Goal: Task Accomplishment & Management: Use online tool/utility

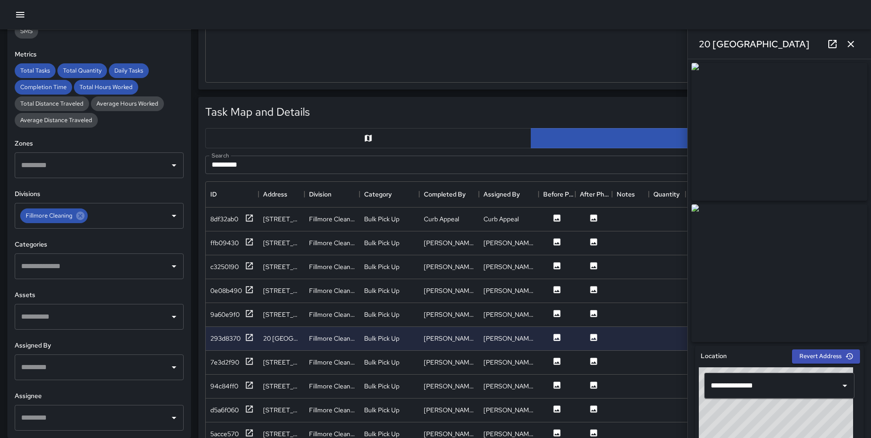
scroll to position [335, 644]
click at [854, 41] on icon "button" at bounding box center [851, 44] width 11 height 11
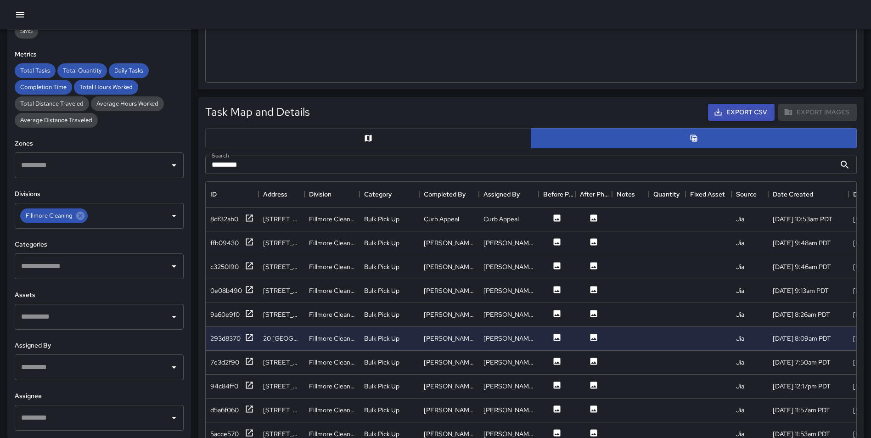
scroll to position [0, 0]
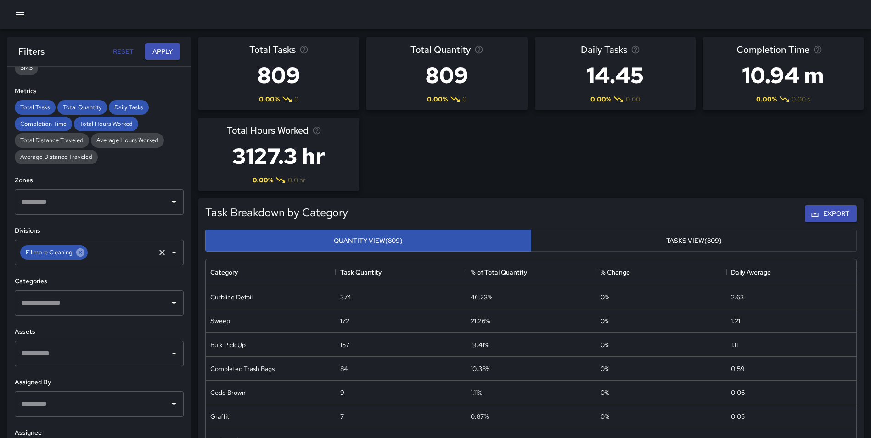
click at [75, 253] on icon at bounding box center [80, 253] width 10 height 10
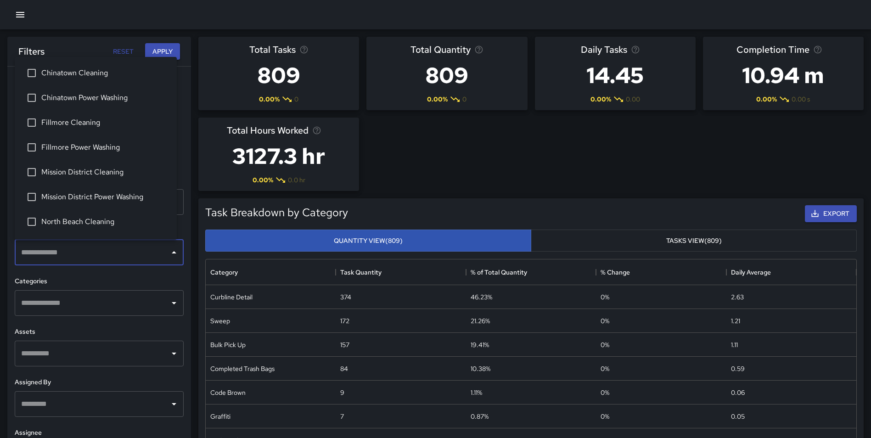
click at [72, 253] on input "text" at bounding box center [92, 252] width 147 height 17
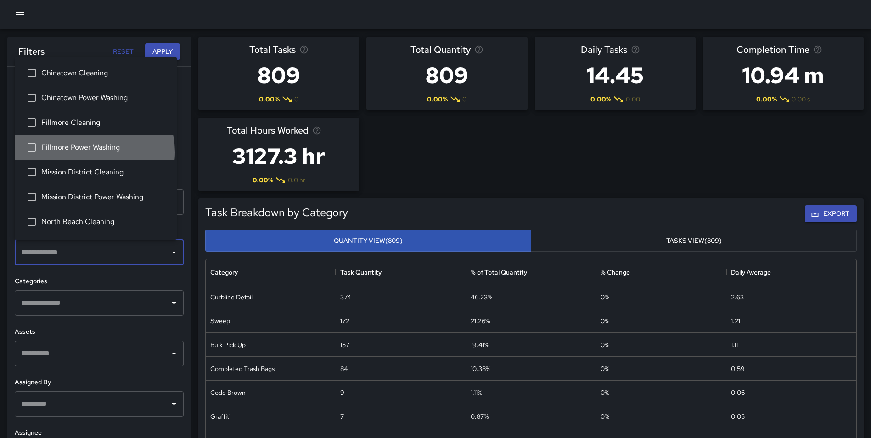
click at [94, 152] on span "Fillmore Power Washing" at bounding box center [105, 147] width 128 height 11
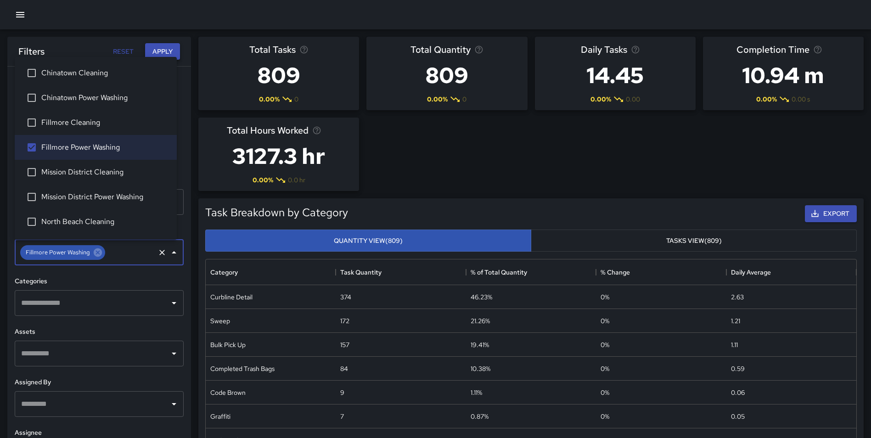
click at [164, 50] on button "Apply" at bounding box center [162, 51] width 35 height 17
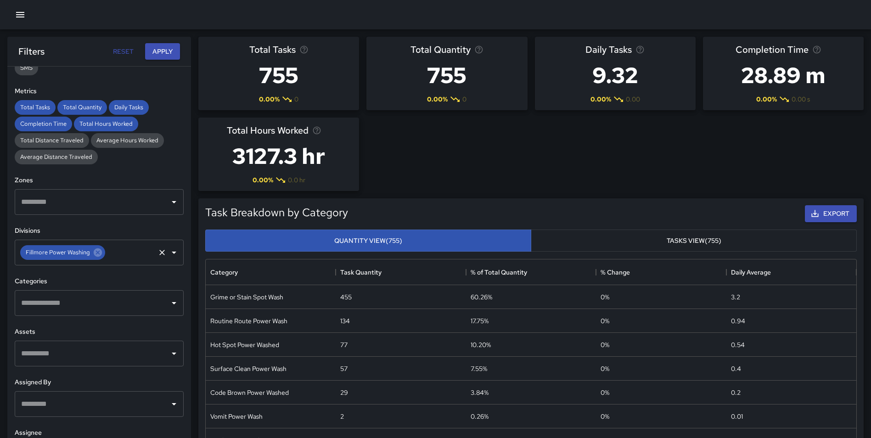
click at [132, 251] on input "text" at bounding box center [130, 252] width 47 height 17
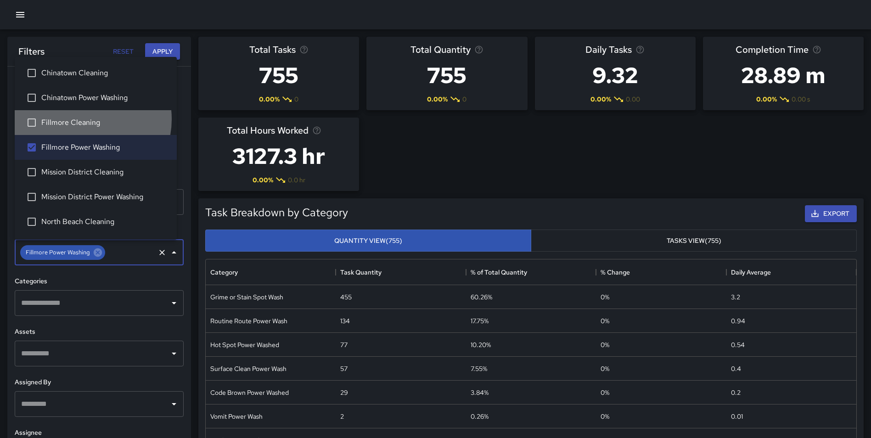
click at [84, 119] on span "Fillmore Cleaning" at bounding box center [105, 122] width 128 height 11
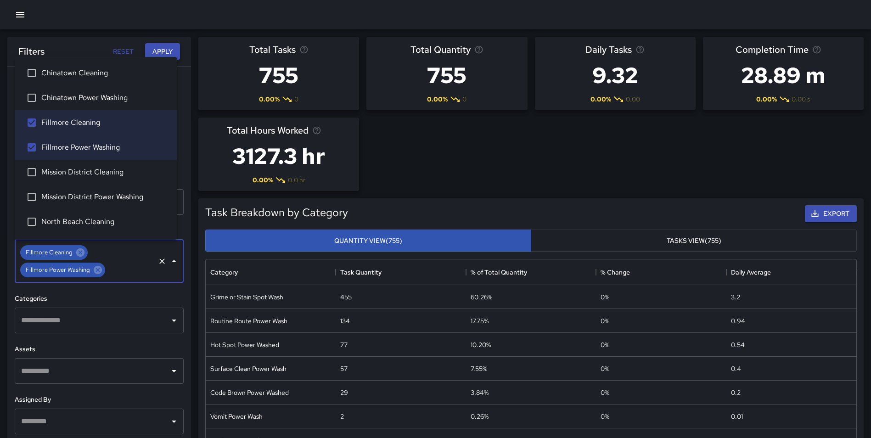
click at [160, 45] on button "Apply" at bounding box center [162, 51] width 35 height 17
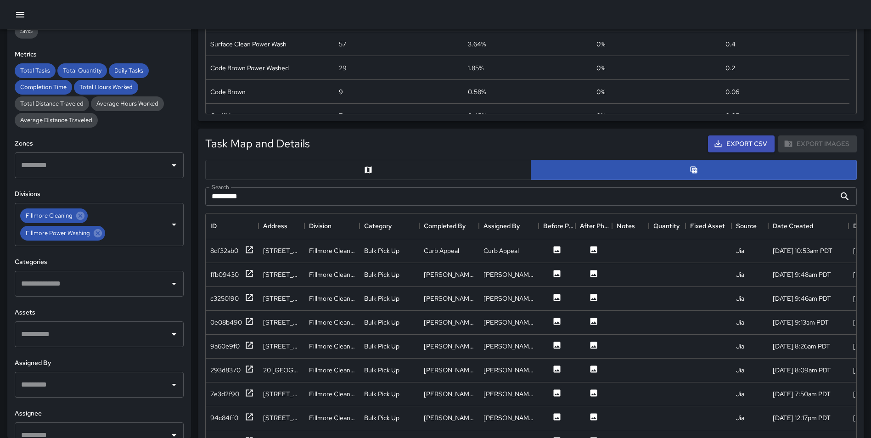
scroll to position [496, 0]
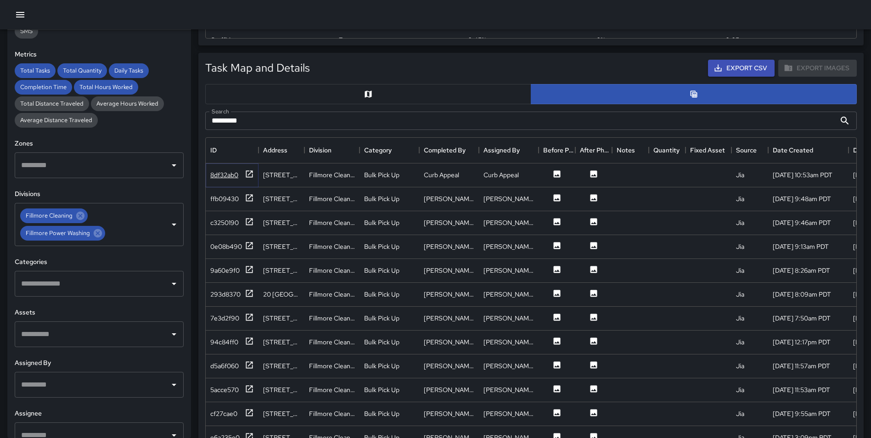
click at [245, 172] on icon at bounding box center [249, 173] width 9 height 9
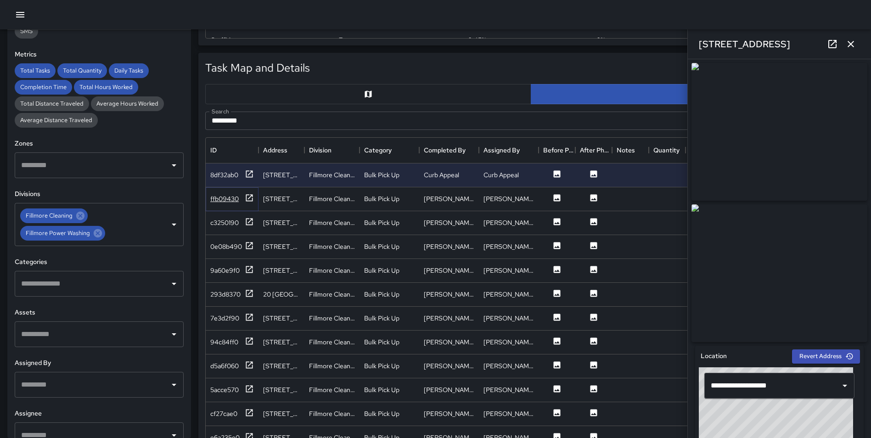
click at [248, 200] on icon at bounding box center [249, 197] width 9 height 9
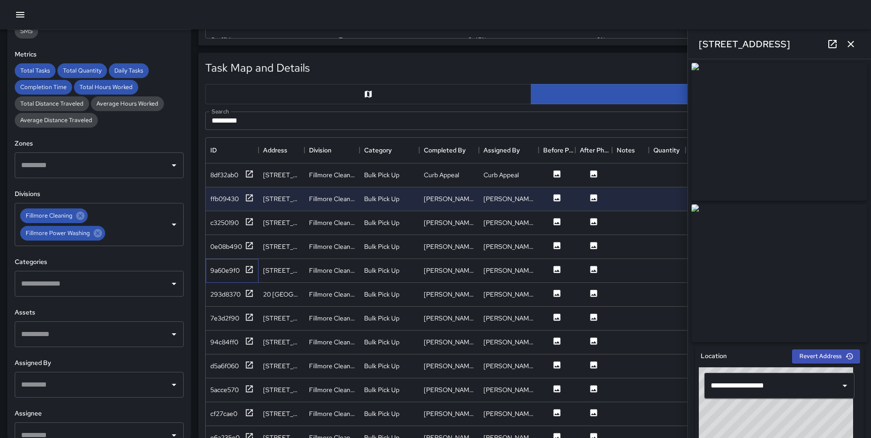
click at [247, 260] on div "9a60e9f0" at bounding box center [232, 271] width 53 height 24
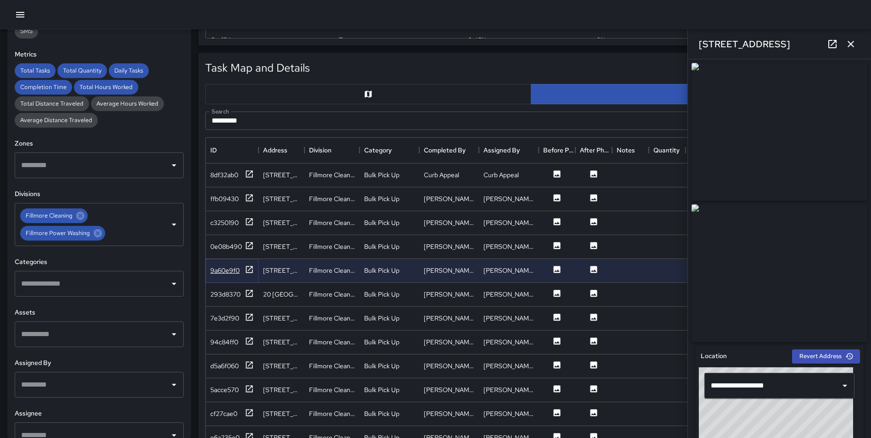
click at [248, 269] on icon at bounding box center [249, 269] width 9 height 9
click at [248, 363] on icon at bounding box center [249, 365] width 9 height 9
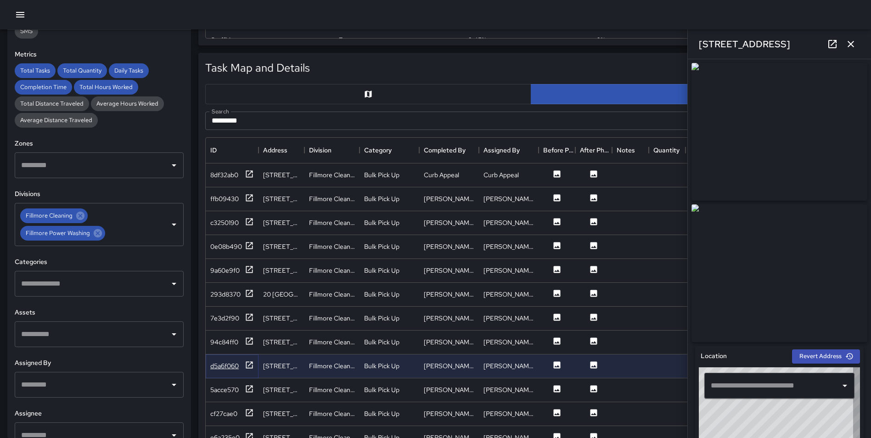
type input "**********"
click at [251, 343] on icon at bounding box center [249, 341] width 9 height 9
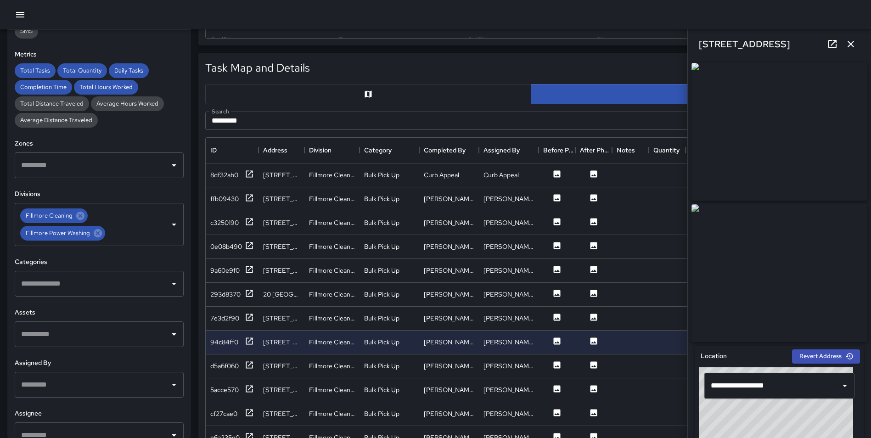
click at [850, 41] on icon "button" at bounding box center [851, 44] width 11 height 11
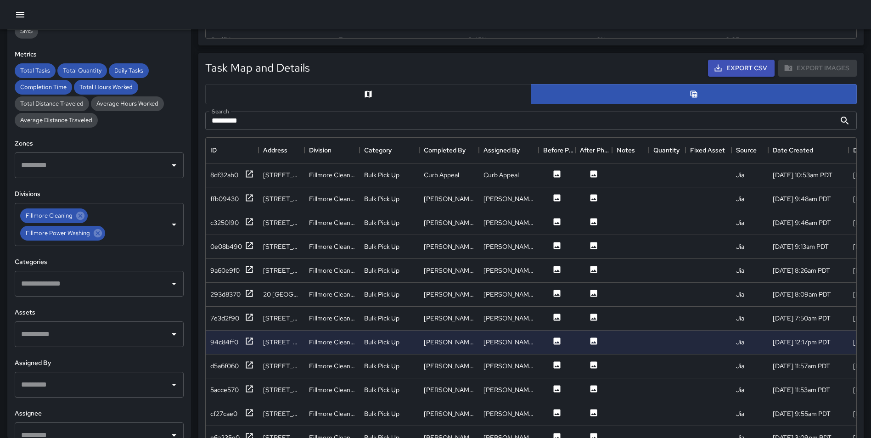
click at [855, 206] on div "ID Address Division Category Completed By Assigned By Before Photo After Photo …" at bounding box center [531, 320] width 652 height 367
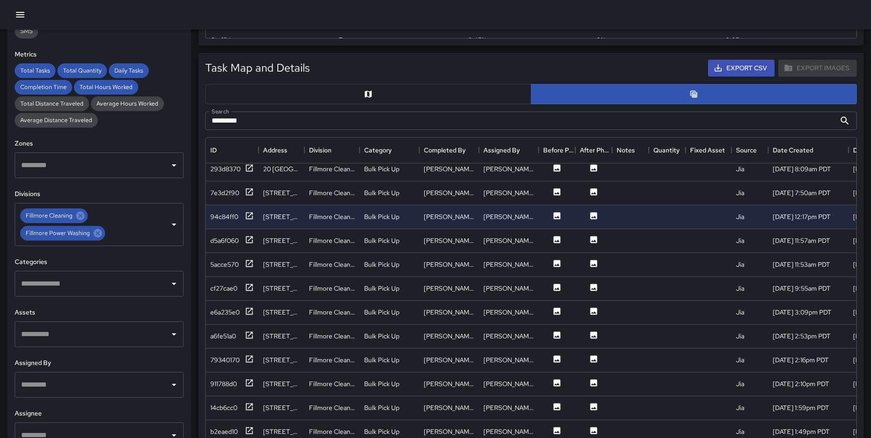
scroll to position [164, 0]
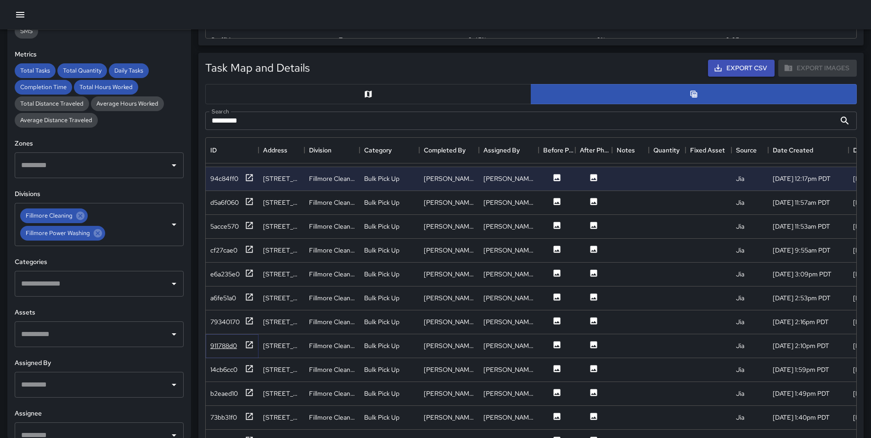
click at [250, 344] on icon at bounding box center [249, 344] width 7 height 7
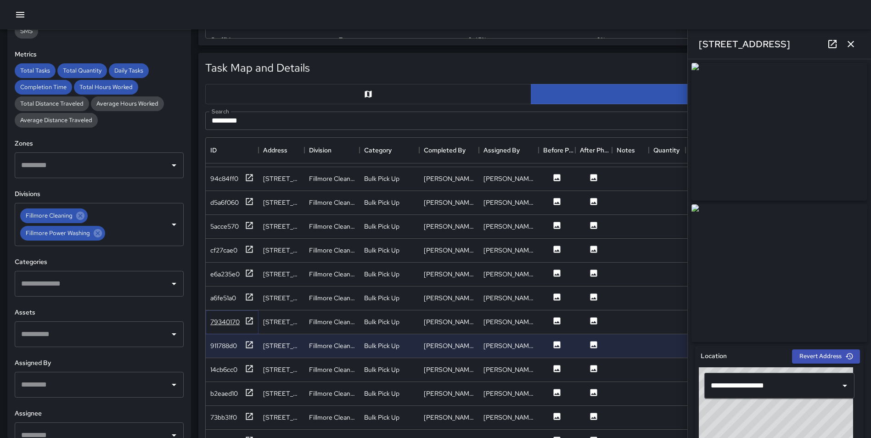
click at [248, 322] on icon at bounding box center [249, 320] width 9 height 9
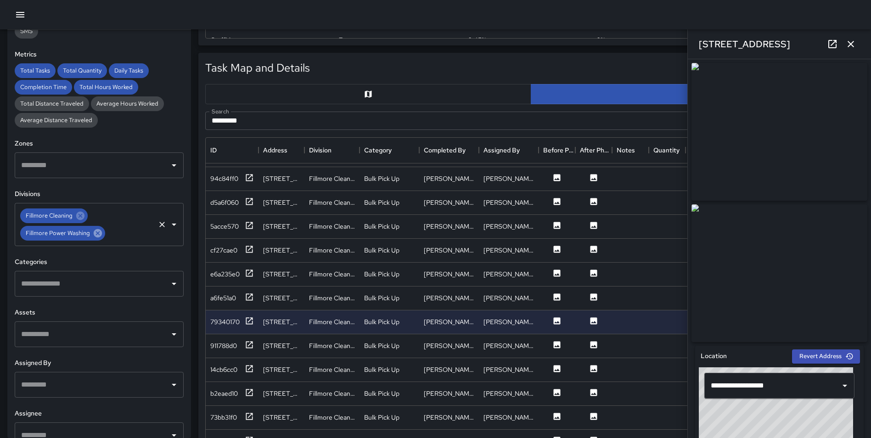
click at [94, 229] on icon at bounding box center [98, 233] width 10 height 10
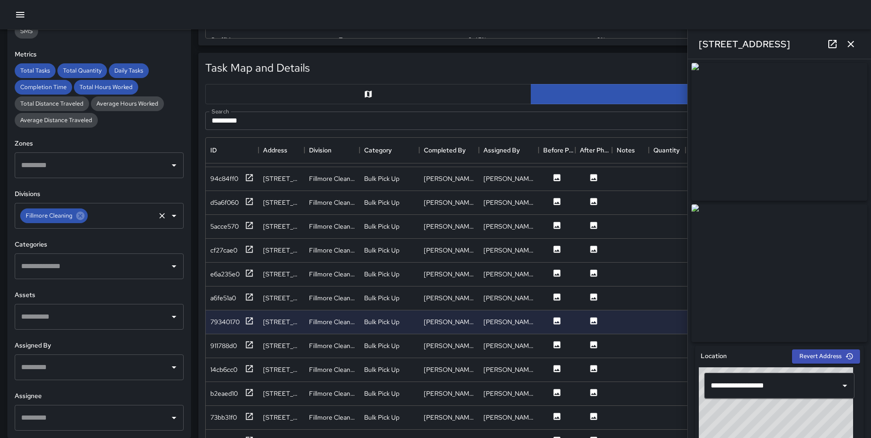
scroll to position [0, 0]
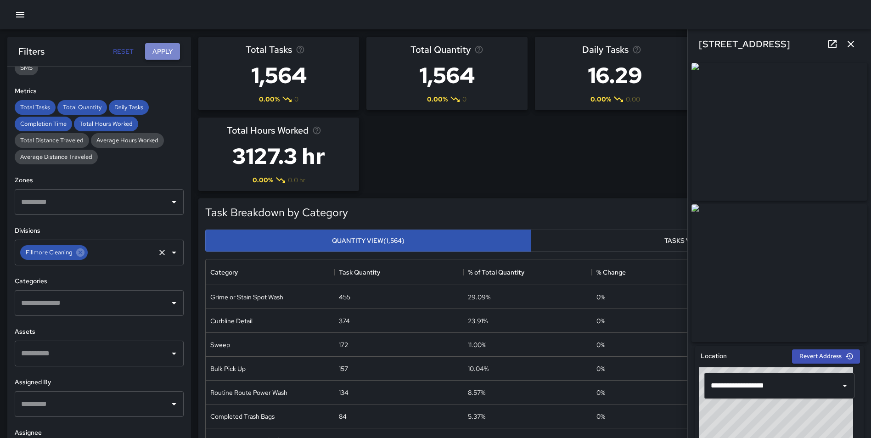
click at [161, 51] on button "Apply" at bounding box center [162, 51] width 35 height 17
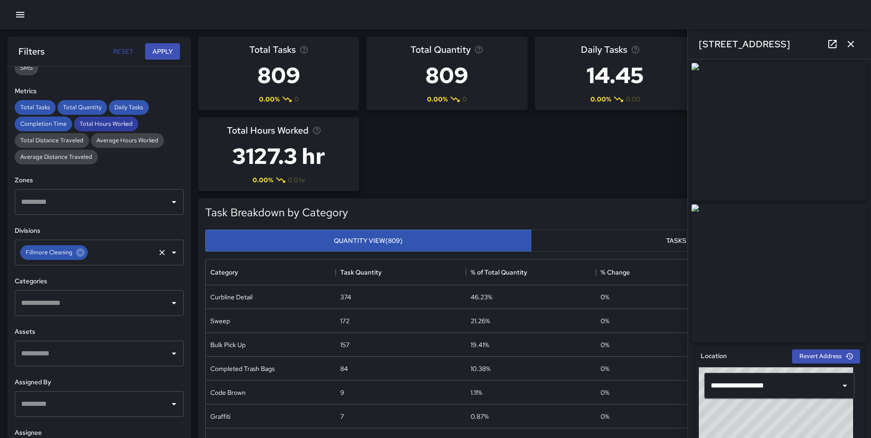
click at [102, 127] on span "Total Hours Worked" at bounding box center [106, 124] width 64 height 8
click at [168, 52] on button "Apply" at bounding box center [162, 51] width 35 height 17
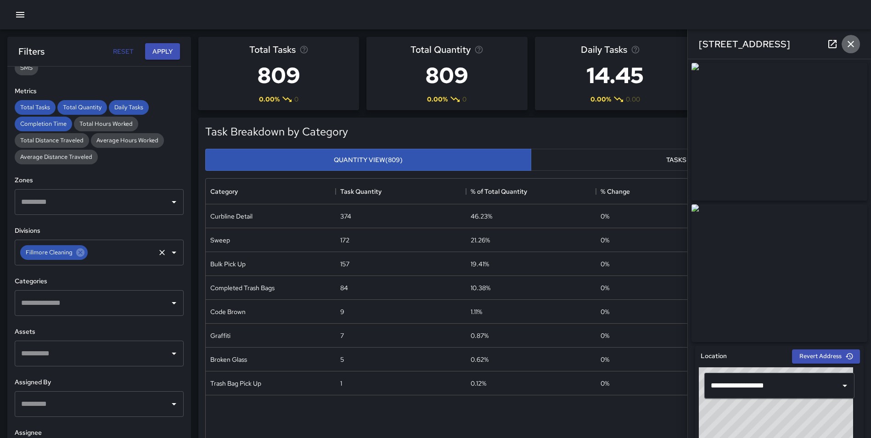
click at [847, 45] on icon "button" at bounding box center [851, 44] width 11 height 11
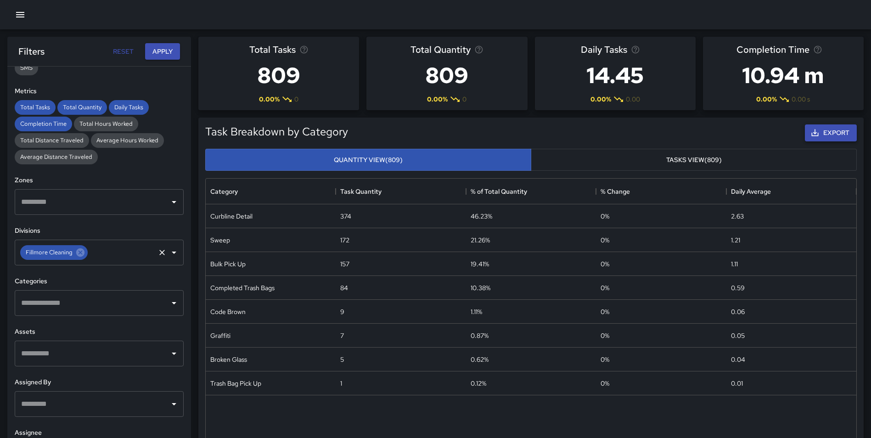
click at [830, 128] on button "Export" at bounding box center [831, 132] width 52 height 17
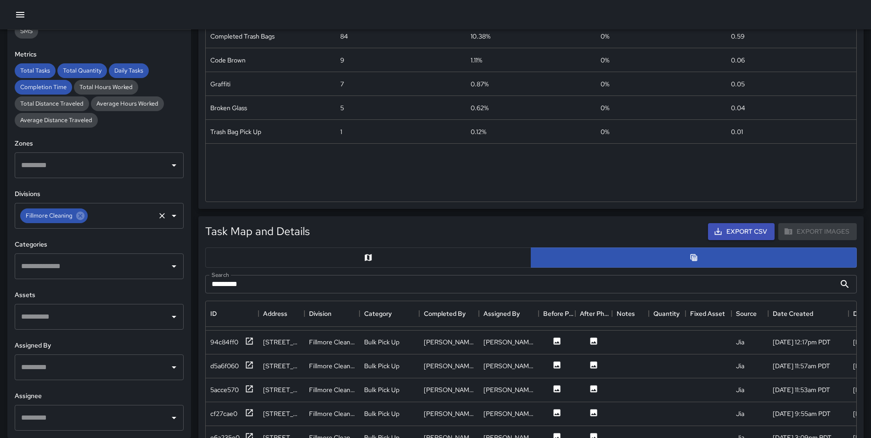
scroll to position [269, 0]
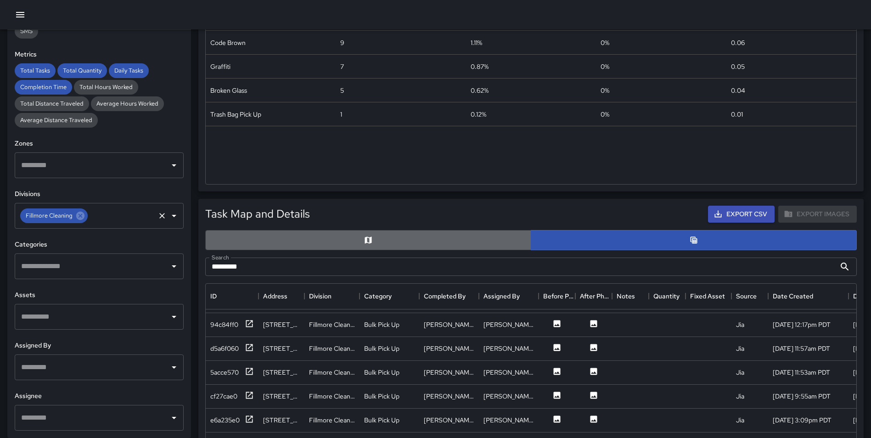
click at [311, 244] on button "button" at bounding box center [368, 240] width 326 height 20
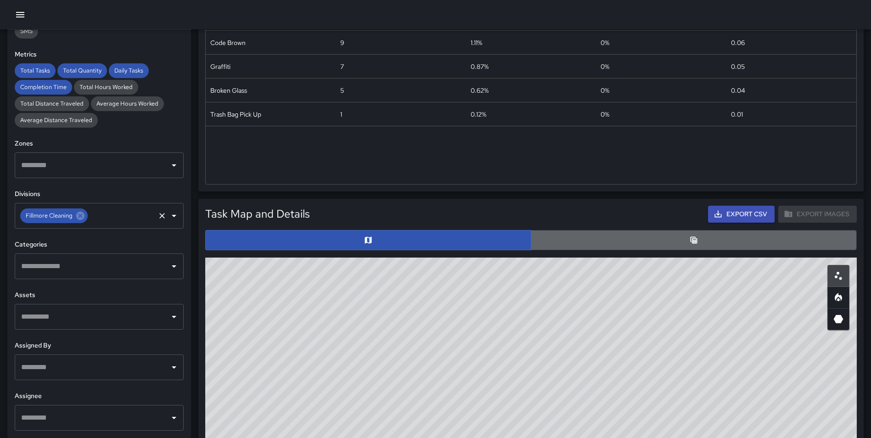
click at [602, 237] on button "button" at bounding box center [694, 240] width 326 height 20
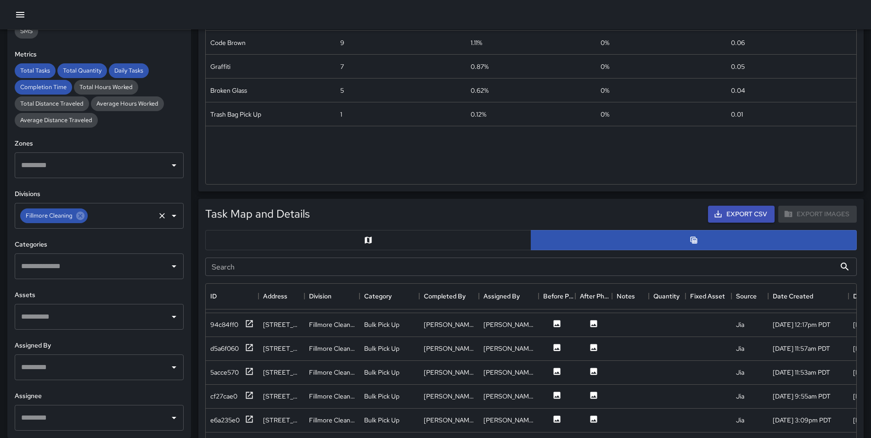
click at [288, 267] on input "Search" at bounding box center [520, 267] width 631 height 18
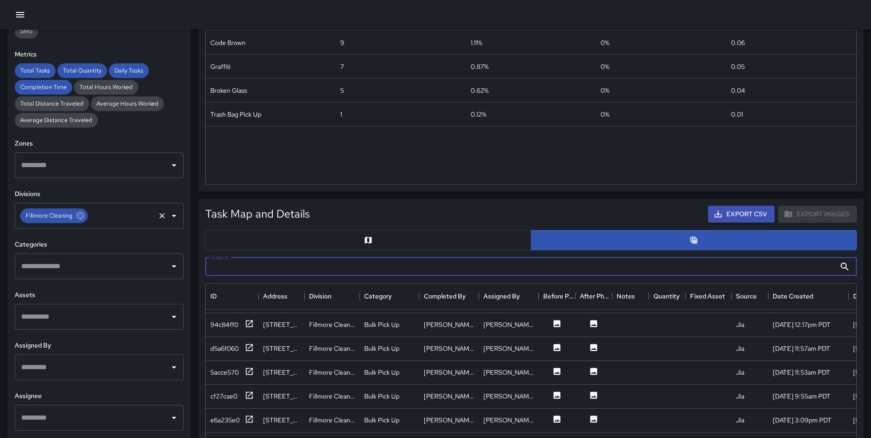
click at [382, 245] on button "button" at bounding box center [368, 240] width 326 height 20
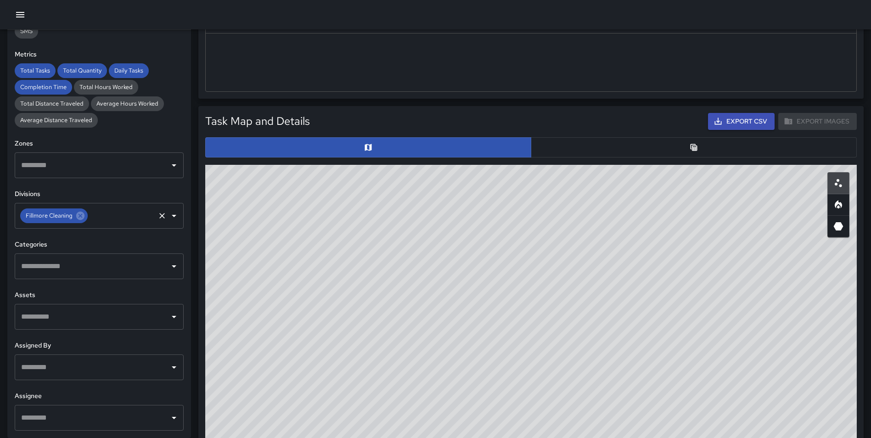
scroll to position [365, 0]
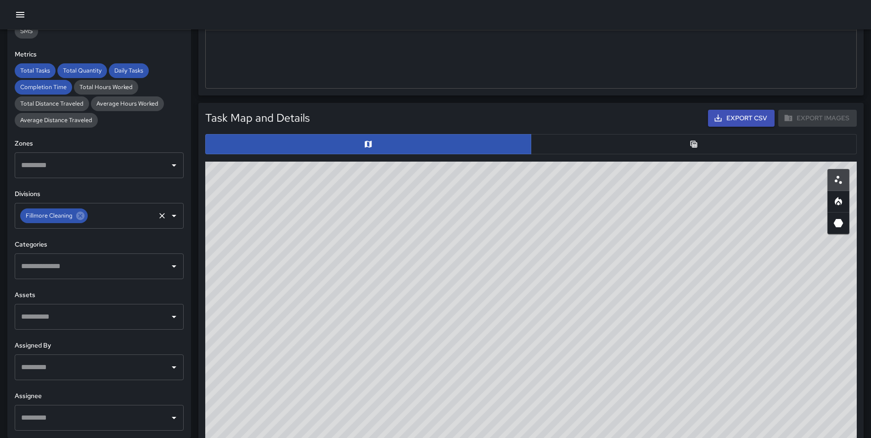
click at [841, 200] on icon "Heatmap" at bounding box center [838, 201] width 7 height 8
drag, startPoint x: 453, startPoint y: 216, endPoint x: 311, endPoint y: 302, distance: 165.9
click at [311, 302] on div "© Mapbox © OpenStreetMap Improve this map" at bounding box center [531, 345] width 652 height 367
drag, startPoint x: 604, startPoint y: 216, endPoint x: 527, endPoint y: 299, distance: 112.8
click at [527, 299] on div "© Mapbox © OpenStreetMap Improve this map" at bounding box center [531, 345] width 652 height 367
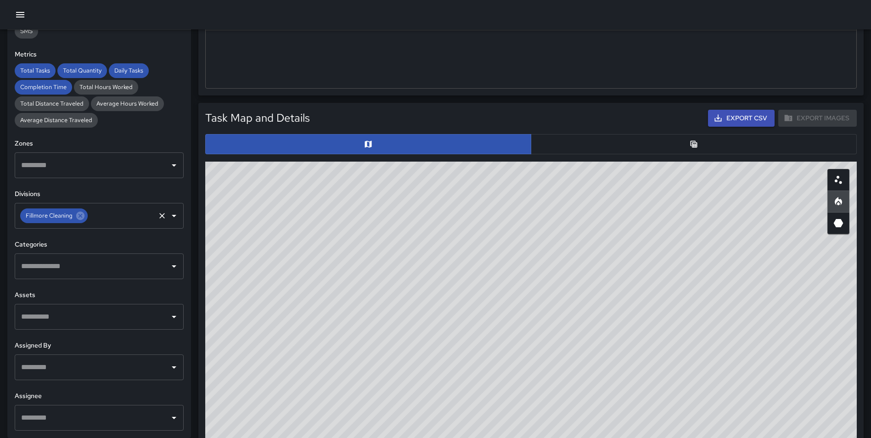
drag, startPoint x: 633, startPoint y: 295, endPoint x: 605, endPoint y: 426, distance: 134.2
click at [561, 438] on html "**********" at bounding box center [435, 283] width 871 height 1296
drag, startPoint x: 681, startPoint y: 321, endPoint x: 633, endPoint y: 281, distance: 62.6
click at [622, 290] on div "© Mapbox © OpenStreetMap Improve this map" at bounding box center [531, 345] width 652 height 367
click at [839, 224] on icon "3D Heatmap" at bounding box center [839, 223] width 10 height 8
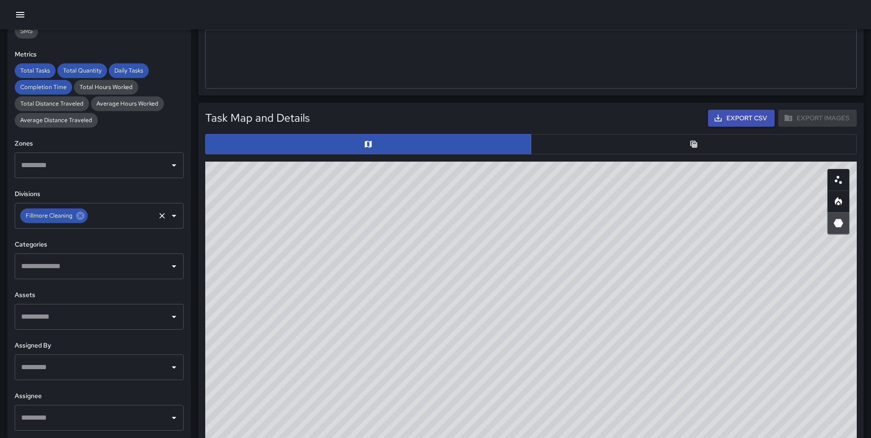
type button "hexagonal"
drag, startPoint x: 562, startPoint y: 340, endPoint x: 570, endPoint y: 322, distance: 20.1
click at [653, 176] on div "© Mapbox © OpenStreetMap Improve this map" at bounding box center [531, 345] width 652 height 367
drag, startPoint x: 567, startPoint y: 333, endPoint x: 736, endPoint y: 348, distance: 169.8
click at [736, 350] on div "© Mapbox © OpenStreetMap Improve this map" at bounding box center [531, 345] width 652 height 367
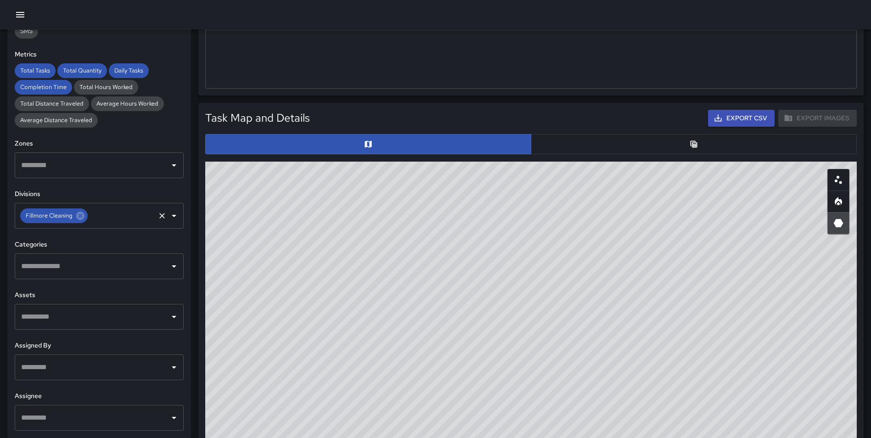
drag, startPoint x: 553, startPoint y: 348, endPoint x: 597, endPoint y: 358, distance: 44.5
click at [615, 438] on html "**********" at bounding box center [435, 283] width 871 height 1296
drag, startPoint x: 608, startPoint y: 307, endPoint x: 594, endPoint y: 176, distance: 131.2
click at [594, 176] on div "© Mapbox © OpenStreetMap Improve this map" at bounding box center [531, 345] width 652 height 367
click at [840, 203] on icon "Heatmap" at bounding box center [838, 203] width 3 height 3
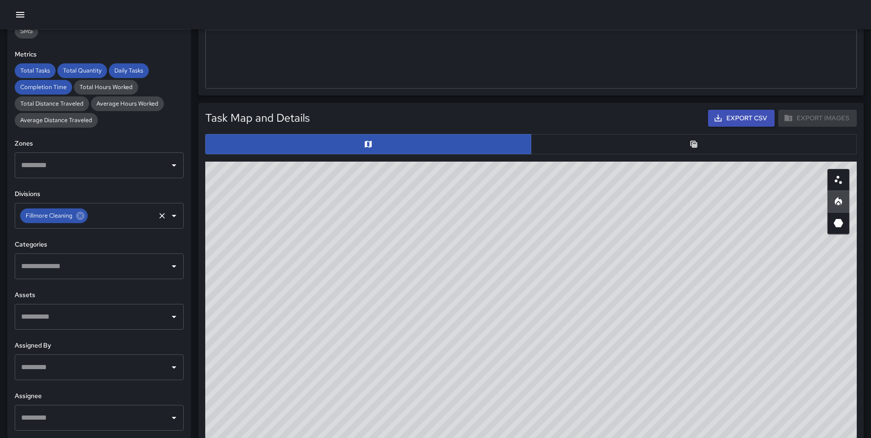
type button "heatmap"
drag, startPoint x: 559, startPoint y: 291, endPoint x: 557, endPoint y: 461, distance: 170.4
click at [557, 438] on html "**********" at bounding box center [435, 283] width 871 height 1296
drag, startPoint x: 603, startPoint y: 296, endPoint x: 640, endPoint y: 264, distance: 48.8
click at [640, 264] on div "© Mapbox © OpenStreetMap Improve this map" at bounding box center [531, 345] width 652 height 367
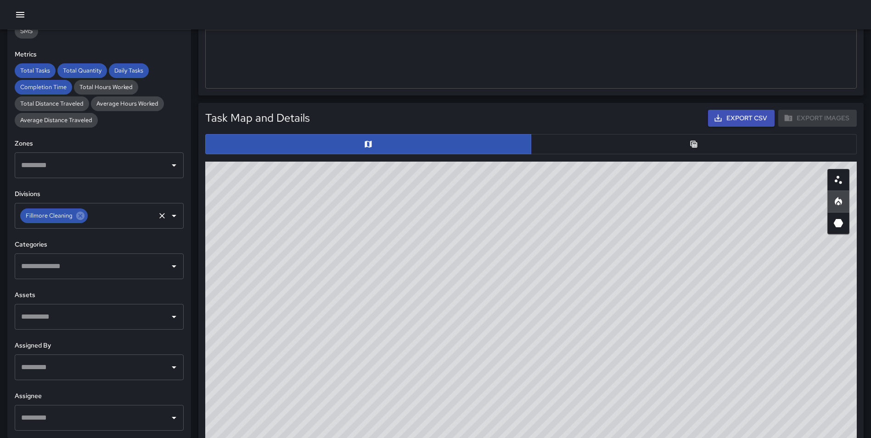
drag, startPoint x: 508, startPoint y: 251, endPoint x: 632, endPoint y: 236, distance: 124.9
click at [637, 235] on div "© Mapbox © OpenStreetMap Improve this map" at bounding box center [531, 345] width 652 height 367
drag, startPoint x: 531, startPoint y: 250, endPoint x: 694, endPoint y: 245, distance: 163.1
click at [694, 245] on div "© Mapbox © OpenStreetMap Improve this map" at bounding box center [531, 345] width 652 height 367
drag, startPoint x: 728, startPoint y: 249, endPoint x: 643, endPoint y: 253, distance: 85.5
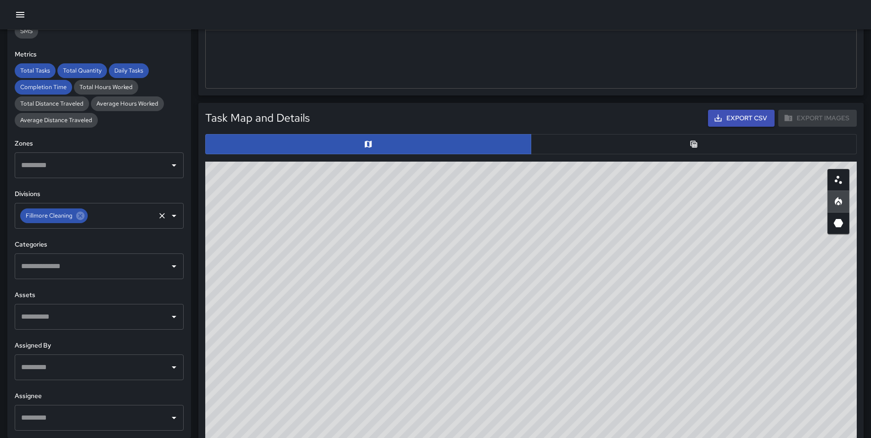
click at [643, 253] on div "© Mapbox © OpenStreetMap Improve this map" at bounding box center [531, 345] width 652 height 367
drag, startPoint x: 606, startPoint y: 278, endPoint x: 606, endPoint y: 450, distance: 172.2
click at [606, 438] on html "**********" at bounding box center [435, 283] width 871 height 1296
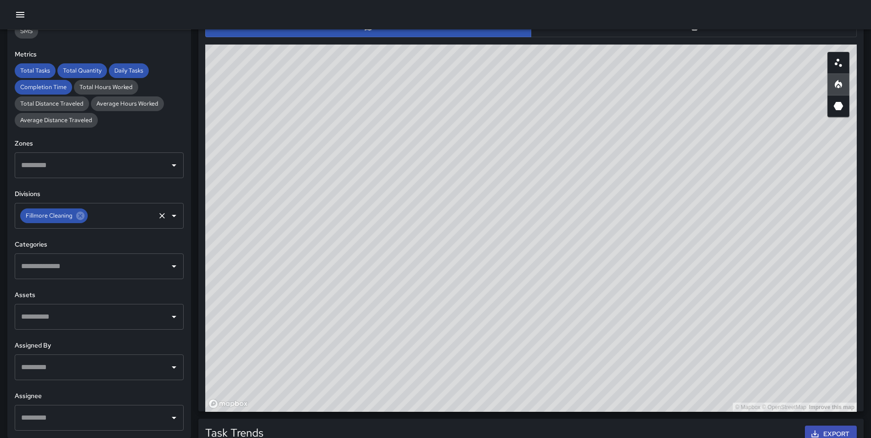
scroll to position [495, 0]
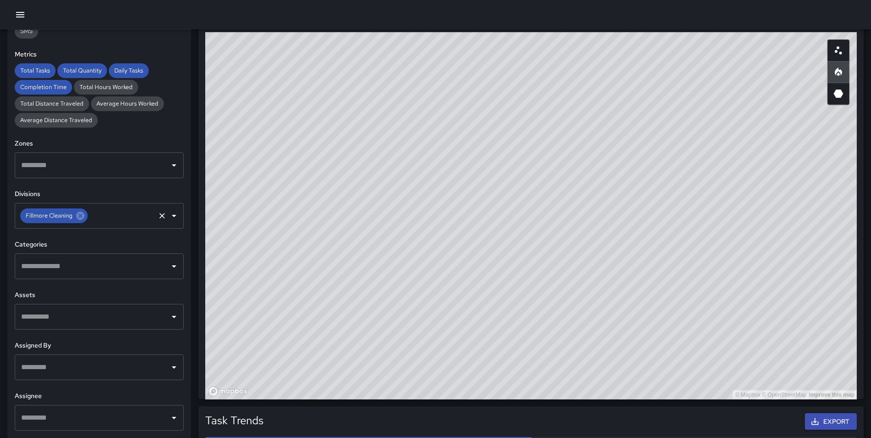
drag, startPoint x: 669, startPoint y: 135, endPoint x: 668, endPoint y: 154, distance: 19.3
click at [668, 154] on div "© Mapbox © OpenStreetMap Improve this map" at bounding box center [531, 215] width 652 height 367
drag, startPoint x: 504, startPoint y: 139, endPoint x: 674, endPoint y: 156, distance: 171.3
click at [674, 156] on div "© Mapbox © OpenStreetMap Improve this map" at bounding box center [531, 215] width 652 height 367
drag, startPoint x: 695, startPoint y: 152, endPoint x: 657, endPoint y: 157, distance: 38.5
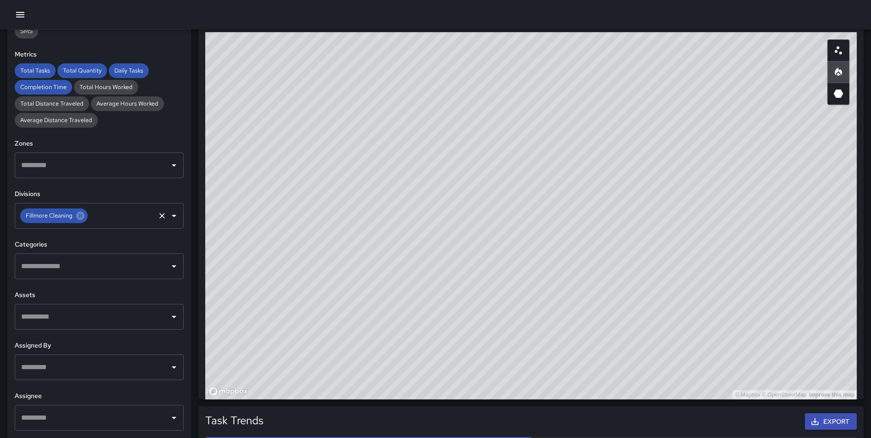
click at [657, 157] on div "© Mapbox © OpenStreetMap Improve this map" at bounding box center [531, 215] width 652 height 367
drag, startPoint x: 717, startPoint y: 236, endPoint x: 709, endPoint y: 309, distance: 73.5
click at [716, 312] on div "© Mapbox © OpenStreetMap Improve this map" at bounding box center [531, 215] width 652 height 367
drag, startPoint x: 702, startPoint y: 274, endPoint x: 695, endPoint y: 285, distance: 12.8
click at [695, 285] on div "© Mapbox © OpenStreetMap Improve this map" at bounding box center [531, 215] width 652 height 367
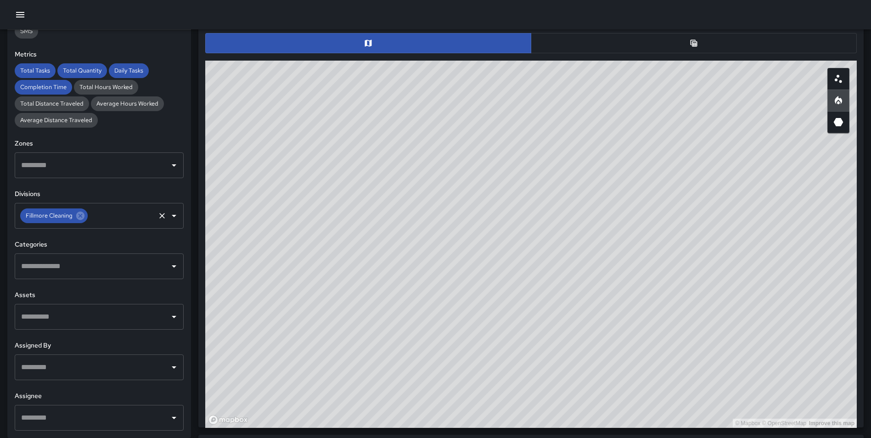
scroll to position [471, 0]
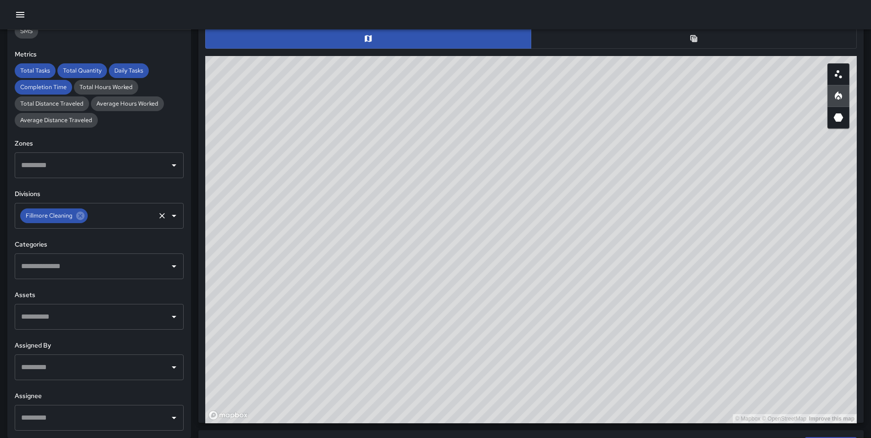
click at [592, 255] on div "© Mapbox © OpenStreetMap Improve this map" at bounding box center [531, 239] width 652 height 367
click at [80, 271] on input "text" at bounding box center [92, 266] width 147 height 17
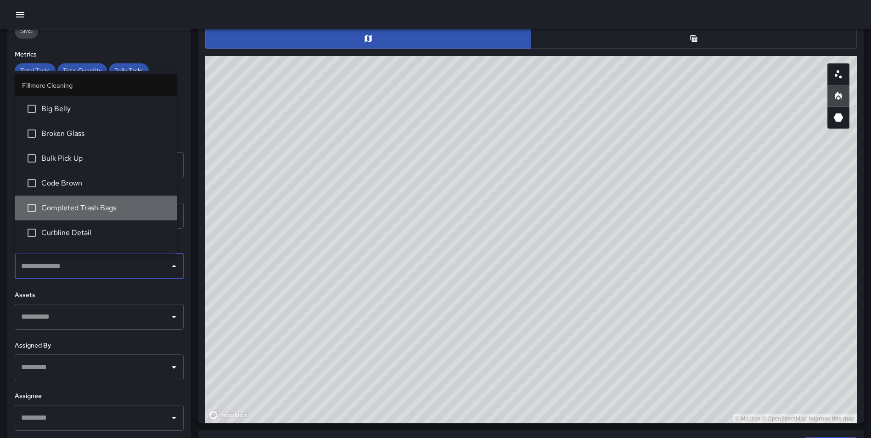
click at [101, 204] on span "Completed Trash Bags" at bounding box center [105, 208] width 128 height 11
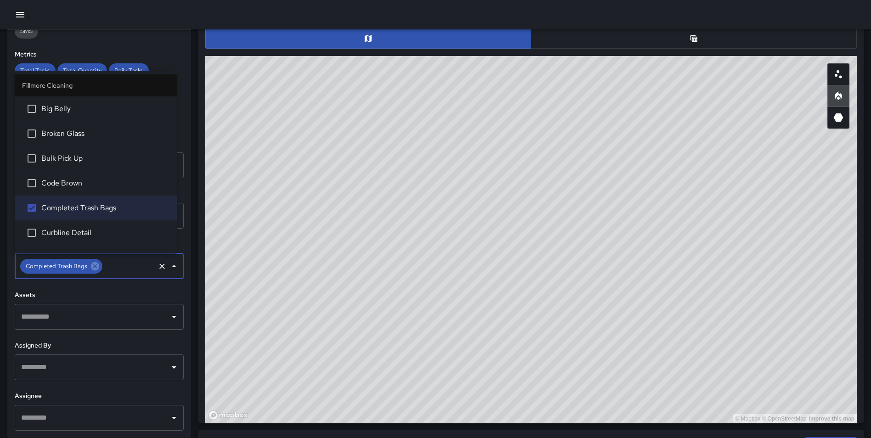
click at [194, 177] on div "Task Map and Details Export CSV Export Images ID Address Division Category Comp…" at bounding box center [527, 206] width 673 height 433
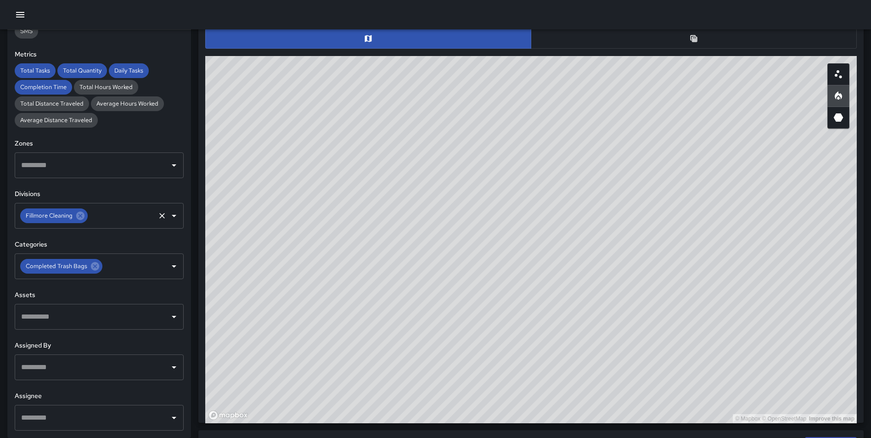
scroll to position [0, 0]
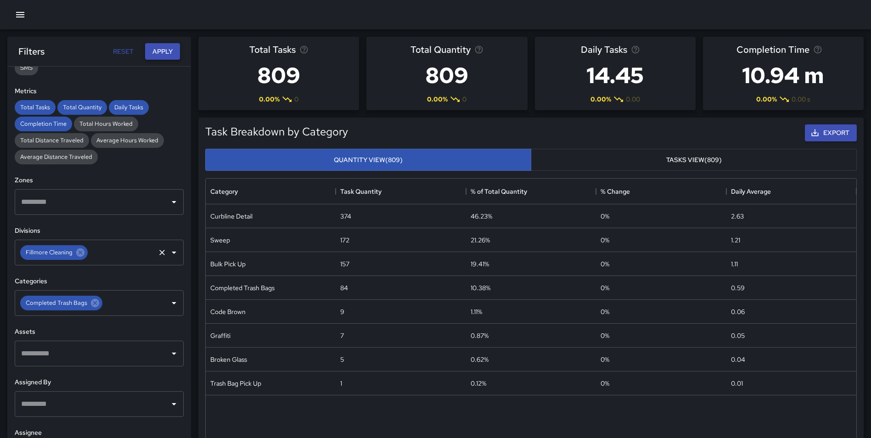
click at [152, 60] on button "Apply" at bounding box center [162, 51] width 35 height 17
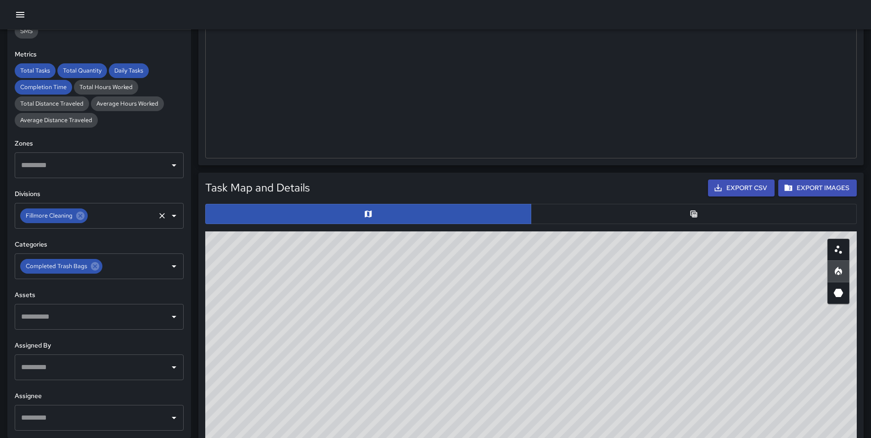
scroll to position [295, 0]
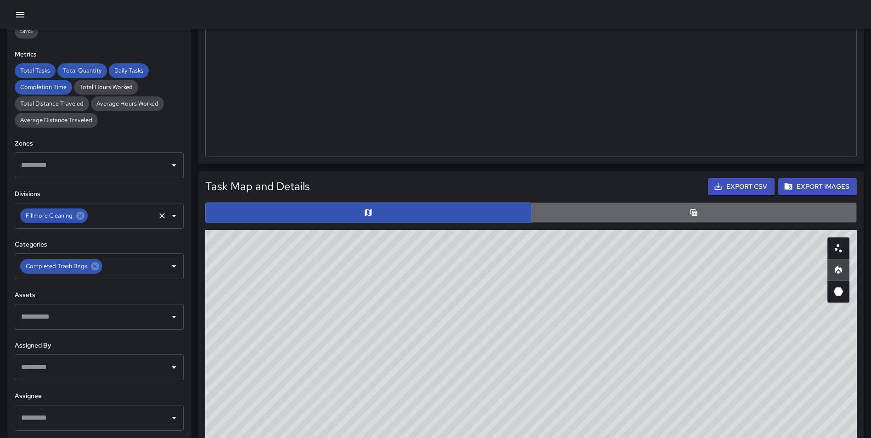
click at [678, 212] on button "button" at bounding box center [694, 213] width 326 height 20
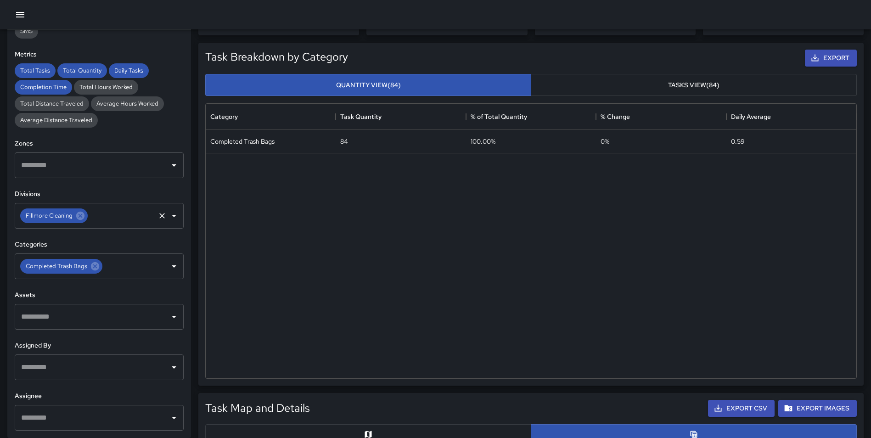
scroll to position [57, 0]
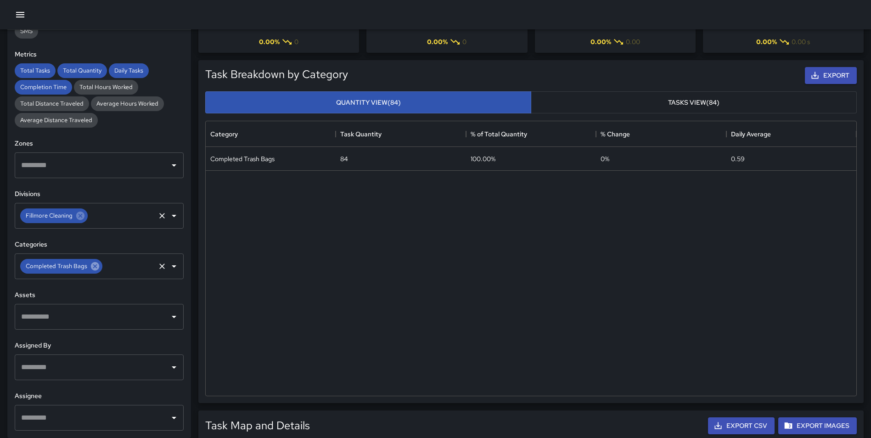
click at [91, 265] on icon at bounding box center [95, 266] width 8 height 8
click at [193, 218] on div "Task Breakdown by Category Export Quantity View (84) Tasks View (84) Category T…" at bounding box center [527, 228] width 673 height 350
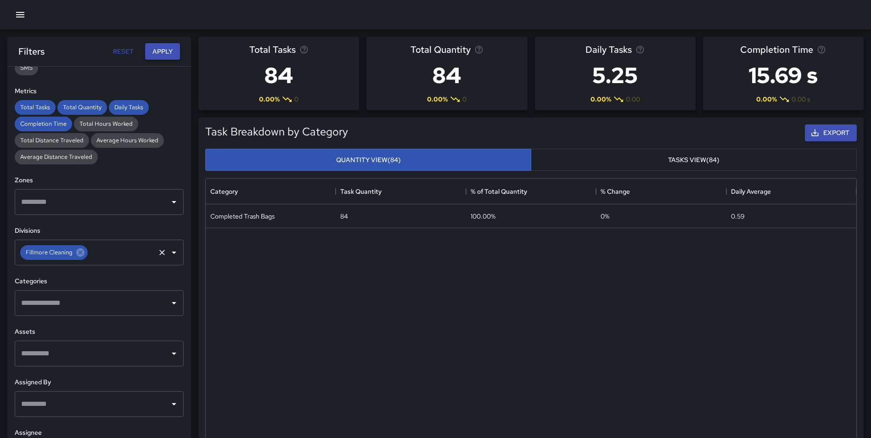
click at [164, 47] on button "Apply" at bounding box center [162, 51] width 35 height 17
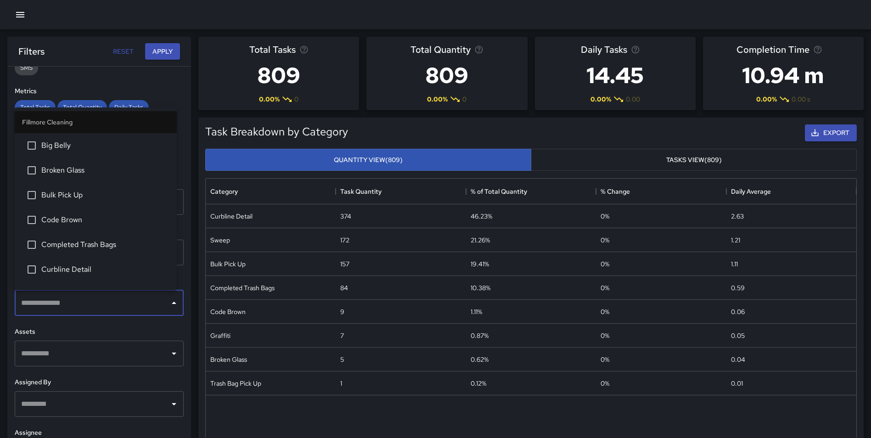
click at [84, 303] on input "text" at bounding box center [92, 302] width 147 height 17
click at [91, 238] on li "Completed Trash Bags" at bounding box center [96, 244] width 162 height 25
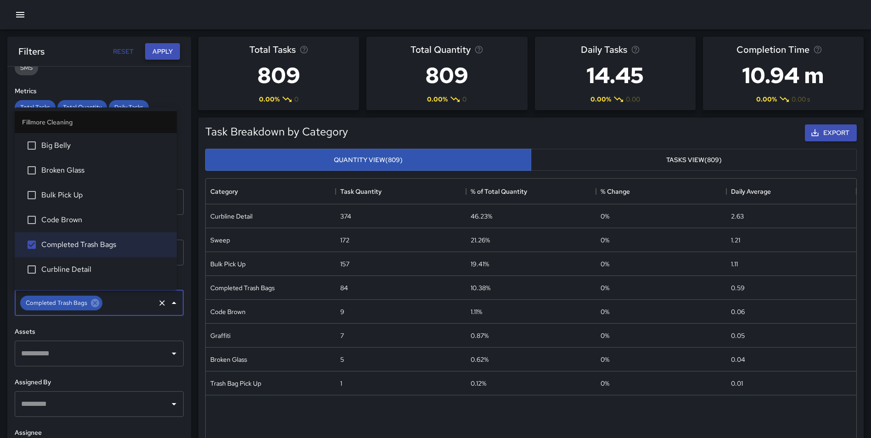
click at [167, 53] on button "Apply" at bounding box center [162, 51] width 35 height 17
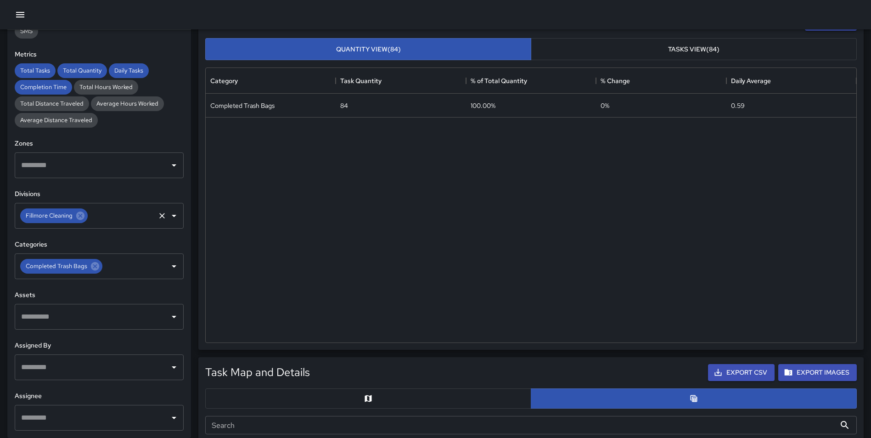
scroll to position [90, 0]
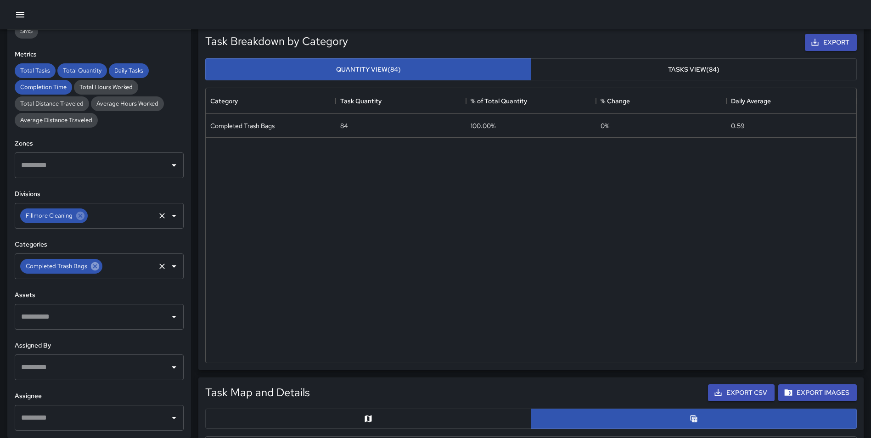
click at [96, 271] on icon at bounding box center [95, 266] width 10 height 10
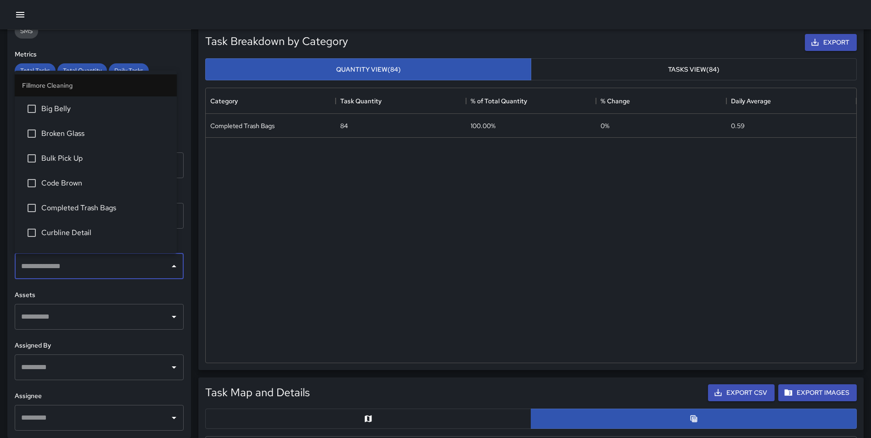
click at [85, 271] on input "text" at bounding box center [92, 266] width 147 height 17
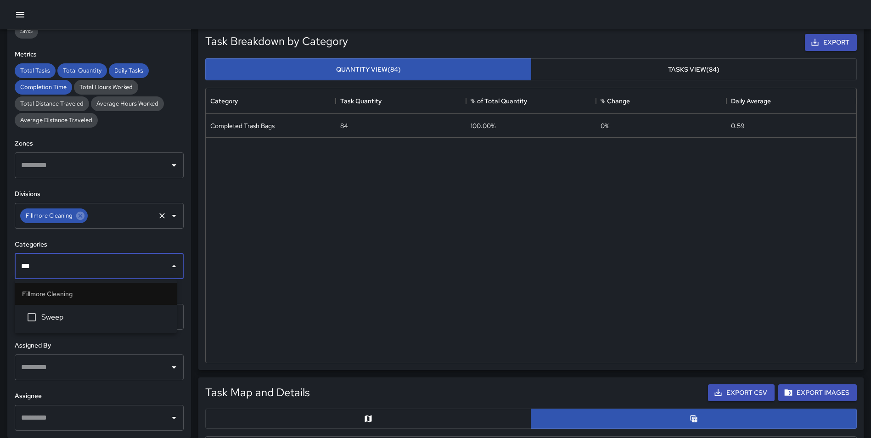
type input "****"
click at [82, 316] on span "Sweep" at bounding box center [105, 317] width 128 height 11
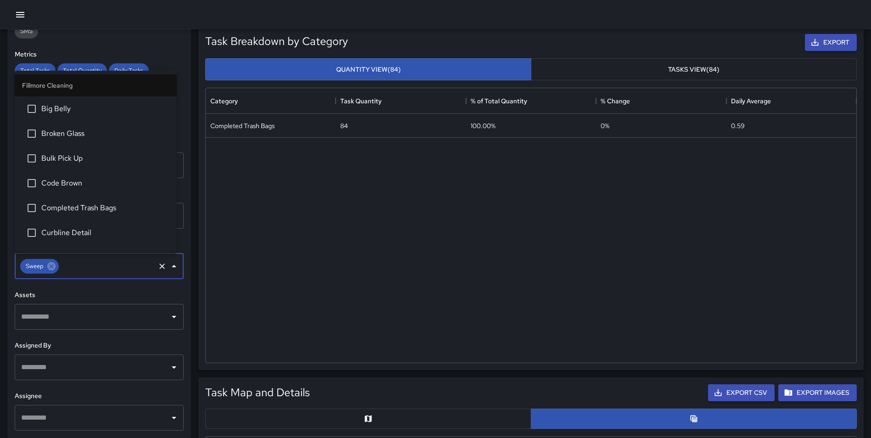
scroll to position [66, 0]
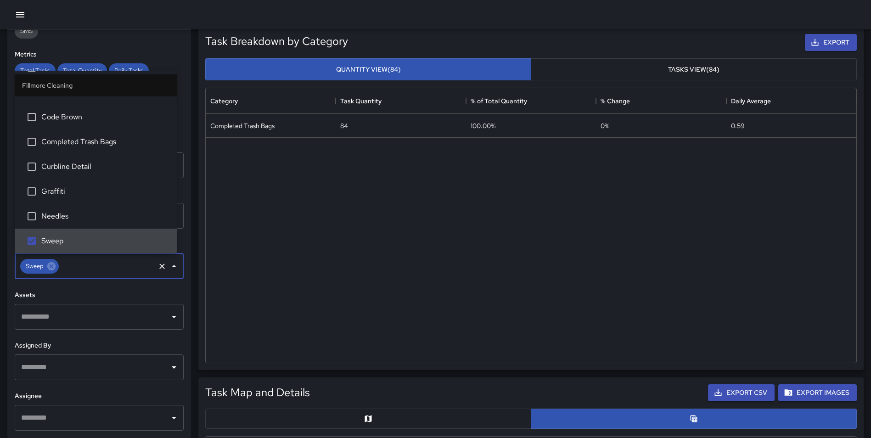
click at [180, 213] on div "**********" at bounding box center [99, 234] width 184 height 408
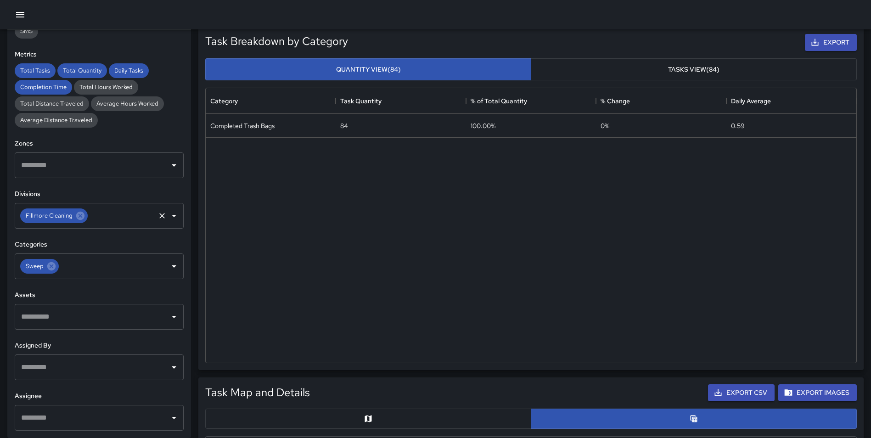
click at [195, 217] on div "Task Breakdown by Category Export Quantity View (84) Tasks View (84) Category T…" at bounding box center [527, 195] width 673 height 350
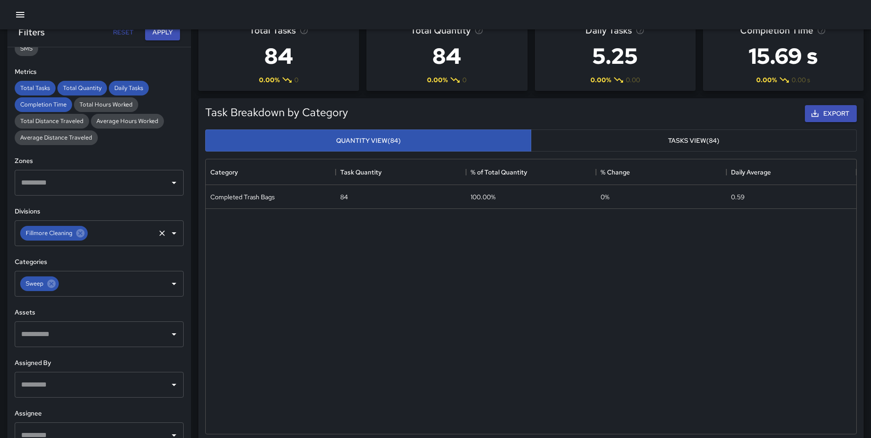
scroll to position [0, 0]
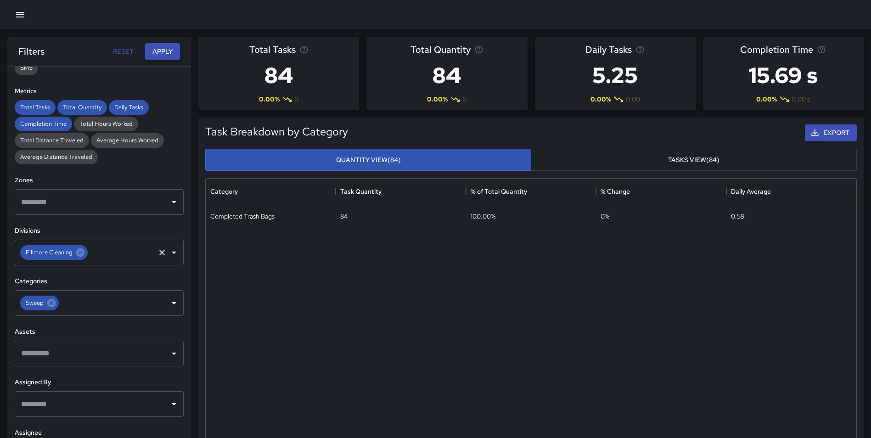
click at [157, 49] on button "Apply" at bounding box center [162, 51] width 35 height 17
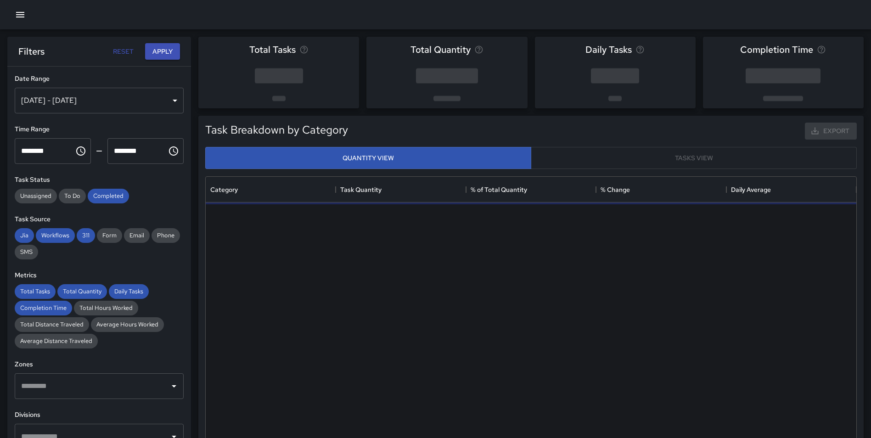
scroll to position [268, 644]
click at [85, 96] on div "[DATE] - [DATE]" at bounding box center [99, 101] width 169 height 26
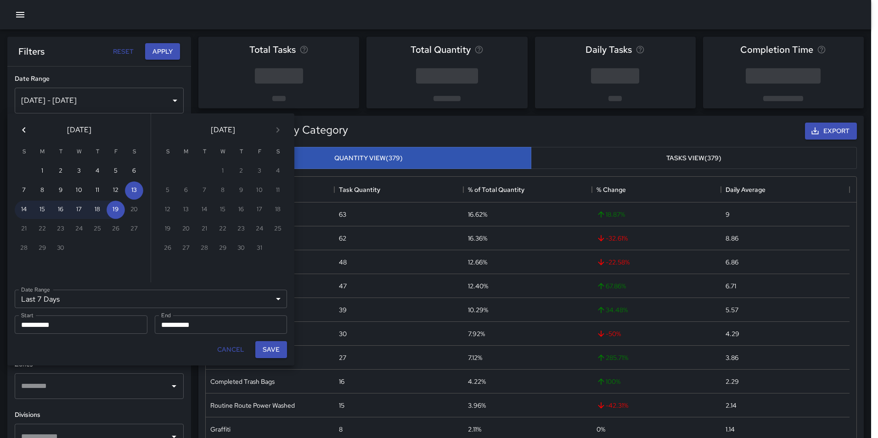
click at [27, 130] on icon "Previous month" at bounding box center [23, 129] width 11 height 11
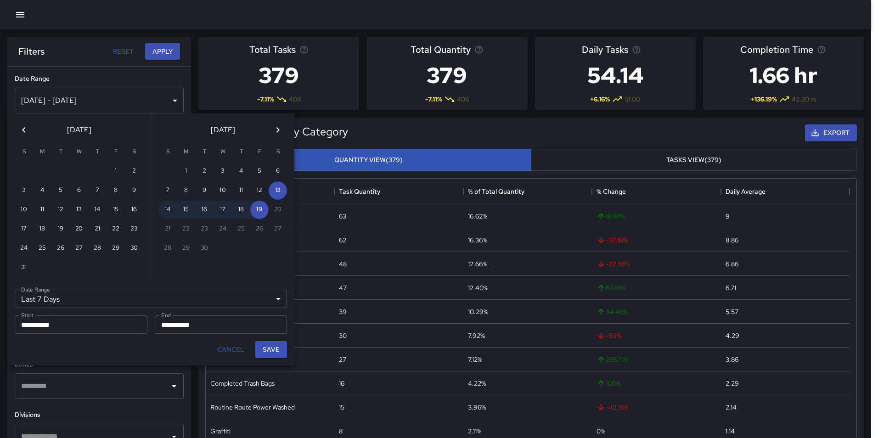
click at [27, 130] on icon "Previous month" at bounding box center [23, 129] width 11 height 11
click at [96, 168] on button "1" at bounding box center [97, 171] width 18 height 18
type input "******"
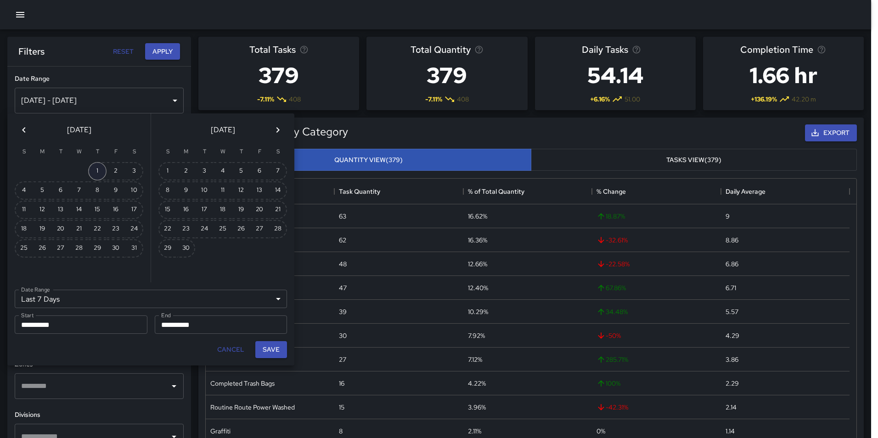
type input "**********"
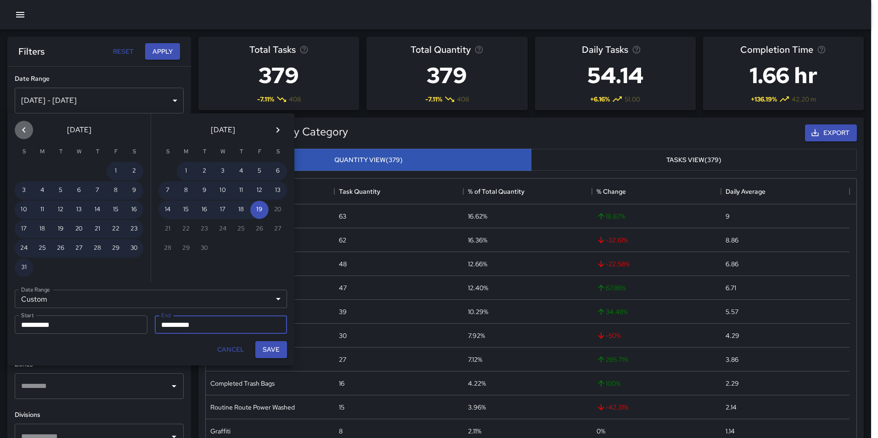
click at [28, 126] on icon "Previous month" at bounding box center [23, 129] width 11 height 11
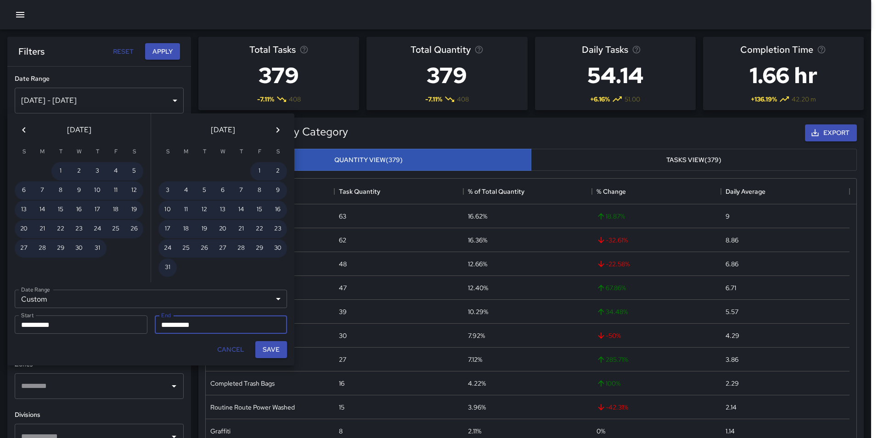
click at [27, 129] on icon "Previous month" at bounding box center [23, 129] width 11 height 11
click at [22, 128] on icon "Previous month" at bounding box center [23, 129] width 11 height 11
click at [136, 247] on button "31" at bounding box center [134, 248] width 18 height 18
type input "**********"
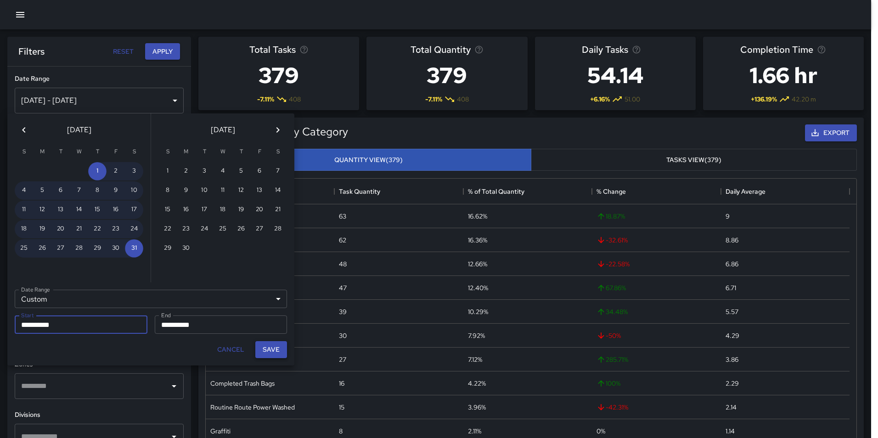
click at [266, 344] on button "Save" at bounding box center [271, 349] width 32 height 17
type input "**********"
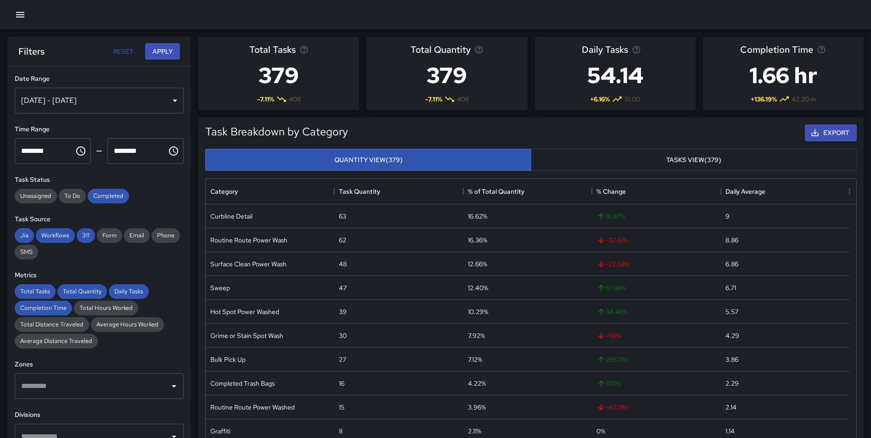
scroll to position [7, 7]
click at [164, 50] on button "Apply" at bounding box center [162, 51] width 35 height 17
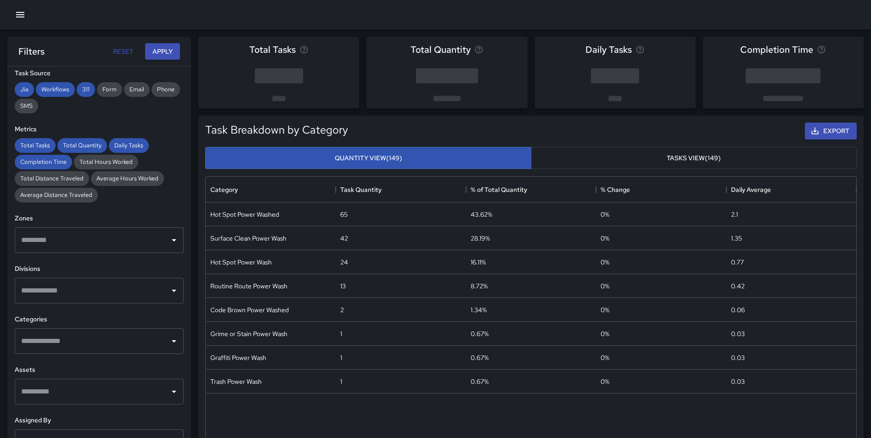
scroll to position [147, 0]
click at [45, 338] on input "text" at bounding box center [92, 339] width 147 height 17
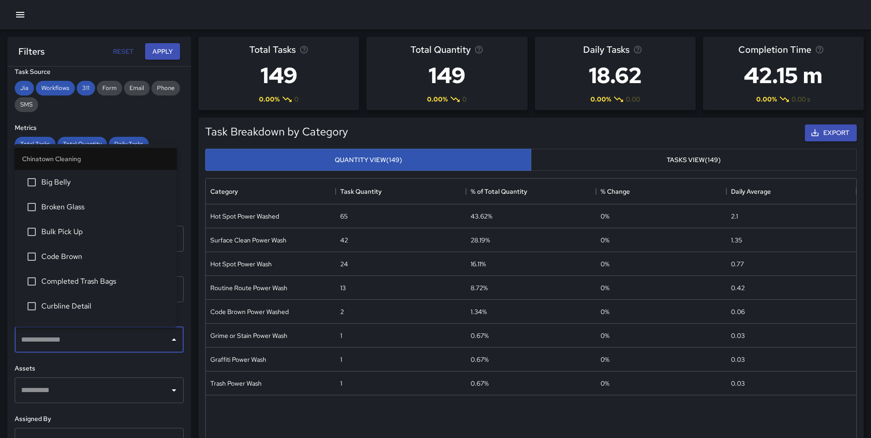
click at [182, 340] on div "**********" at bounding box center [99, 271] width 184 height 408
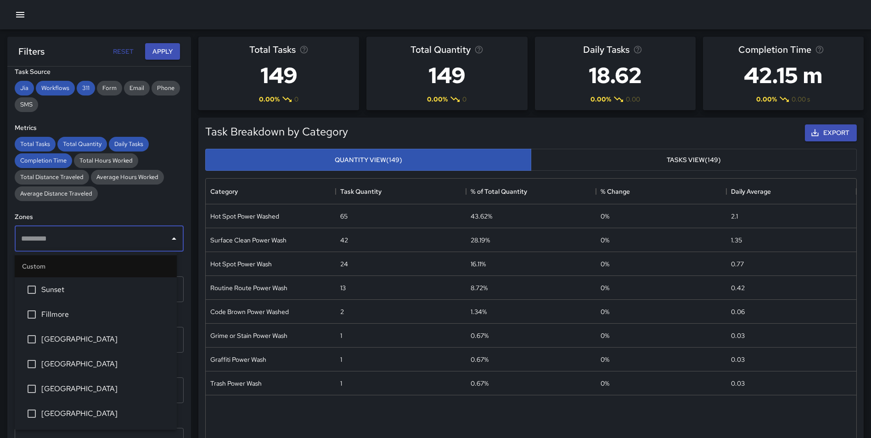
click at [76, 238] on input "text" at bounding box center [92, 238] width 147 height 17
click at [181, 240] on div "**********" at bounding box center [99, 271] width 184 height 408
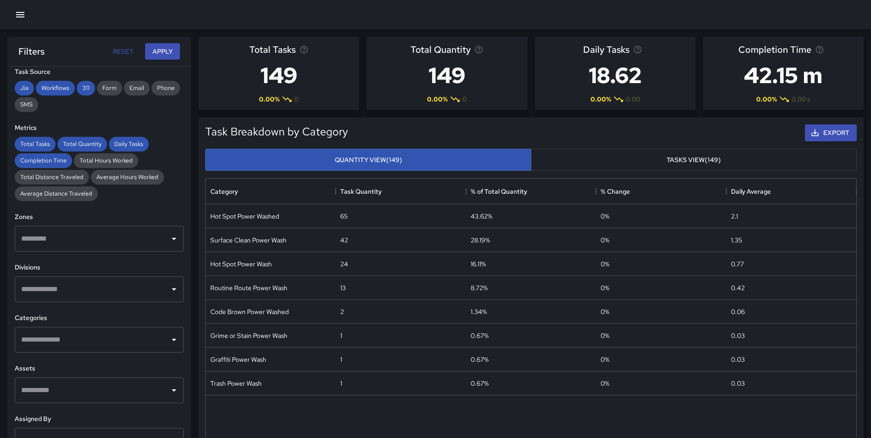
click at [77, 290] on input "text" at bounding box center [92, 289] width 147 height 17
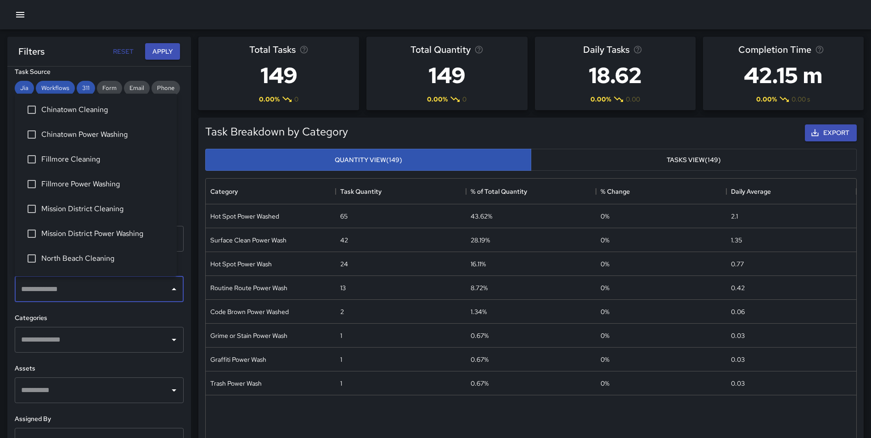
click at [99, 154] on span "Fillmore Cleaning" at bounding box center [105, 159] width 128 height 11
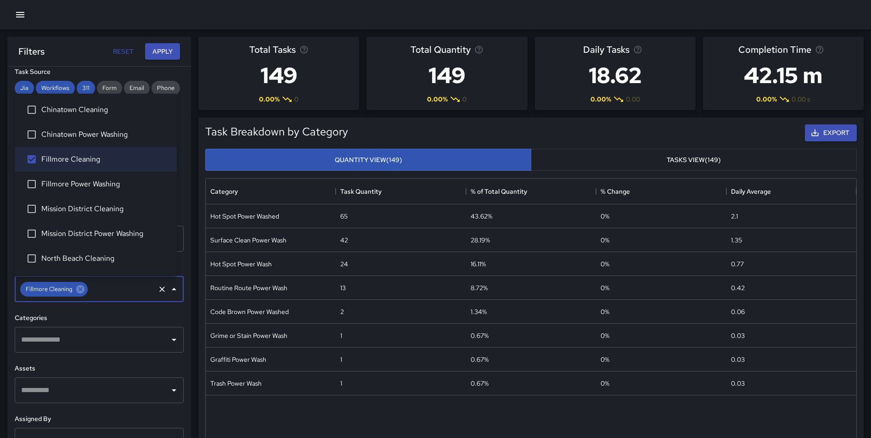
click at [82, 338] on input "text" at bounding box center [92, 339] width 147 height 17
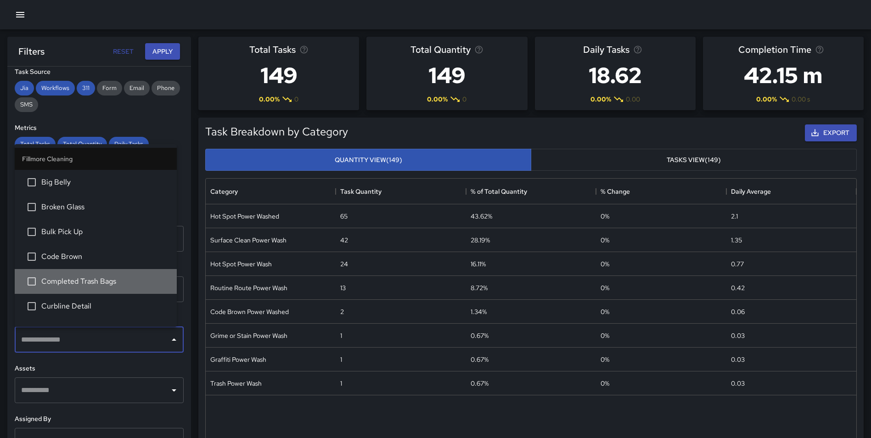
click at [98, 277] on span "Completed Trash Bags" at bounding box center [105, 281] width 128 height 11
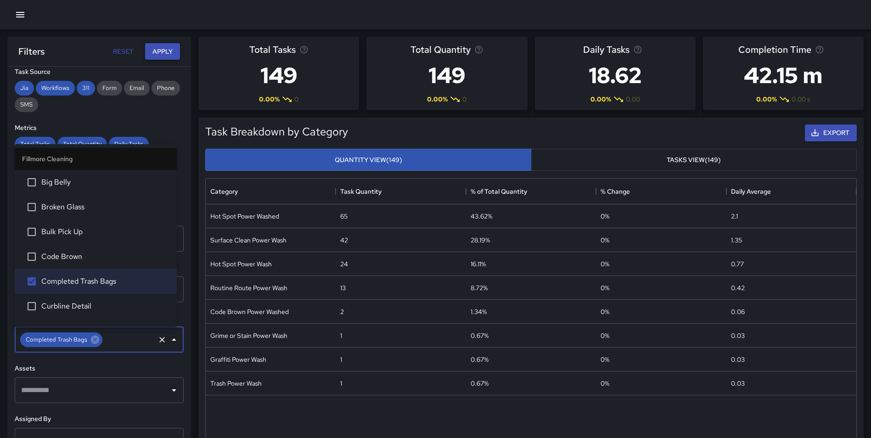
click at [166, 50] on button "Apply" at bounding box center [162, 51] width 35 height 17
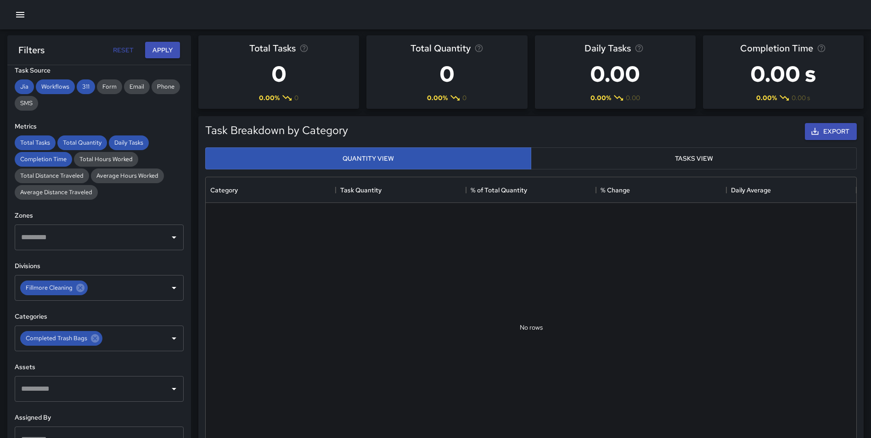
scroll to position [0, 0]
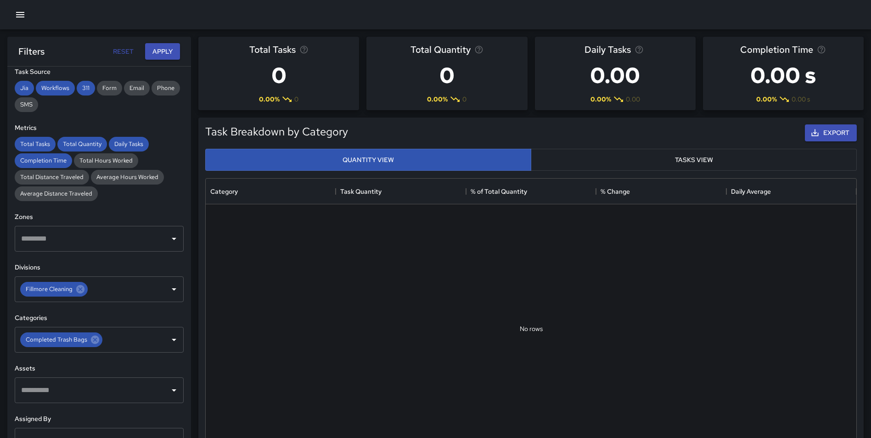
click at [193, 175] on div "Task Breakdown by Category Export Quantity View Tasks View No rows Category Tas…" at bounding box center [527, 285] width 673 height 350
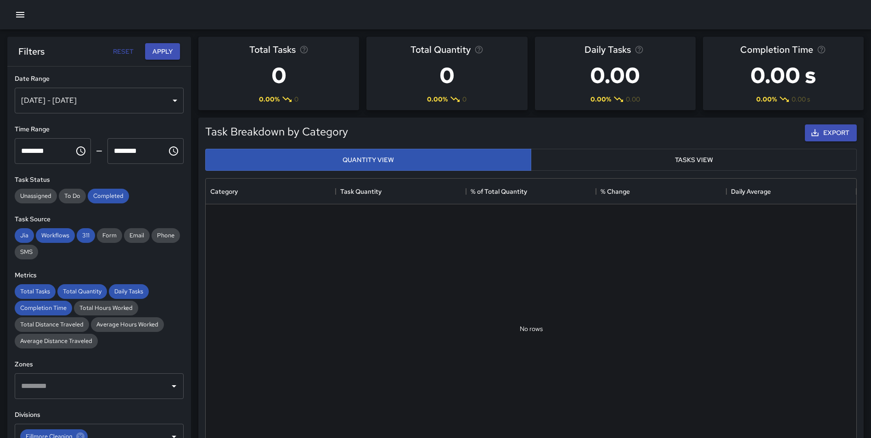
click at [74, 98] on div "[DATE] - [DATE]" at bounding box center [99, 101] width 169 height 26
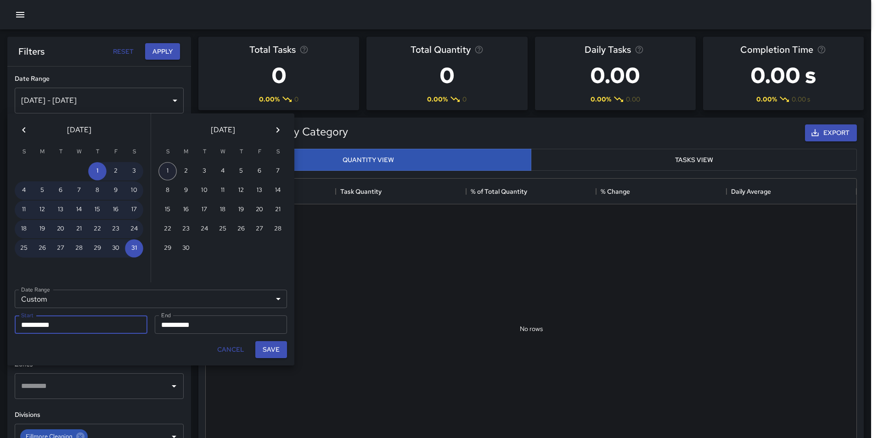
click at [169, 171] on button "1" at bounding box center [167, 171] width 18 height 18
type input "**********"
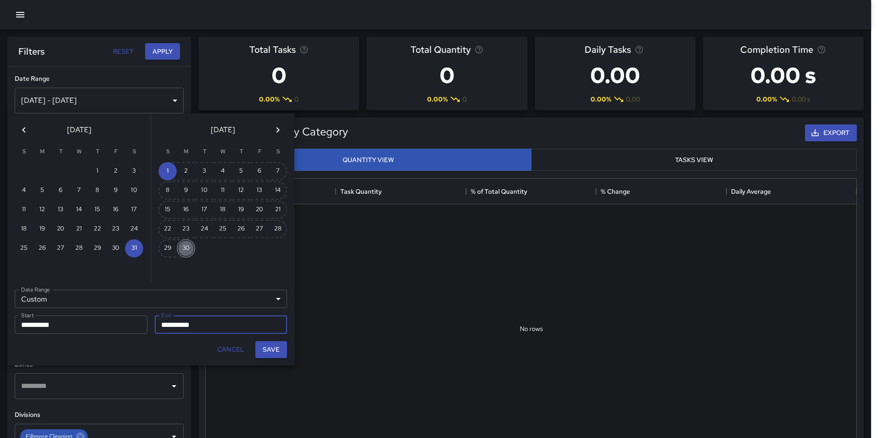
click at [190, 248] on button "30" at bounding box center [186, 248] width 18 height 18
type input "**********"
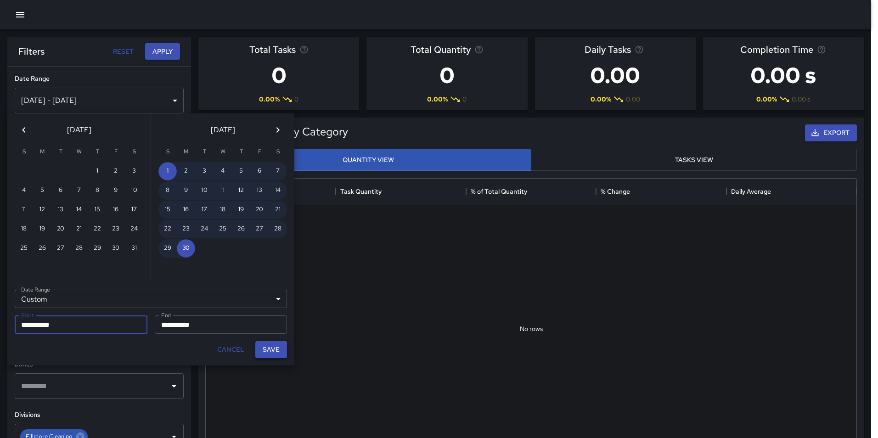
click at [275, 351] on button "Save" at bounding box center [271, 349] width 32 height 17
type input "**********"
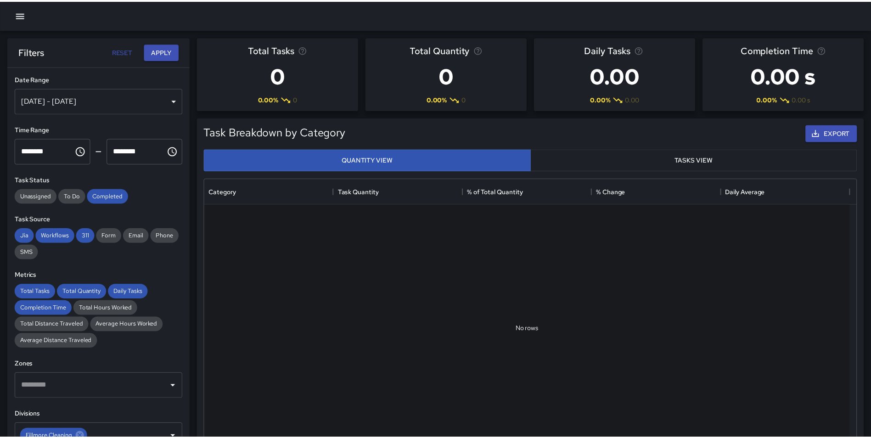
scroll to position [7, 7]
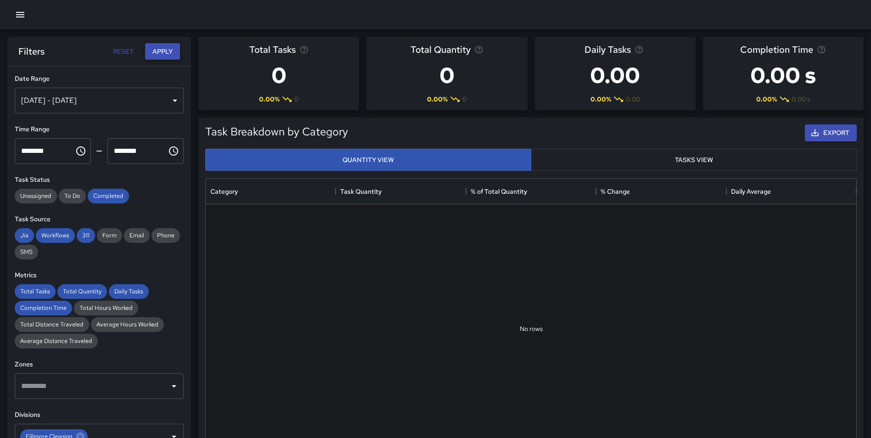
click at [159, 59] on button "Apply" at bounding box center [162, 51] width 35 height 17
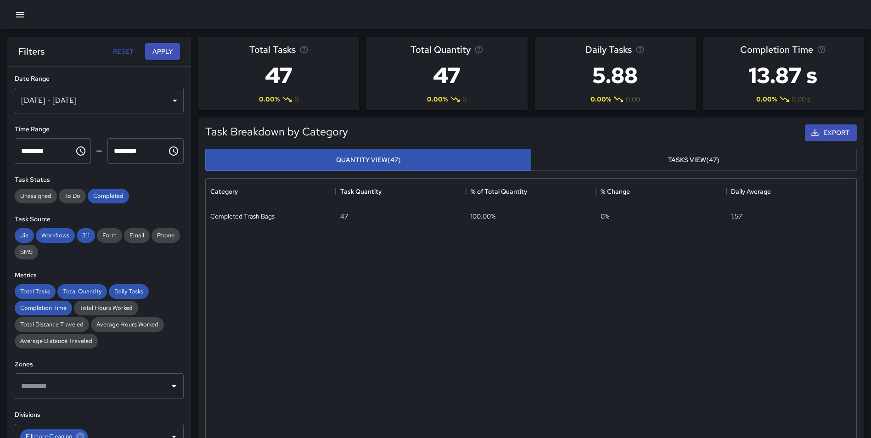
click at [96, 102] on div "[DATE] - [DATE]" at bounding box center [99, 101] width 169 height 26
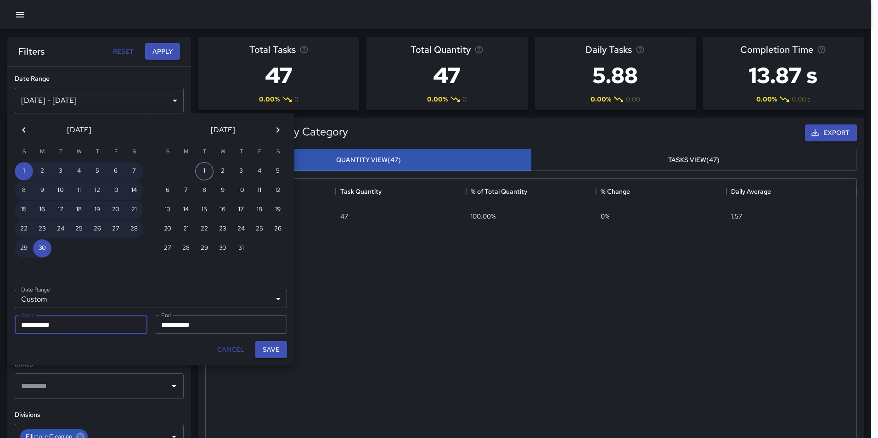
click at [199, 169] on button "1" at bounding box center [204, 171] width 18 height 18
type input "**********"
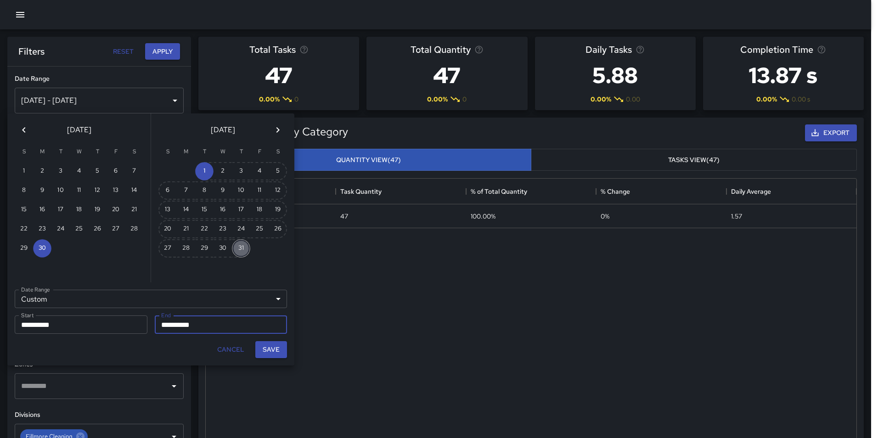
click at [246, 247] on button "31" at bounding box center [241, 248] width 18 height 18
type input "**********"
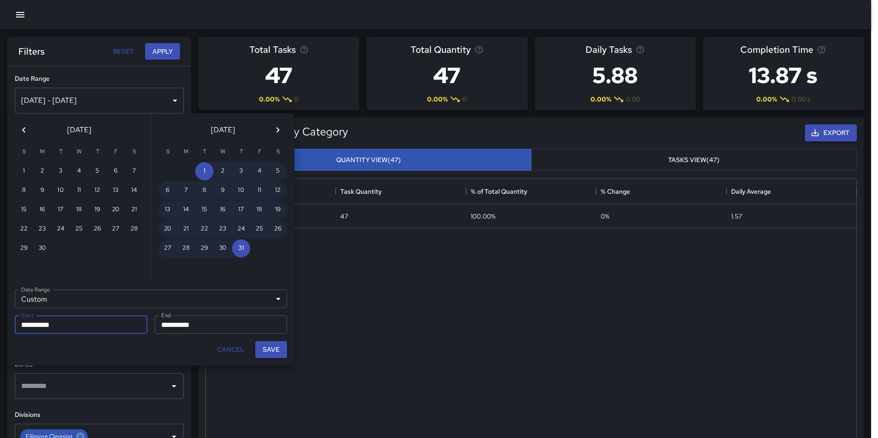
click at [276, 349] on button "Save" at bounding box center [271, 349] width 32 height 17
type input "**********"
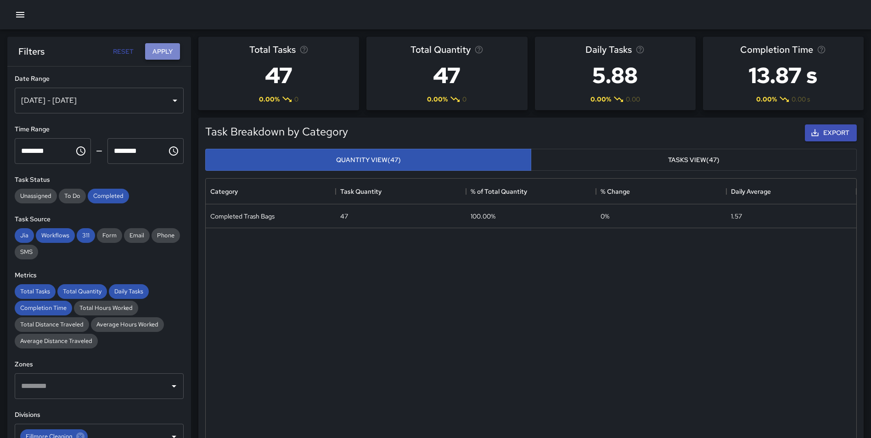
click at [152, 53] on button "Apply" at bounding box center [162, 51] width 35 height 17
click at [79, 94] on div "[DATE] - [DATE]" at bounding box center [99, 101] width 169 height 26
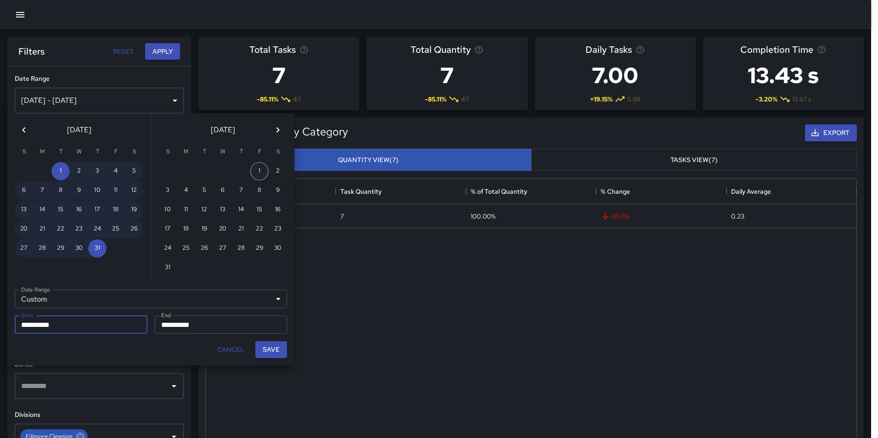
click at [258, 166] on button "1" at bounding box center [259, 171] width 18 height 18
type input "**********"
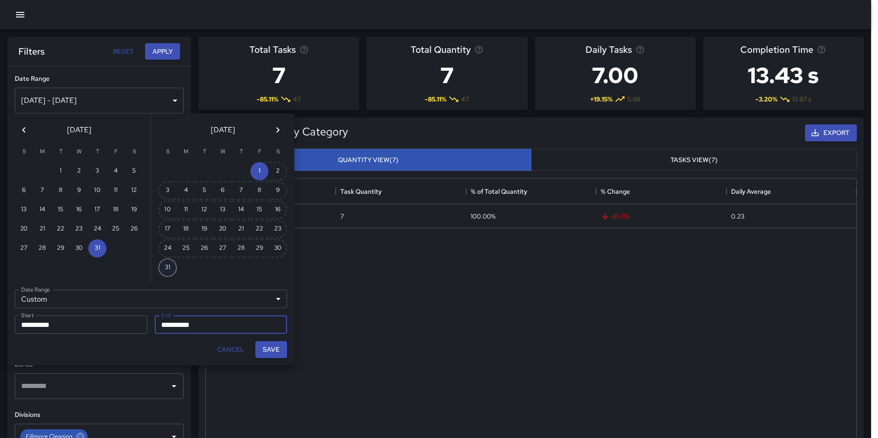
click at [169, 265] on button "31" at bounding box center [167, 268] width 18 height 18
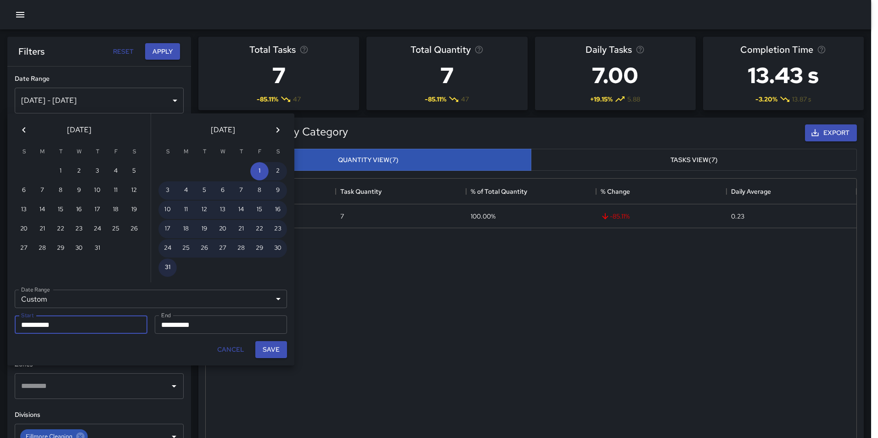
type input "**********"
click at [274, 346] on button "Save" at bounding box center [271, 349] width 32 height 17
type input "**********"
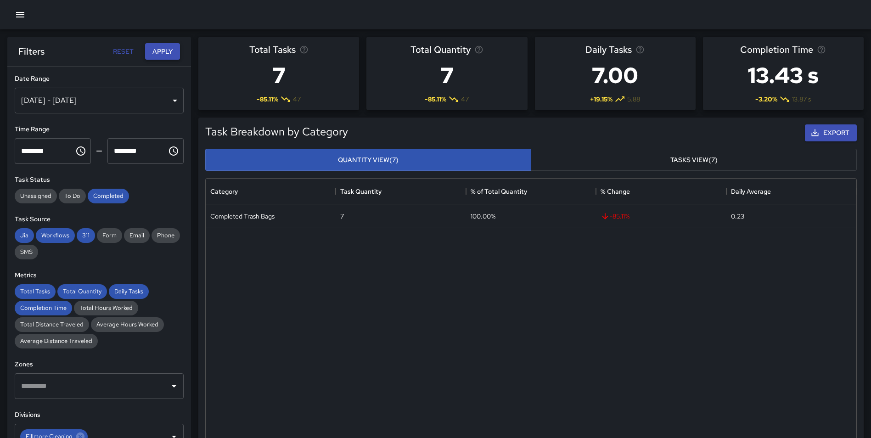
click at [162, 58] on button "Apply" at bounding box center [162, 51] width 35 height 17
click at [118, 102] on div "[DATE] - [DATE]" at bounding box center [99, 101] width 169 height 26
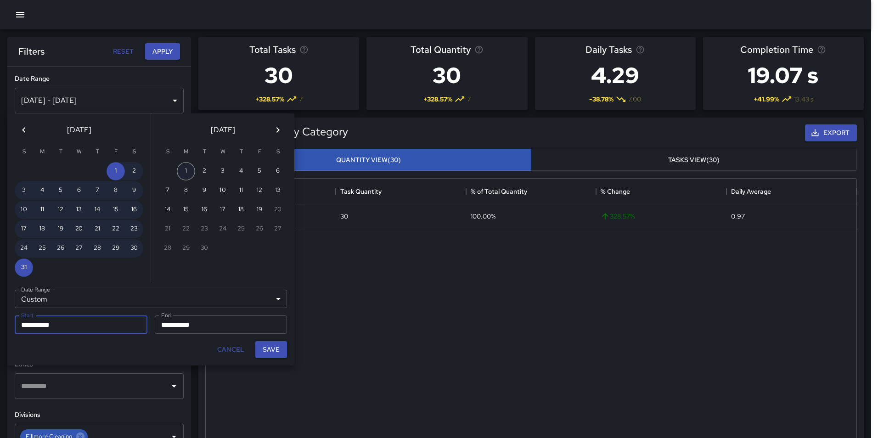
click at [183, 171] on button "1" at bounding box center [186, 171] width 18 height 18
type input "**********"
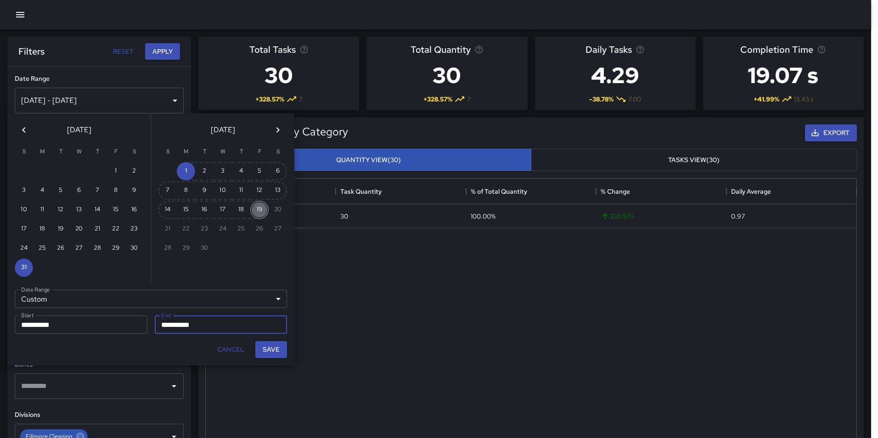
click at [264, 210] on button "19" at bounding box center [259, 210] width 18 height 18
type input "**********"
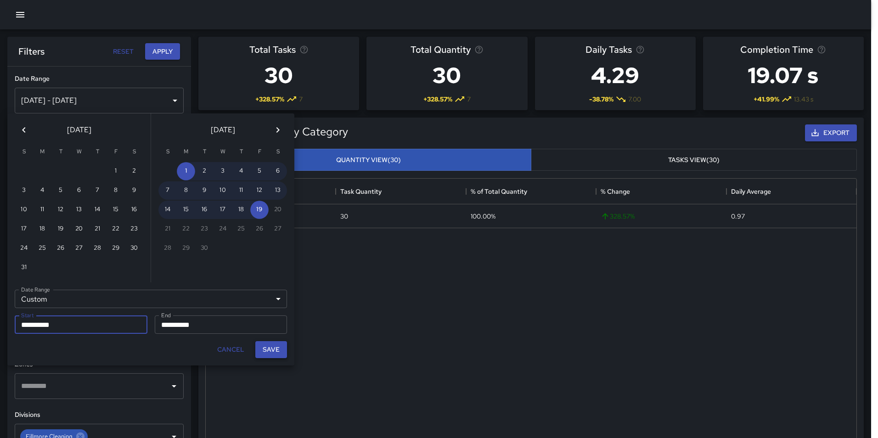
click at [267, 347] on button "Save" at bounding box center [271, 349] width 32 height 17
type input "**********"
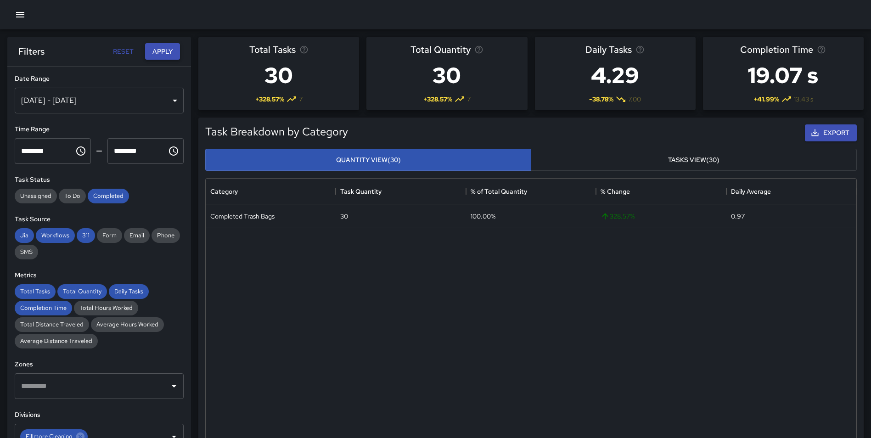
click at [166, 52] on button "Apply" at bounding box center [162, 51] width 35 height 17
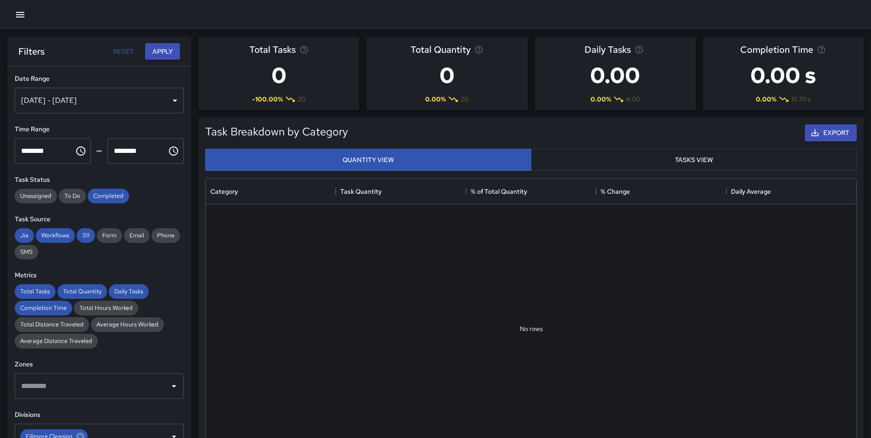
click at [83, 99] on div "[DATE] - [DATE]" at bounding box center [99, 101] width 169 height 26
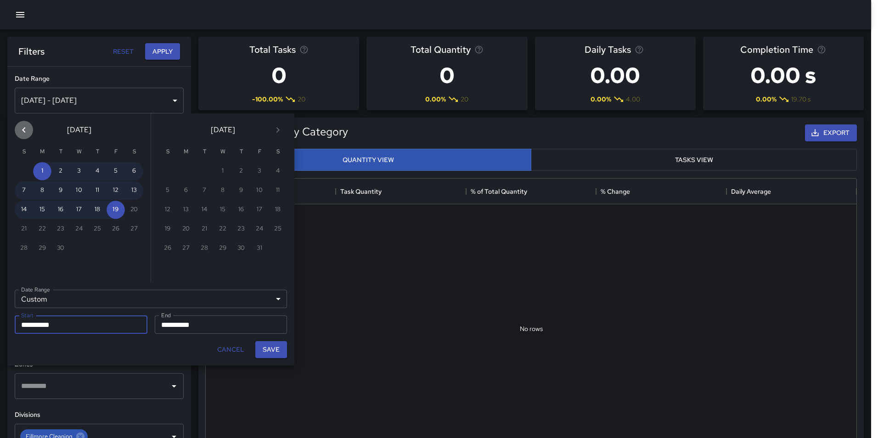
click at [20, 133] on icon "Previous month" at bounding box center [23, 129] width 11 height 11
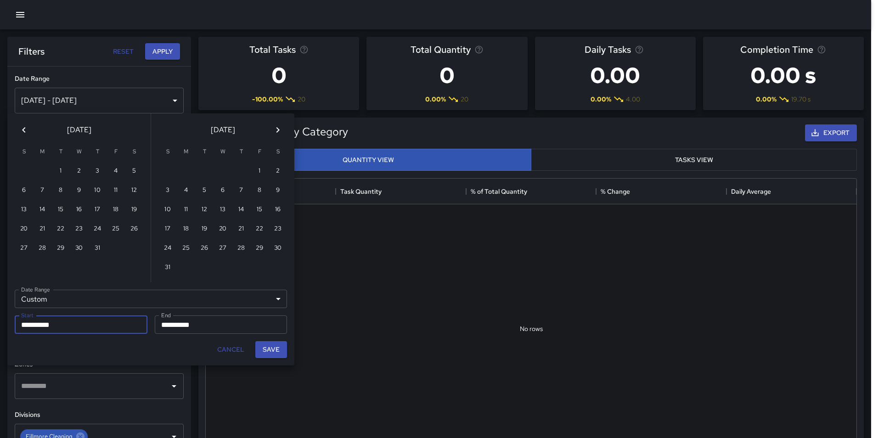
click at [20, 133] on icon "Previous month" at bounding box center [23, 129] width 11 height 11
click at [105, 173] on button "1" at bounding box center [97, 171] width 18 height 18
type input "**********"
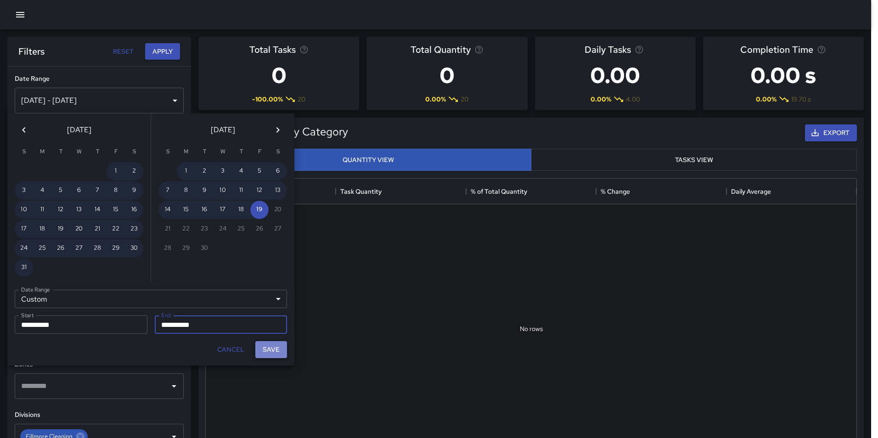
click at [270, 348] on button "Save" at bounding box center [271, 349] width 32 height 17
type input "**********"
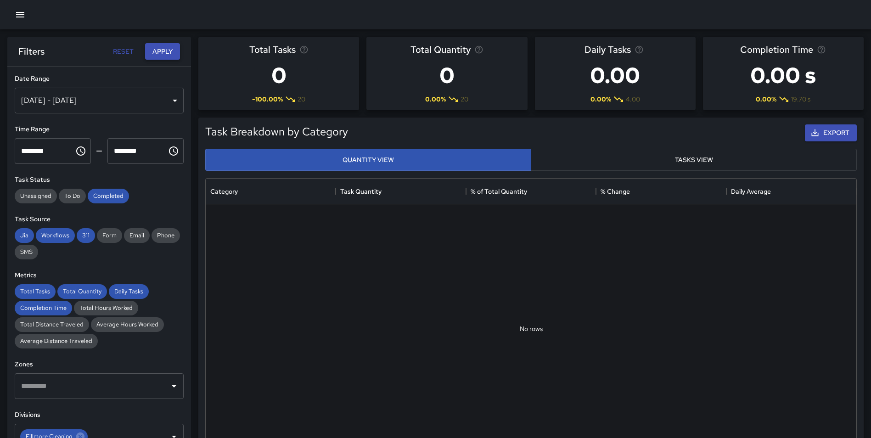
click at [158, 51] on button "Apply" at bounding box center [162, 51] width 35 height 17
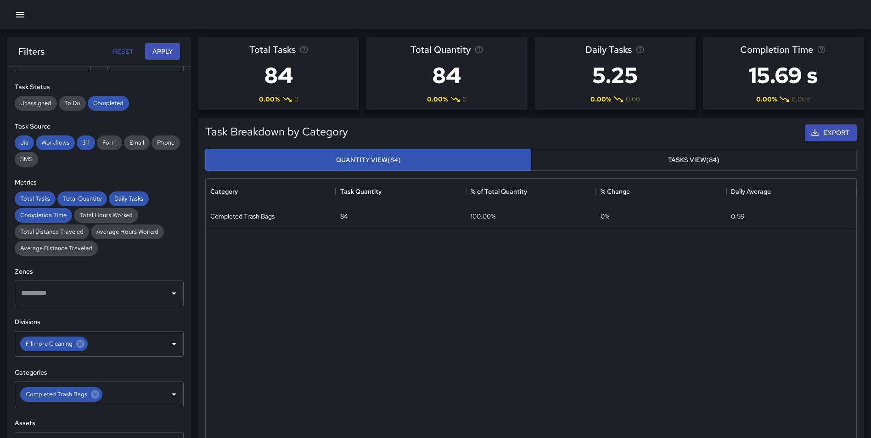
scroll to position [107, 0]
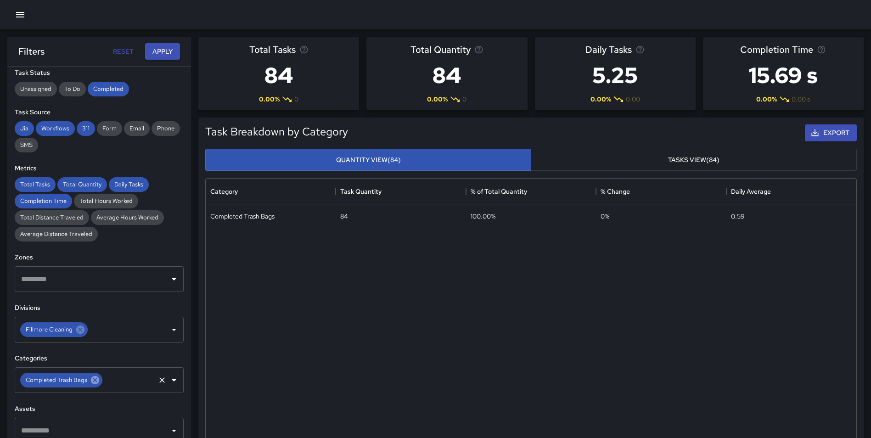
click at [92, 383] on icon at bounding box center [95, 380] width 8 height 8
click at [168, 53] on button "Apply" at bounding box center [162, 51] width 35 height 17
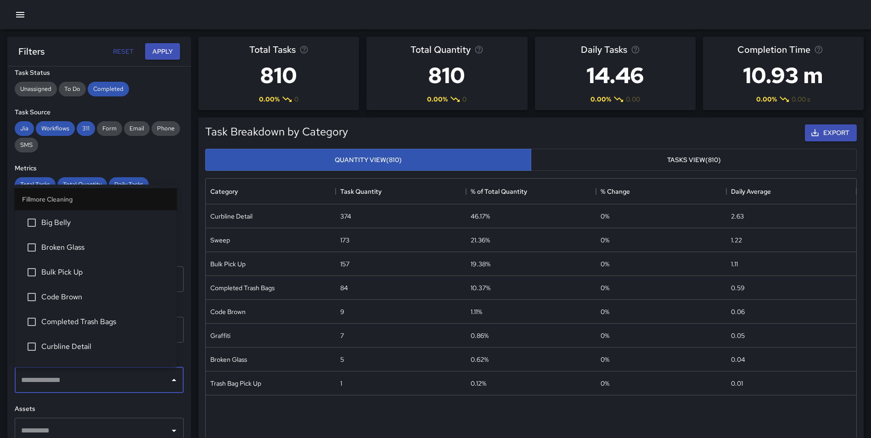
click at [92, 387] on input "text" at bounding box center [92, 380] width 147 height 17
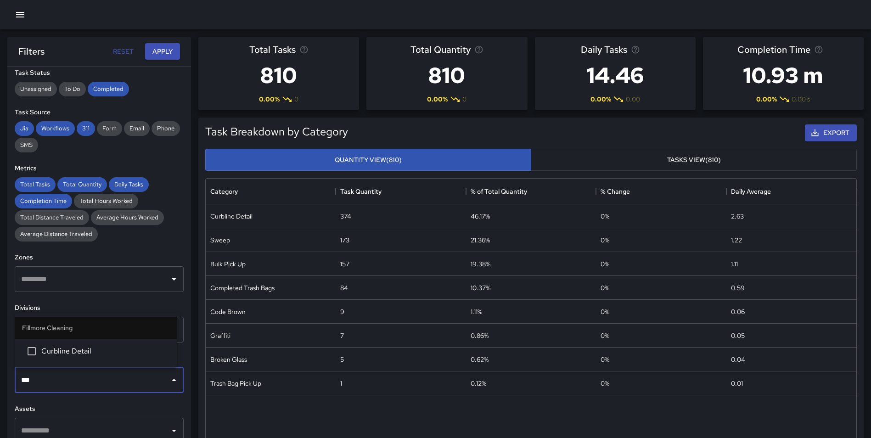
type input "****"
click at [94, 349] on span "Curbline Detail" at bounding box center [105, 351] width 128 height 11
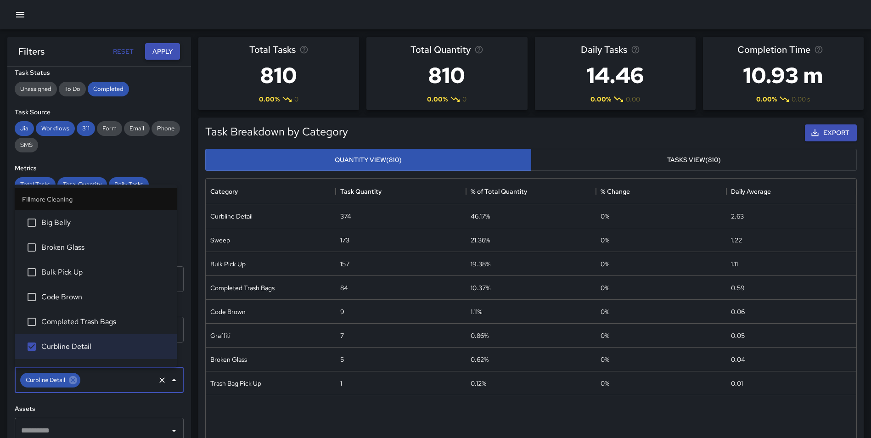
click at [154, 55] on button "Apply" at bounding box center [162, 51] width 35 height 17
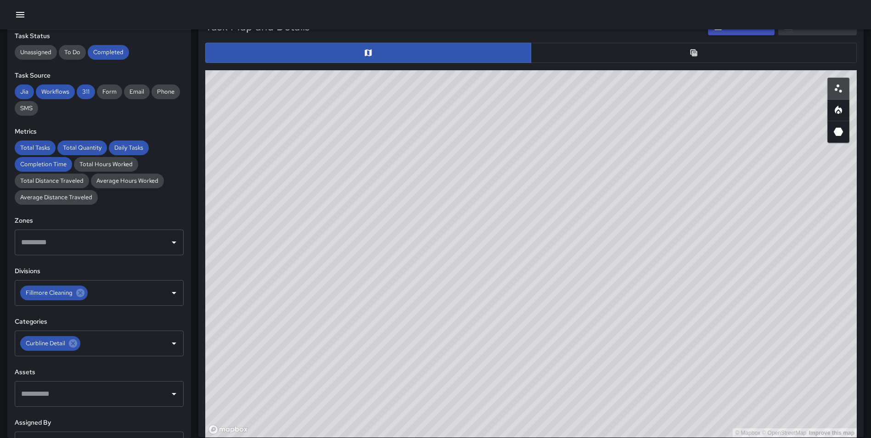
scroll to position [429, 0]
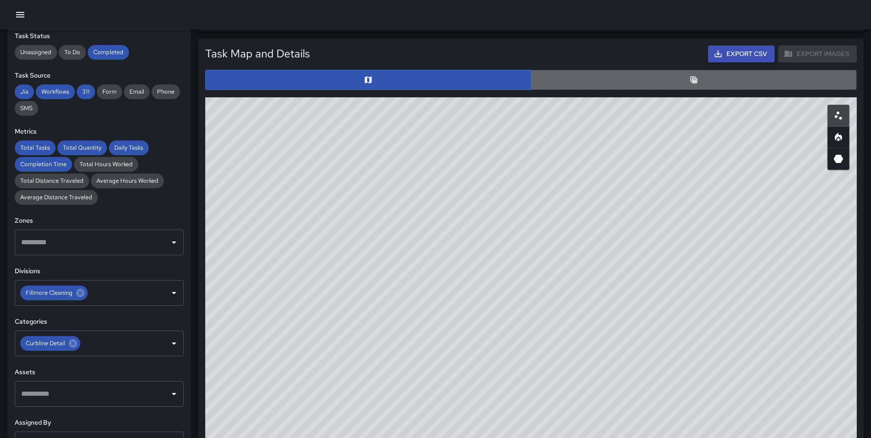
click at [677, 79] on button "button" at bounding box center [694, 80] width 326 height 20
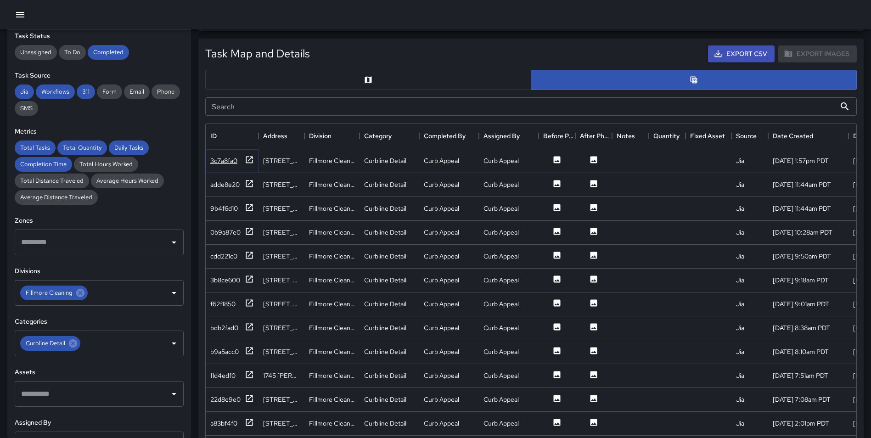
click at [251, 158] on icon at bounding box center [249, 159] width 7 height 7
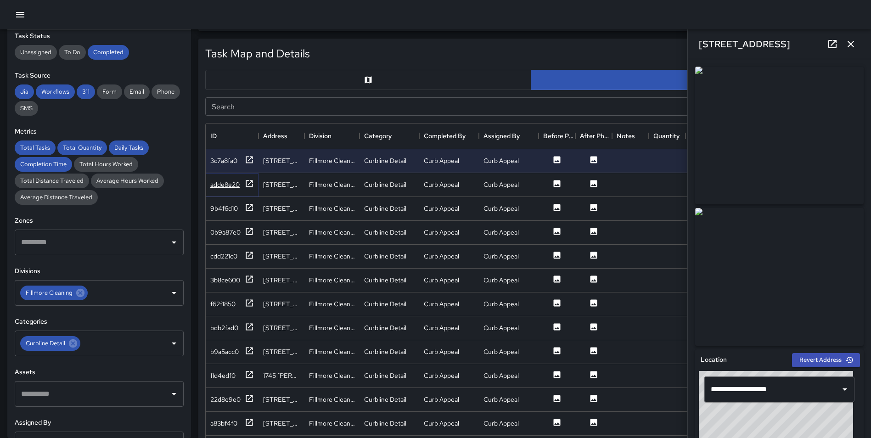
click at [249, 181] on icon at bounding box center [249, 183] width 9 height 9
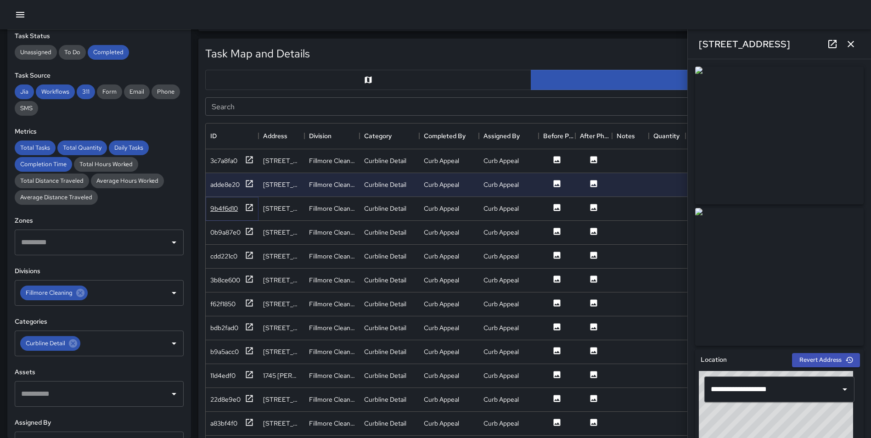
click at [245, 204] on icon at bounding box center [249, 207] width 9 height 9
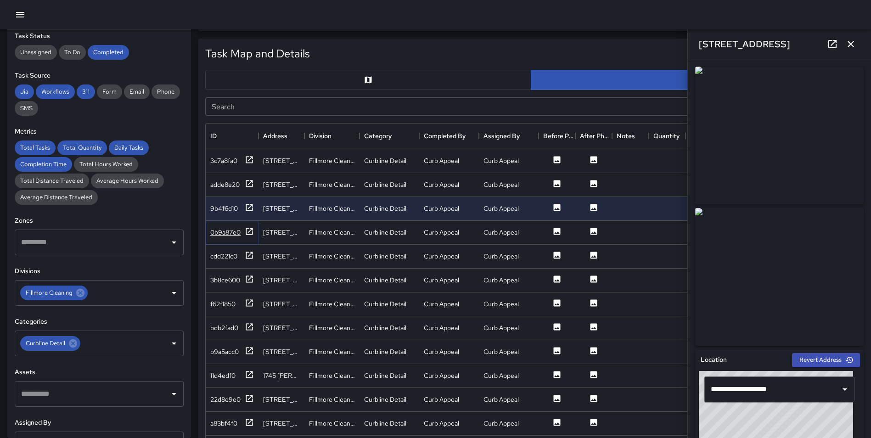
click at [248, 230] on icon at bounding box center [249, 231] width 9 height 9
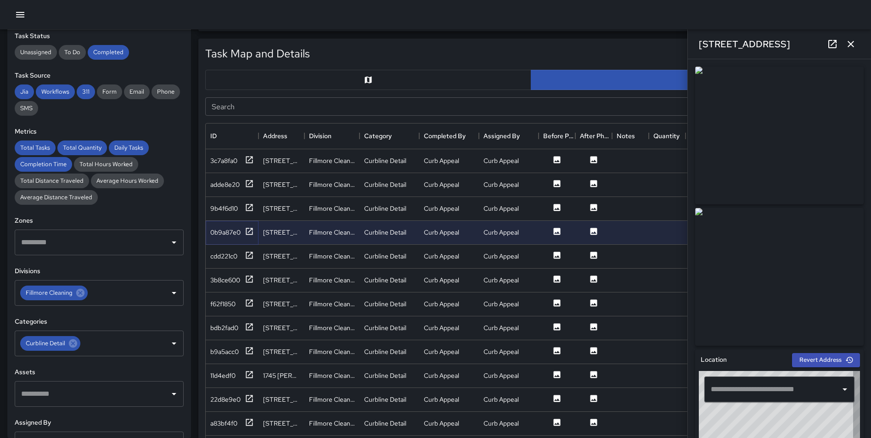
type input "**********"
click at [249, 253] on icon at bounding box center [249, 255] width 9 height 9
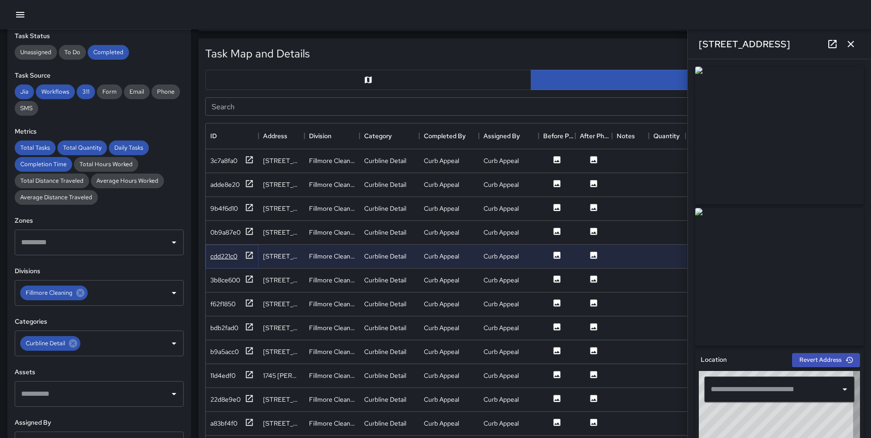
type input "**********"
click at [249, 277] on icon at bounding box center [249, 279] width 9 height 9
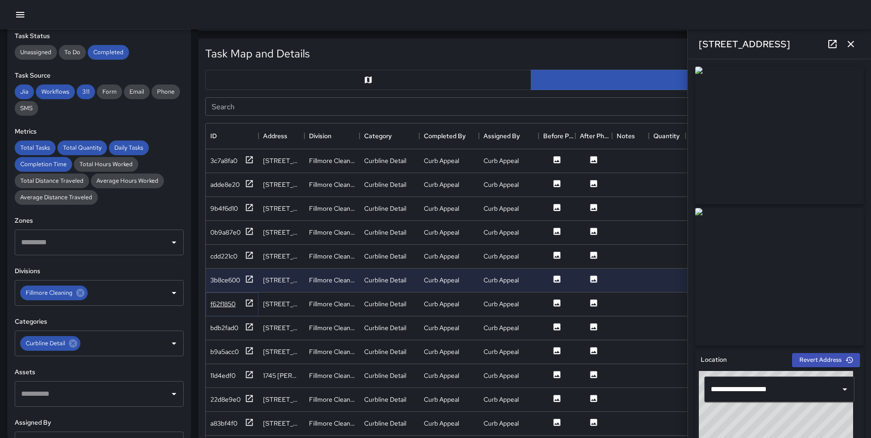
click at [245, 300] on icon at bounding box center [249, 303] width 9 height 9
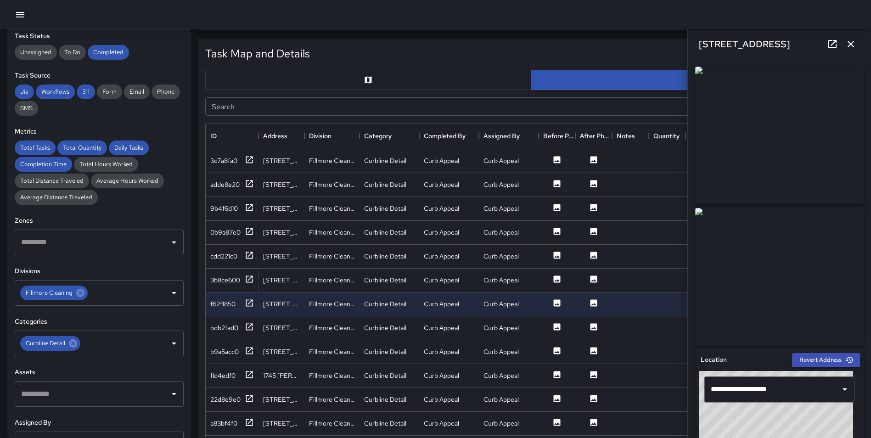
click at [253, 276] on icon at bounding box center [249, 279] width 9 height 9
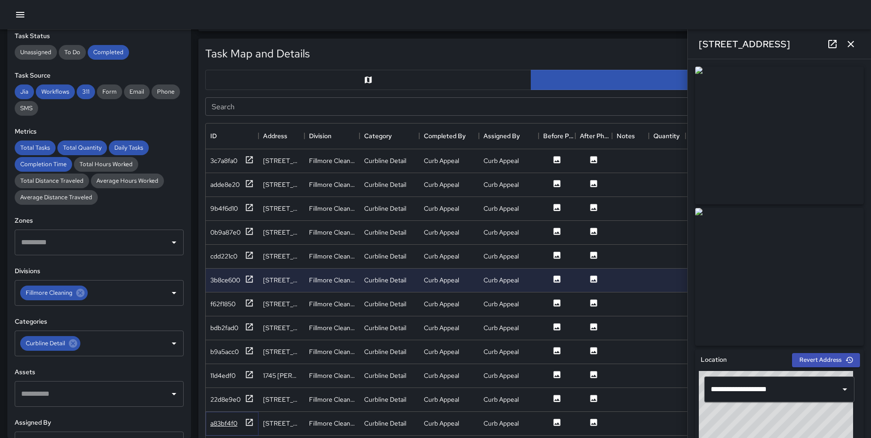
click at [250, 424] on icon at bounding box center [249, 422] width 9 height 9
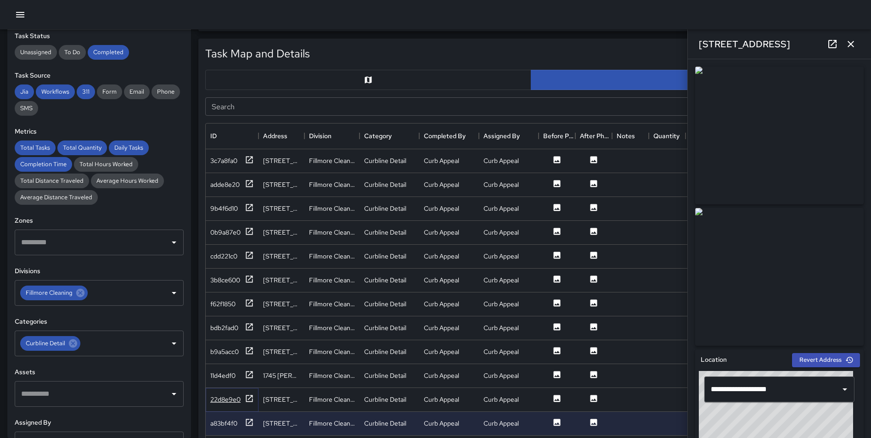
click at [247, 396] on icon at bounding box center [249, 398] width 9 height 9
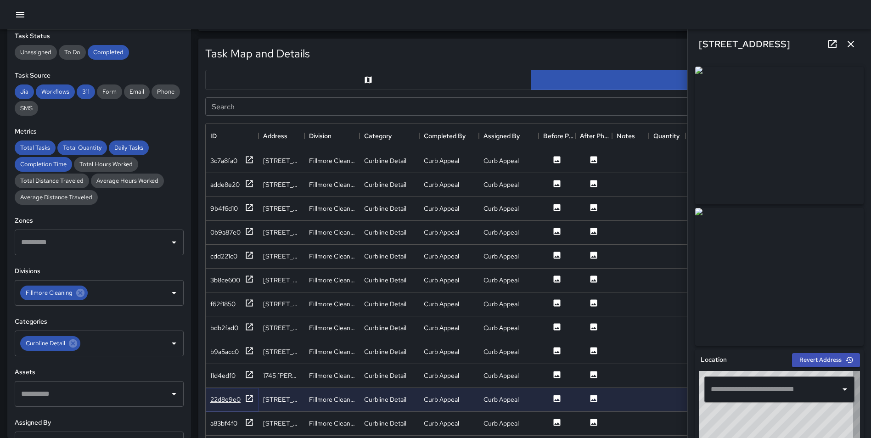
type input "**********"
click at [250, 420] on icon at bounding box center [249, 422] width 9 height 9
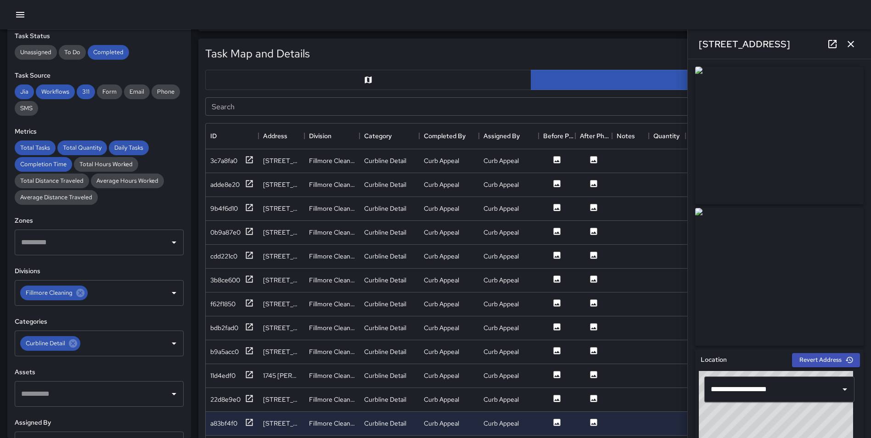
click at [852, 46] on icon "button" at bounding box center [851, 44] width 11 height 11
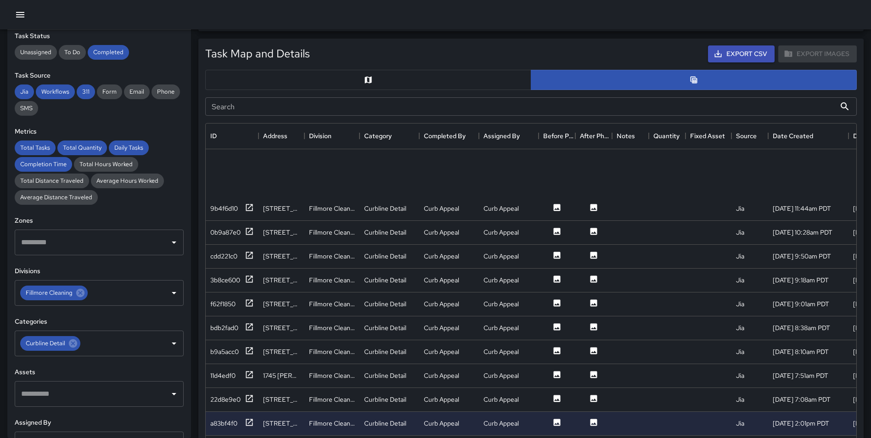
scroll to position [2079, 0]
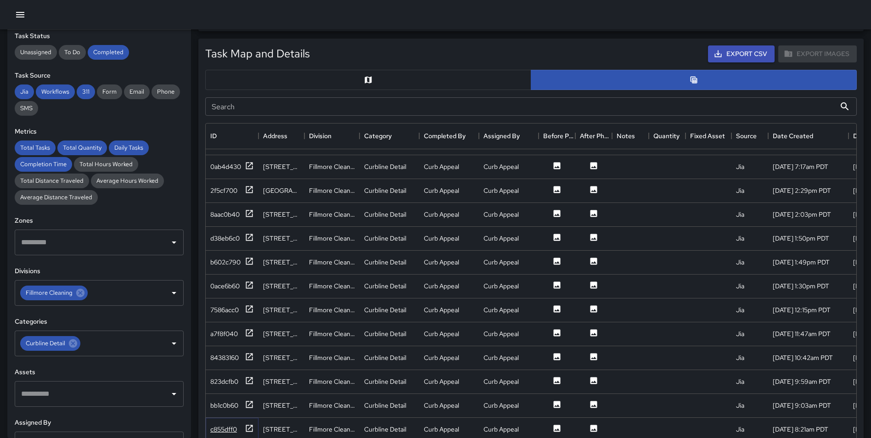
click at [246, 424] on icon at bounding box center [249, 428] width 9 height 9
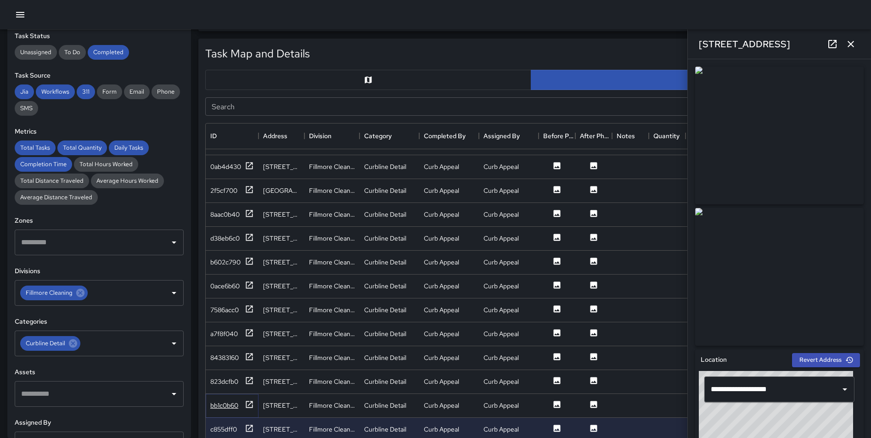
click at [248, 400] on icon at bounding box center [249, 404] width 9 height 9
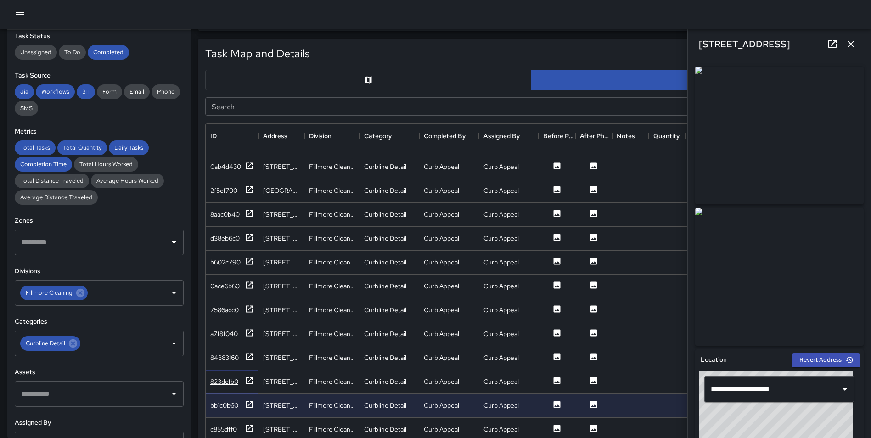
click at [249, 377] on icon at bounding box center [249, 380] width 7 height 7
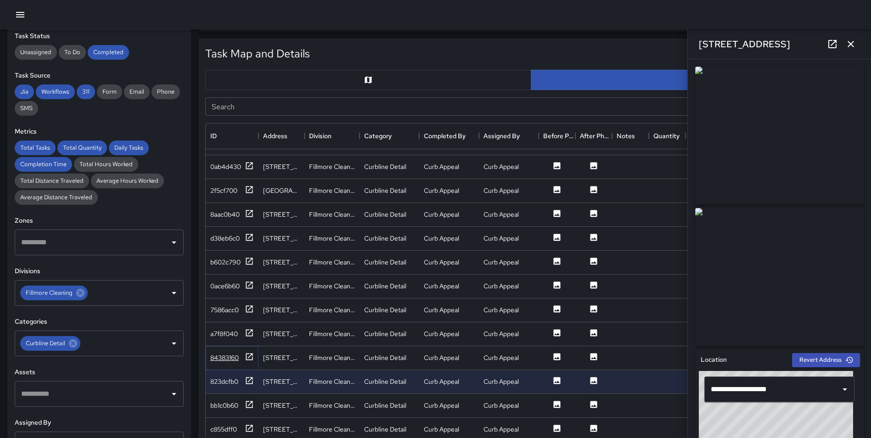
click at [248, 352] on icon at bounding box center [249, 356] width 9 height 9
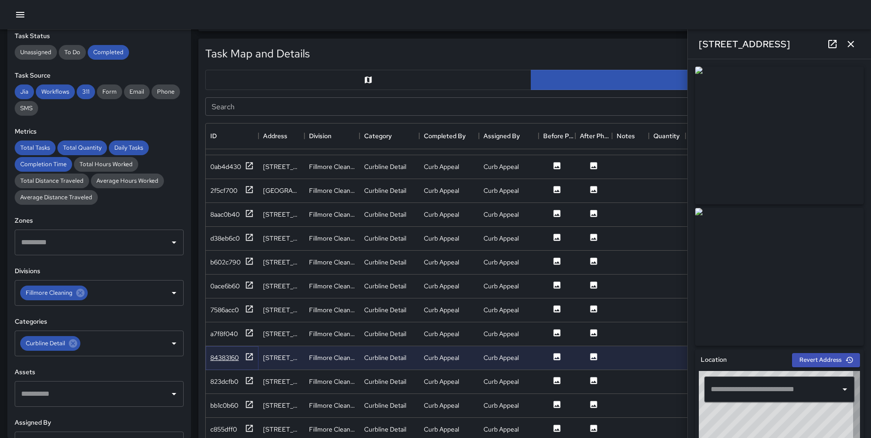
type input "**********"
click at [251, 328] on icon at bounding box center [249, 332] width 9 height 9
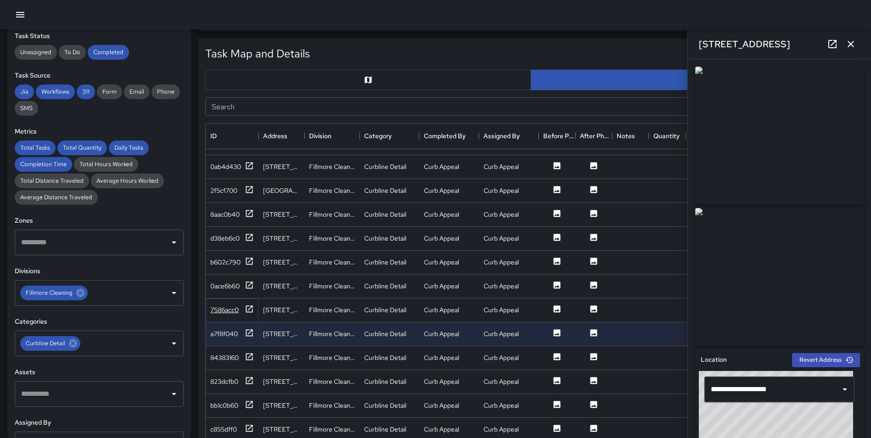
click at [248, 305] on icon at bounding box center [249, 309] width 9 height 9
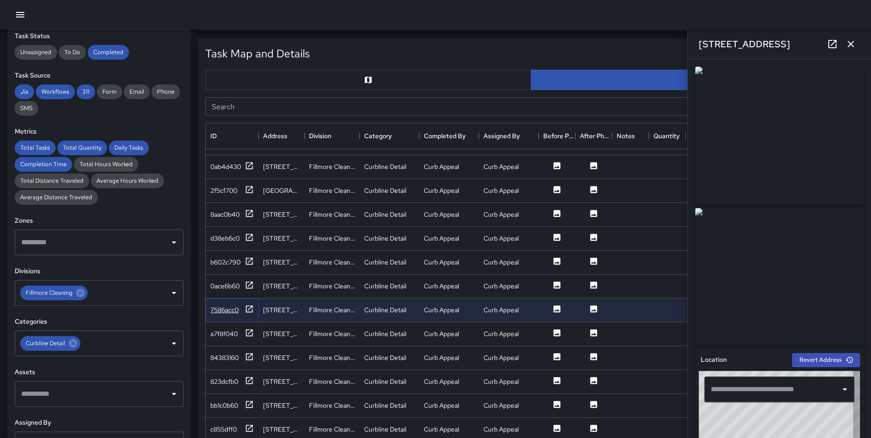
type input "**********"
click at [254, 419] on div "c855dff0" at bounding box center [232, 430] width 53 height 24
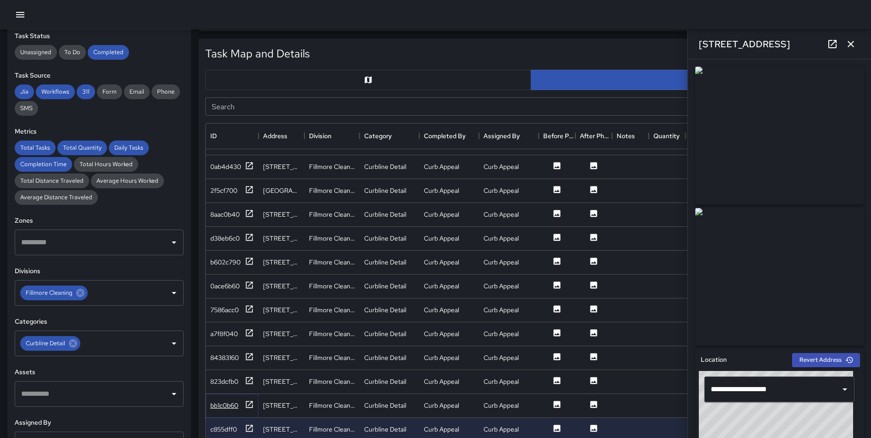
click at [251, 401] on icon at bounding box center [249, 404] width 7 height 7
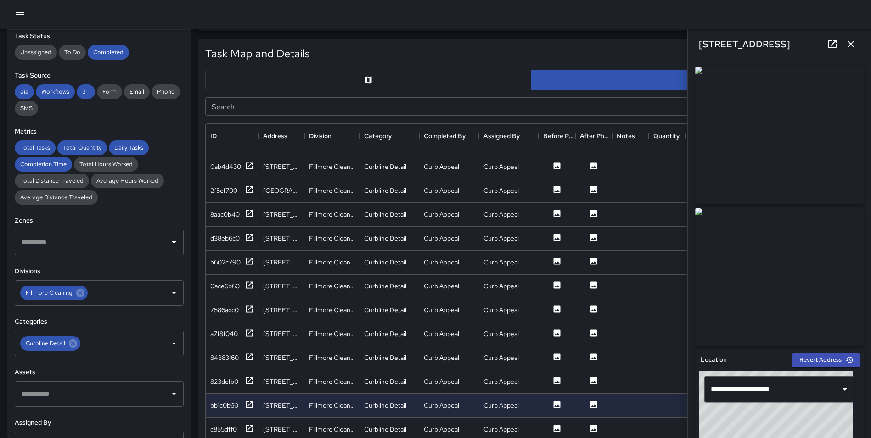
click at [250, 424] on icon at bounding box center [249, 428] width 9 height 9
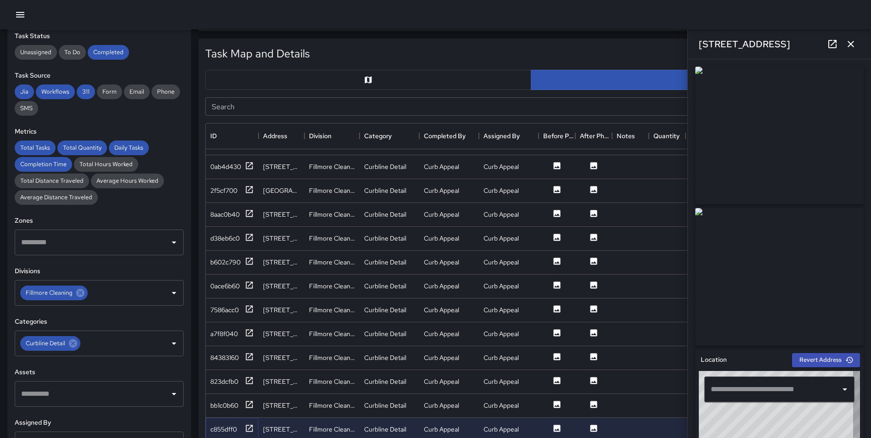
type input "**********"
click at [851, 45] on icon "button" at bounding box center [851, 44] width 6 height 6
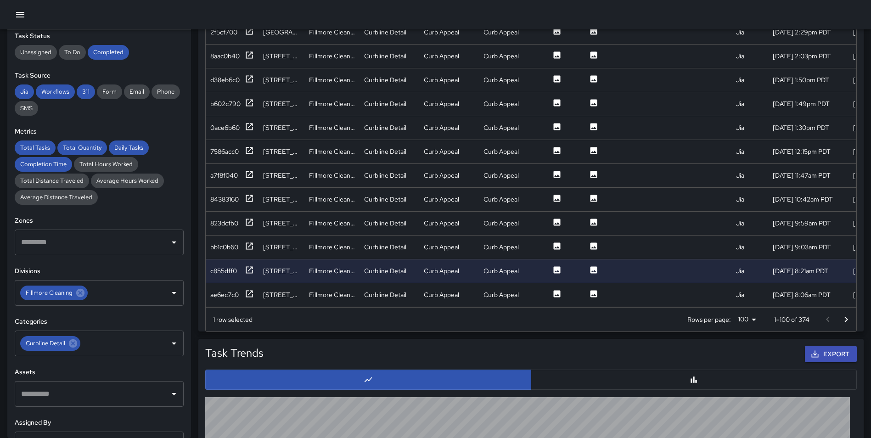
scroll to position [599, 0]
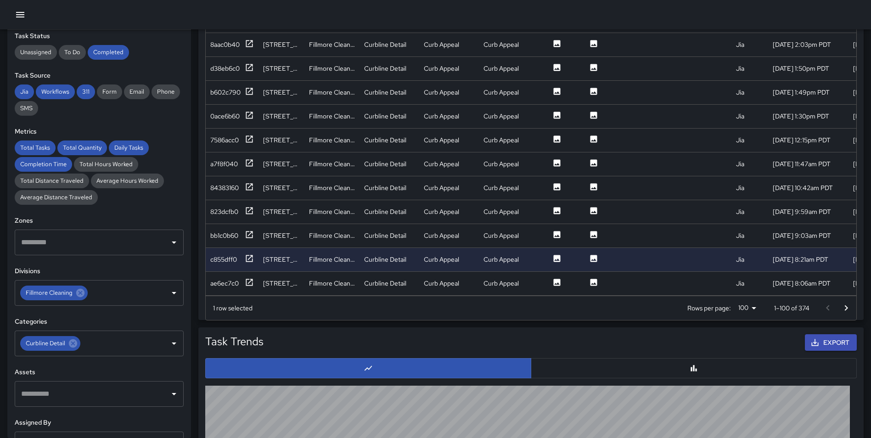
click at [841, 316] on button "Go to next page" at bounding box center [846, 308] width 18 height 18
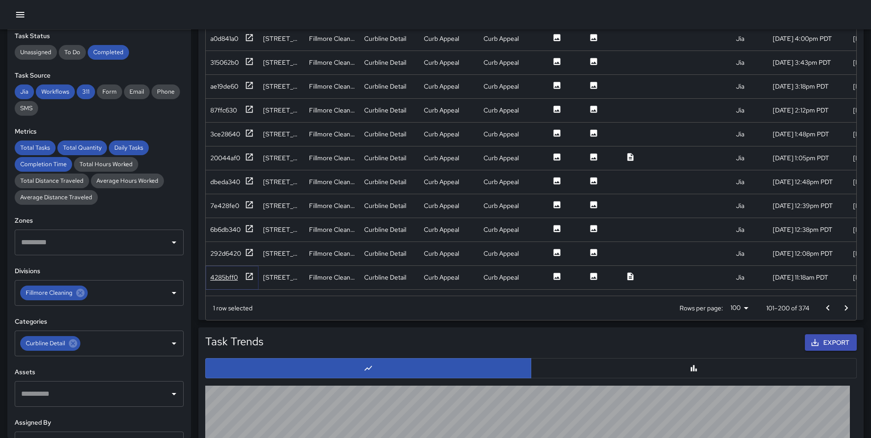
click at [251, 277] on icon at bounding box center [249, 276] width 9 height 9
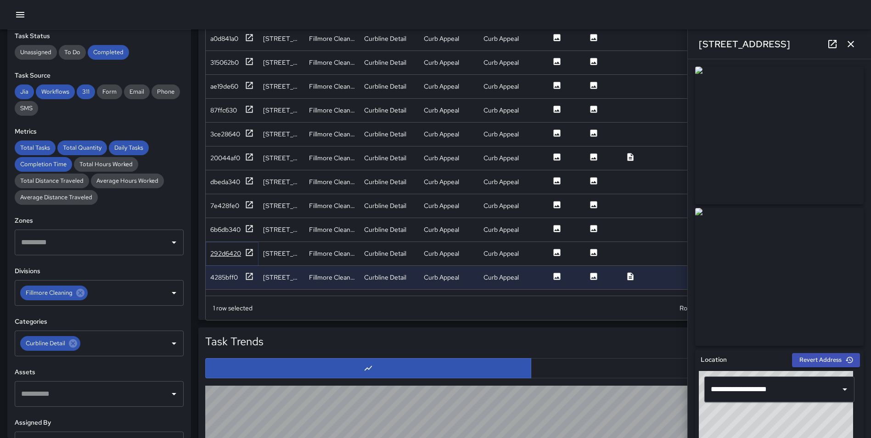
click at [249, 254] on icon at bounding box center [249, 252] width 9 height 9
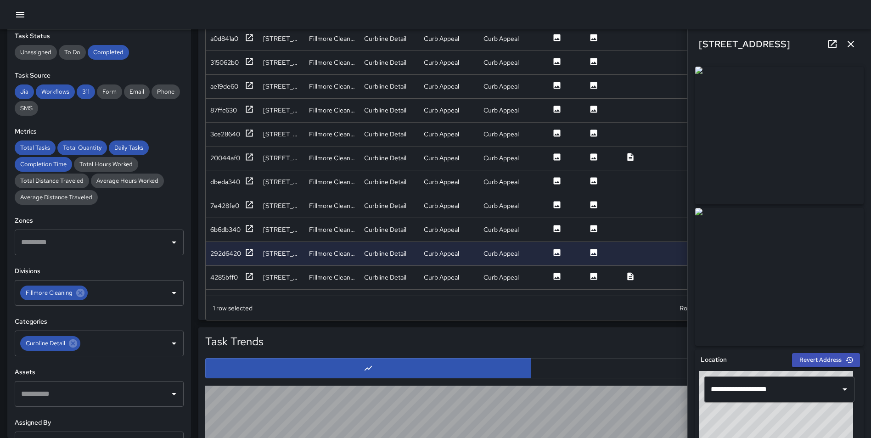
click at [853, 45] on icon "button" at bounding box center [851, 44] width 11 height 11
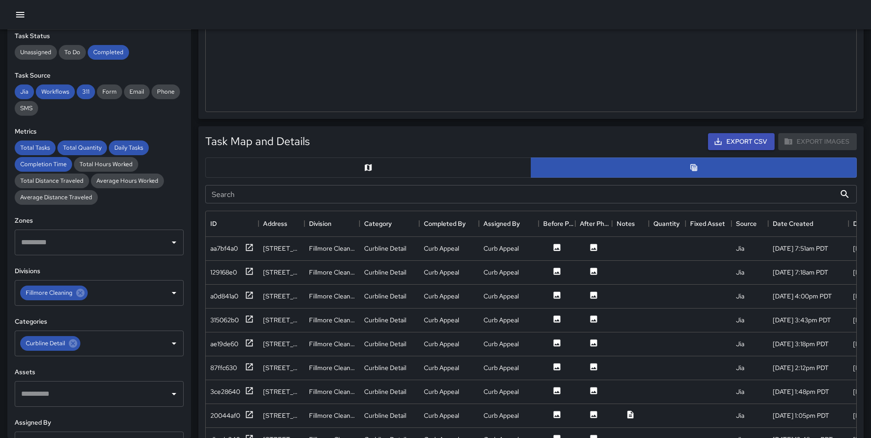
scroll to position [348, 0]
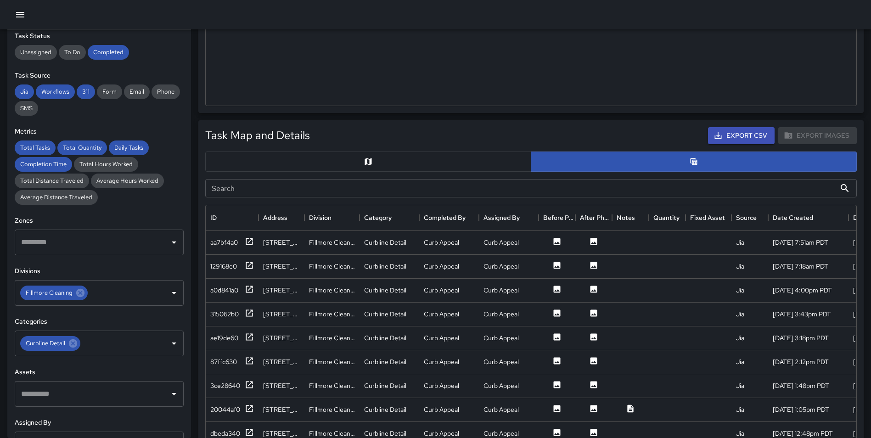
click at [389, 160] on button "button" at bounding box center [368, 162] width 326 height 20
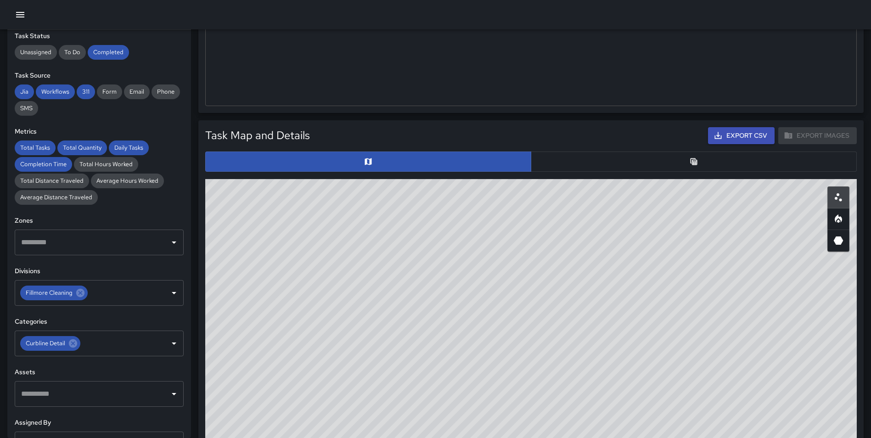
click at [841, 222] on icon "Heatmap" at bounding box center [838, 219] width 7 height 8
type button "heatmap"
drag, startPoint x: 394, startPoint y: 303, endPoint x: 633, endPoint y: 422, distance: 267.3
click at [633, 422] on div "© Mapbox © OpenStreetMap Improve this map" at bounding box center [531, 362] width 652 height 367
drag, startPoint x: 540, startPoint y: 237, endPoint x: 593, endPoint y: 389, distance: 161.0
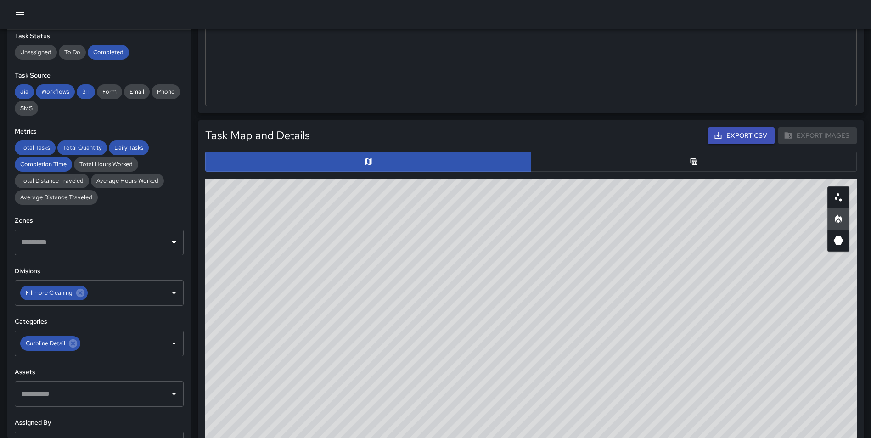
click at [593, 389] on div "© Mapbox © OpenStreetMap Improve this map" at bounding box center [531, 362] width 652 height 367
drag, startPoint x: 366, startPoint y: 175, endPoint x: 413, endPoint y: 288, distance: 122.1
click at [412, 289] on div "Task Map and Details Export CSV Export Images ID Address Division Category Comp…" at bounding box center [531, 333] width 659 height 419
drag, startPoint x: 390, startPoint y: 230, endPoint x: 414, endPoint y: 355, distance: 127.4
click at [414, 355] on div "© Mapbox © OpenStreetMap Improve this map" at bounding box center [531, 362] width 652 height 367
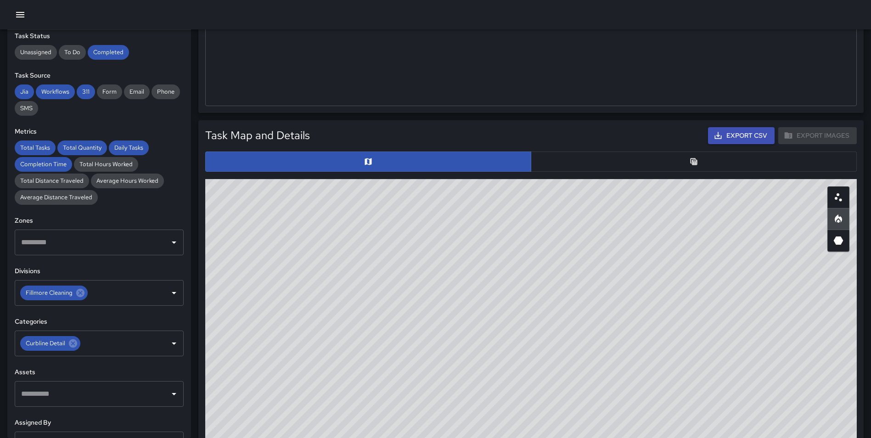
drag, startPoint x: 395, startPoint y: 379, endPoint x: 386, endPoint y: 404, distance: 26.2
click at [386, 404] on div "© Mapbox © OpenStreetMap Improve this map" at bounding box center [531, 362] width 652 height 367
drag, startPoint x: 570, startPoint y: 328, endPoint x: 608, endPoint y: 346, distance: 41.7
click at [608, 346] on div "© Mapbox © OpenStreetMap Improve this map" at bounding box center [531, 362] width 652 height 367
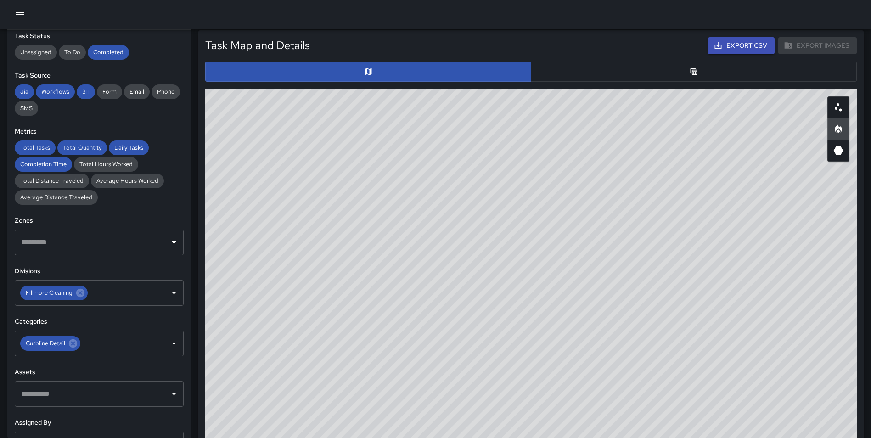
scroll to position [449, 0]
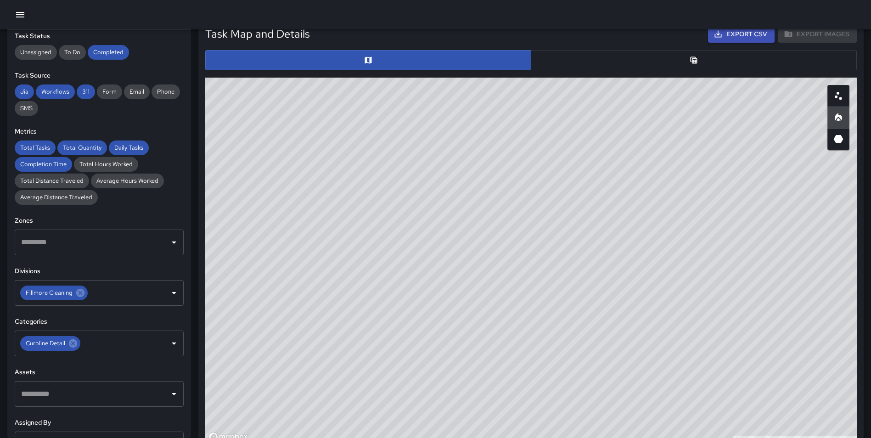
drag, startPoint x: 501, startPoint y: 279, endPoint x: 510, endPoint y: 403, distance: 123.9
click at [511, 406] on div "© Mapbox © OpenStreetMap Improve this map" at bounding box center [531, 261] width 652 height 367
drag, startPoint x: 553, startPoint y: 248, endPoint x: 570, endPoint y: 288, distance: 42.8
click at [570, 288] on div "© Mapbox © OpenStreetMap Improve this map" at bounding box center [531, 261] width 652 height 367
drag, startPoint x: 640, startPoint y: 284, endPoint x: 640, endPoint y: 306, distance: 22.5
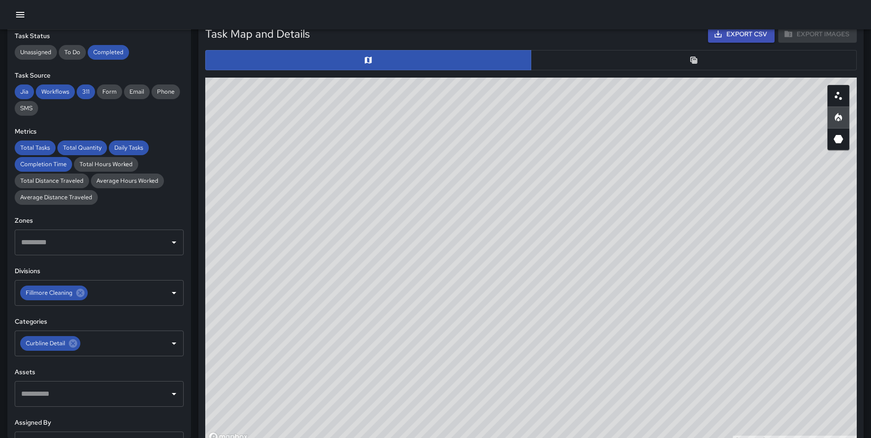
click at [640, 306] on div "© Mapbox © OpenStreetMap Improve this map" at bounding box center [531, 261] width 652 height 367
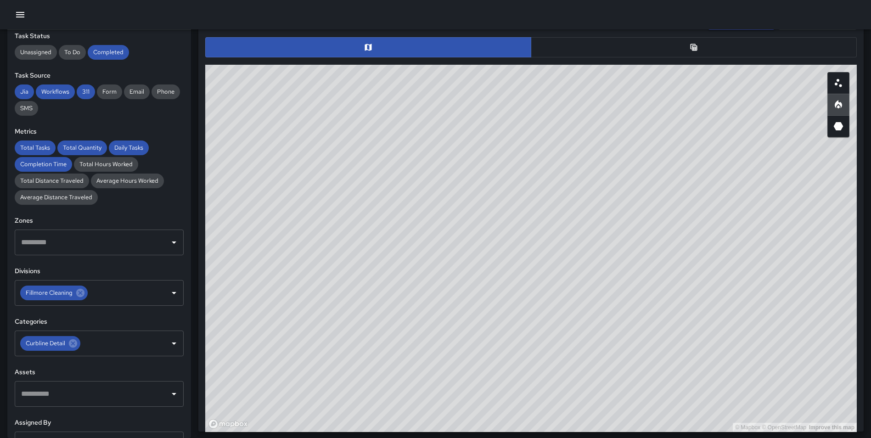
scroll to position [463, 0]
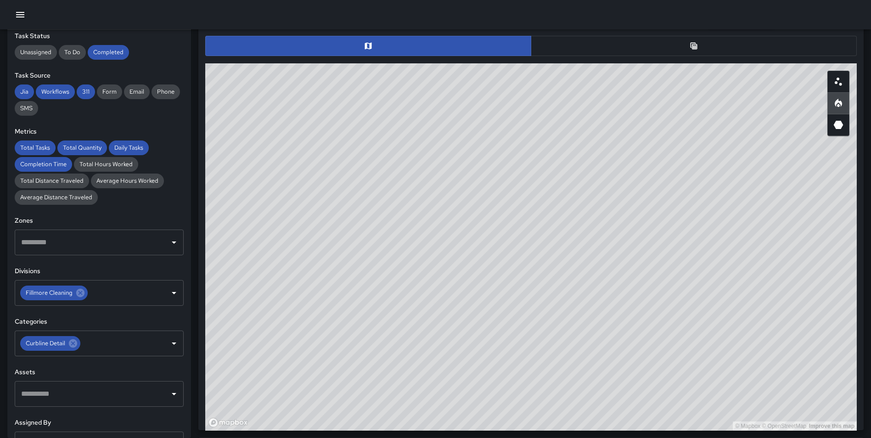
click at [741, 253] on div "© Mapbox © OpenStreetMap Improve this map" at bounding box center [531, 246] width 652 height 367
drag, startPoint x: 745, startPoint y: 248, endPoint x: 743, endPoint y: 323, distance: 75.8
click at [743, 323] on div "© Mapbox © OpenStreetMap Improve this map" at bounding box center [531, 246] width 652 height 367
drag, startPoint x: 726, startPoint y: 288, endPoint x: 731, endPoint y: 286, distance: 5.1
click at [731, 286] on div "© Mapbox © OpenStreetMap Improve this map" at bounding box center [531, 246] width 652 height 367
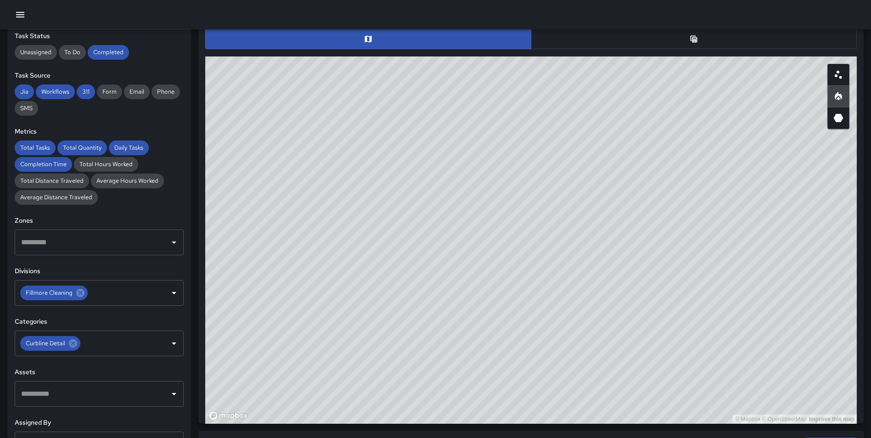
scroll to position [468, 0]
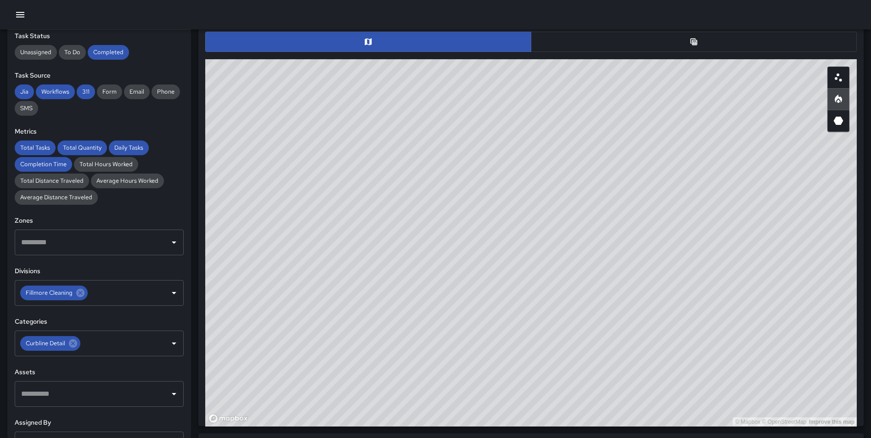
click at [722, 210] on div "© Mapbox © OpenStreetMap Improve this map" at bounding box center [531, 242] width 652 height 367
click at [726, 51] on button "button" at bounding box center [694, 42] width 326 height 20
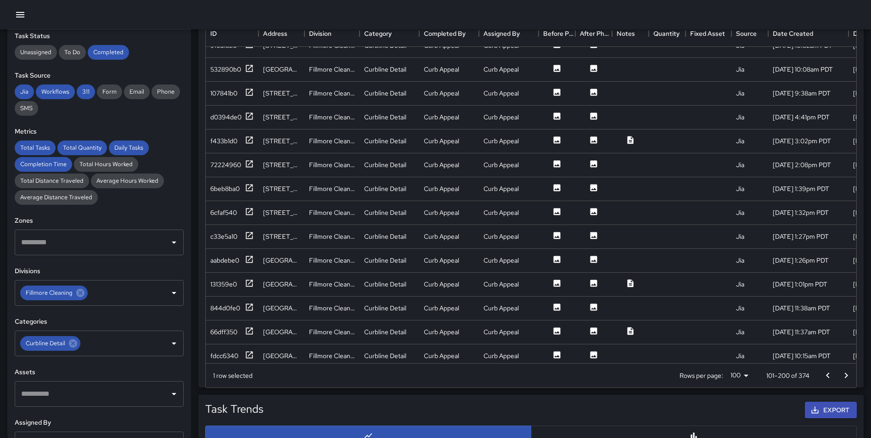
scroll to position [545, 0]
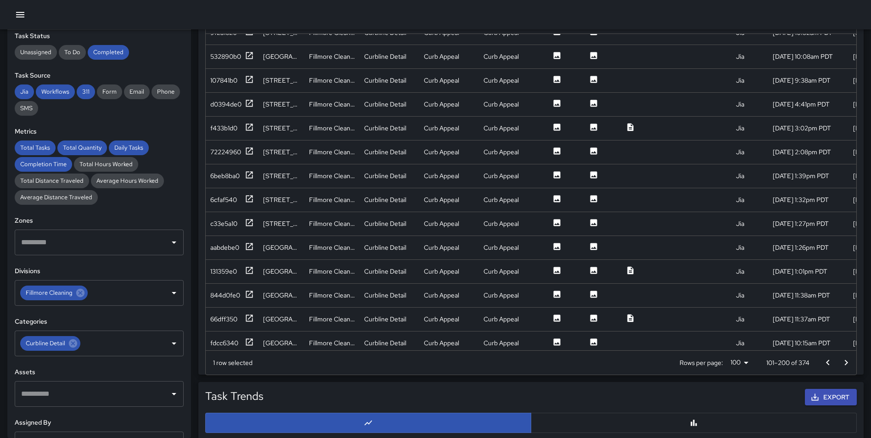
click at [845, 356] on button "Go to next page" at bounding box center [846, 363] width 18 height 18
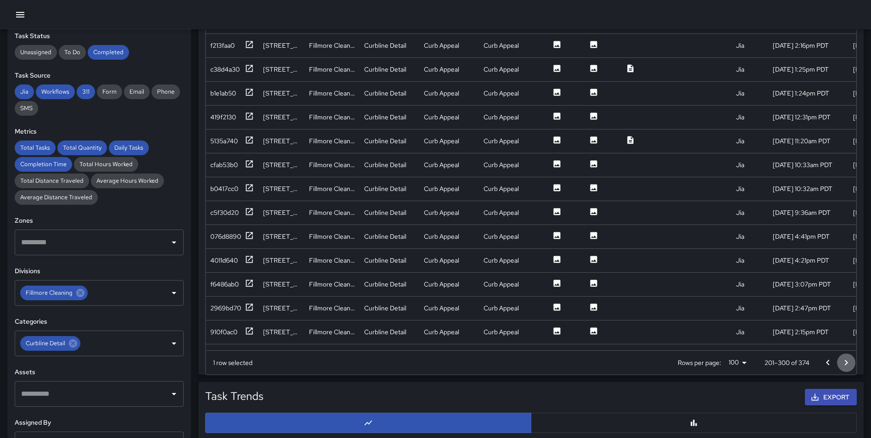
click at [845, 356] on button "Go to next page" at bounding box center [846, 363] width 18 height 18
click at [248, 334] on icon at bounding box center [249, 331] width 7 height 7
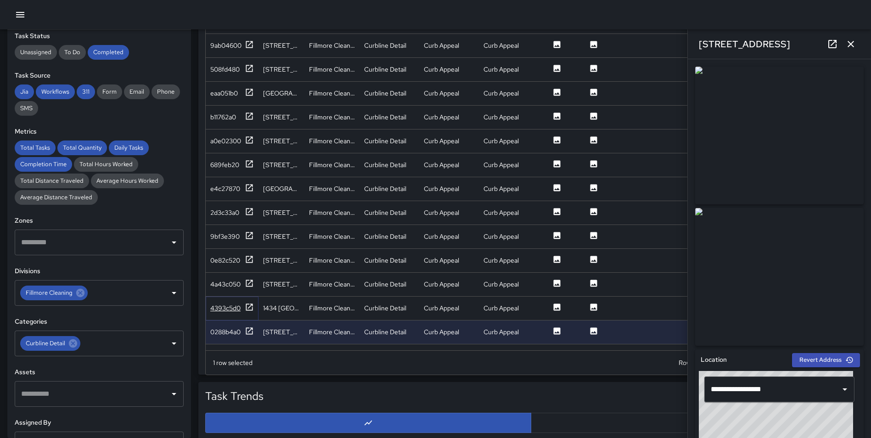
click at [248, 308] on icon at bounding box center [249, 307] width 7 height 7
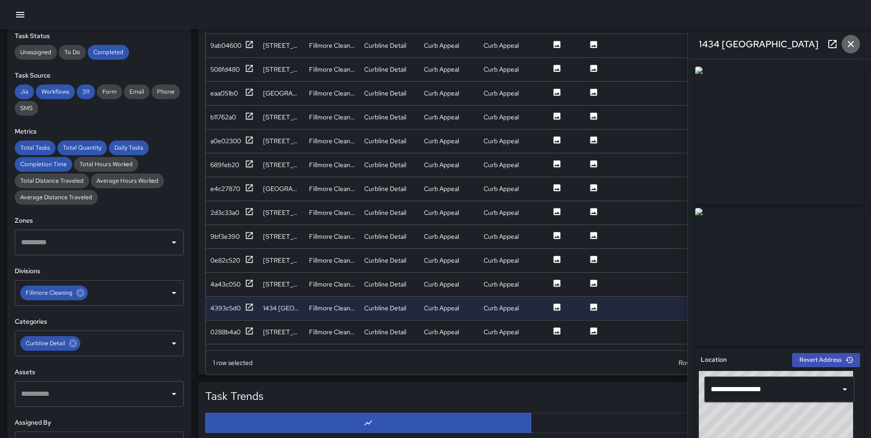
click at [853, 40] on icon "button" at bounding box center [851, 44] width 11 height 11
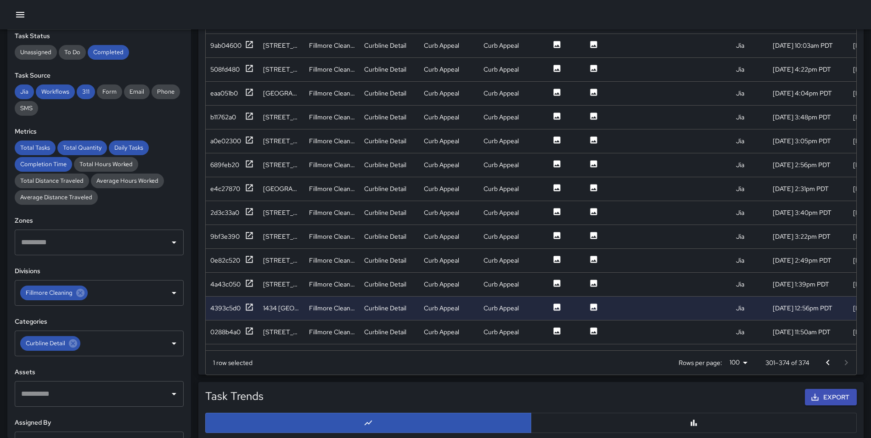
click at [841, 364] on div at bounding box center [837, 363] width 37 height 18
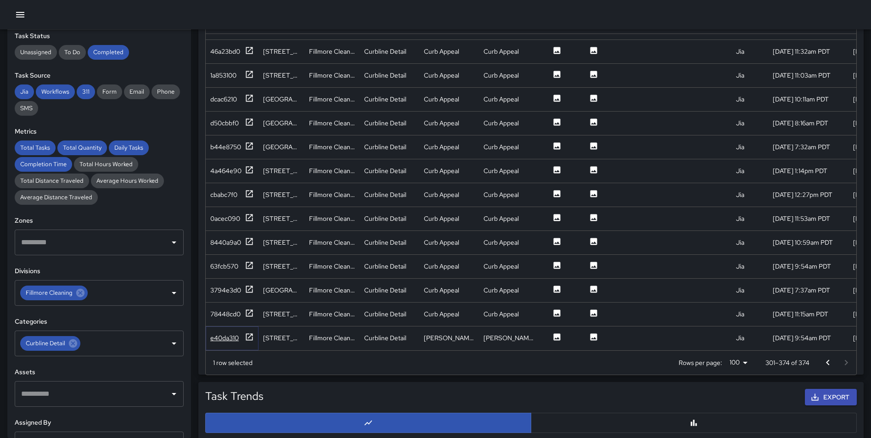
click at [248, 333] on icon at bounding box center [249, 337] width 9 height 9
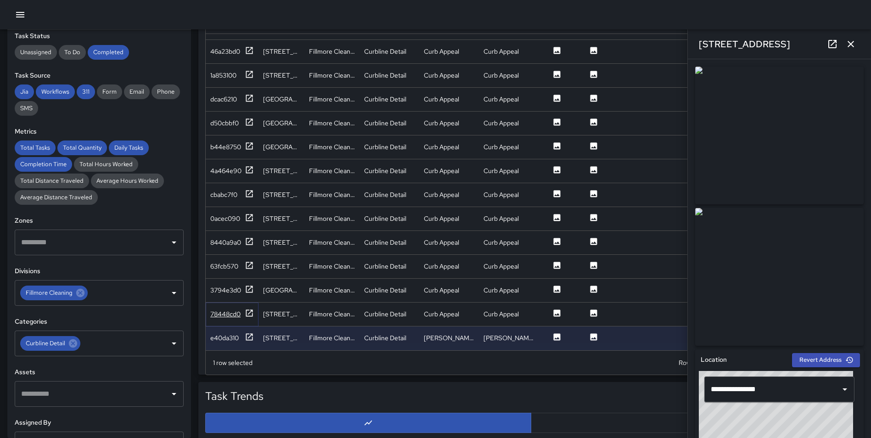
click at [249, 310] on icon at bounding box center [249, 313] width 7 height 7
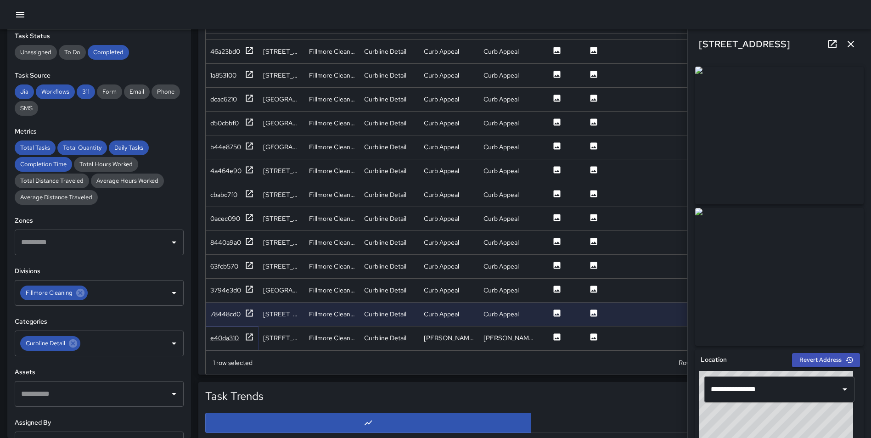
click at [250, 333] on icon at bounding box center [249, 336] width 7 height 7
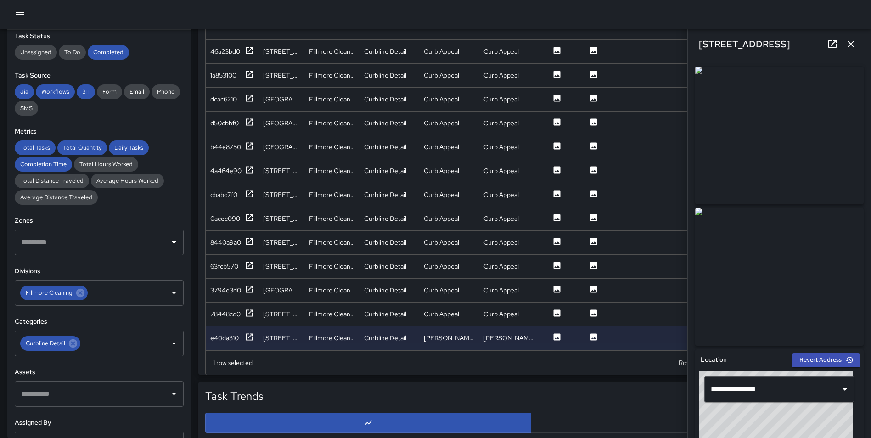
click at [247, 310] on icon at bounding box center [249, 313] width 7 height 7
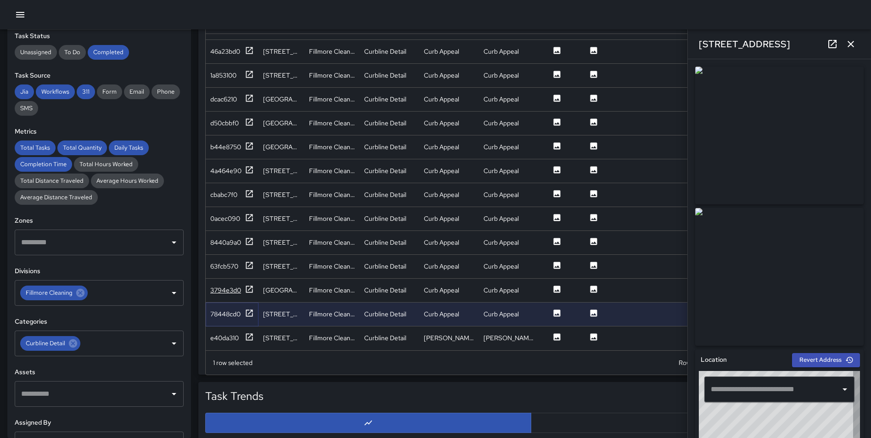
type input "**********"
click at [247, 286] on icon at bounding box center [249, 289] width 7 height 7
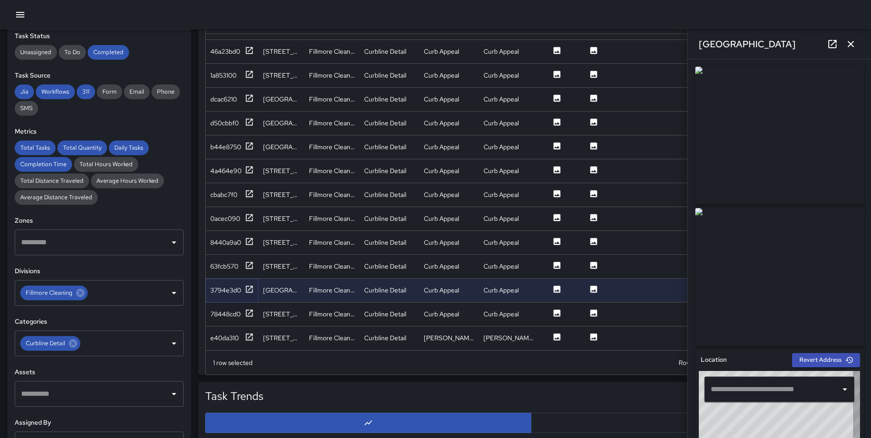
type input "**********"
click at [248, 261] on icon at bounding box center [249, 265] width 9 height 9
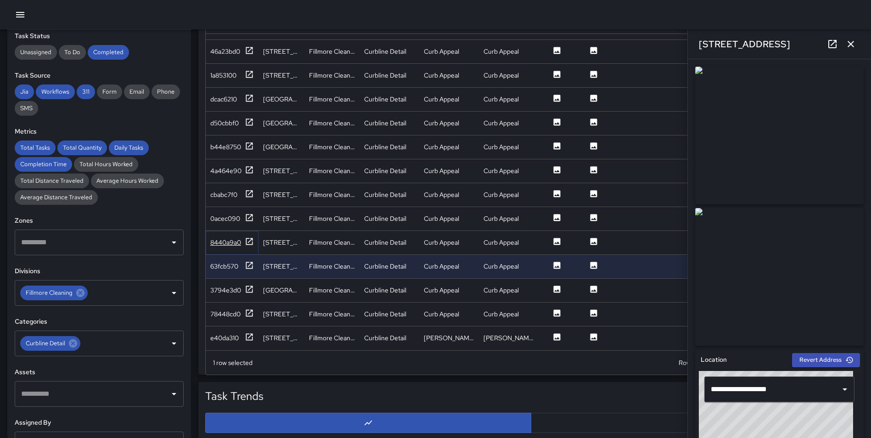
click at [248, 237] on icon at bounding box center [249, 241] width 9 height 9
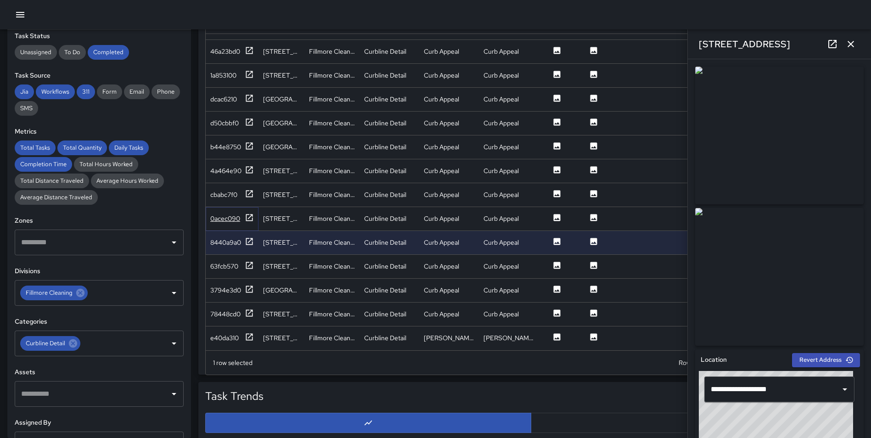
click at [248, 213] on icon at bounding box center [249, 217] width 9 height 9
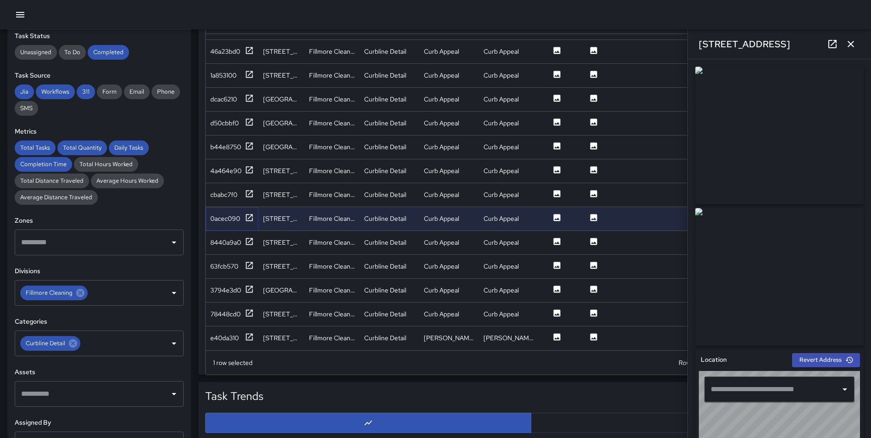
type input "**********"
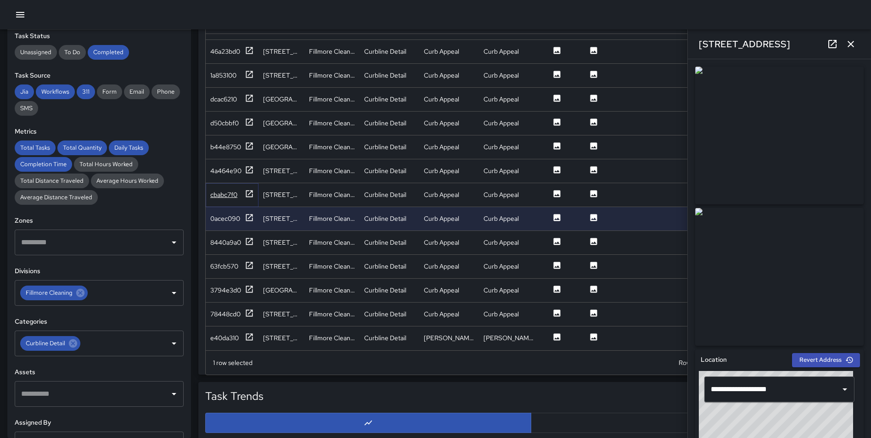
click at [248, 190] on icon at bounding box center [249, 193] width 7 height 7
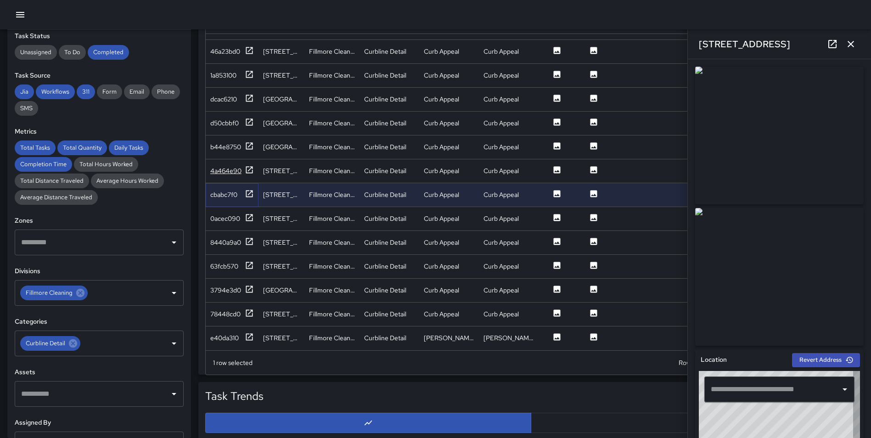
type input "**********"
click at [251, 165] on icon at bounding box center [249, 169] width 9 height 9
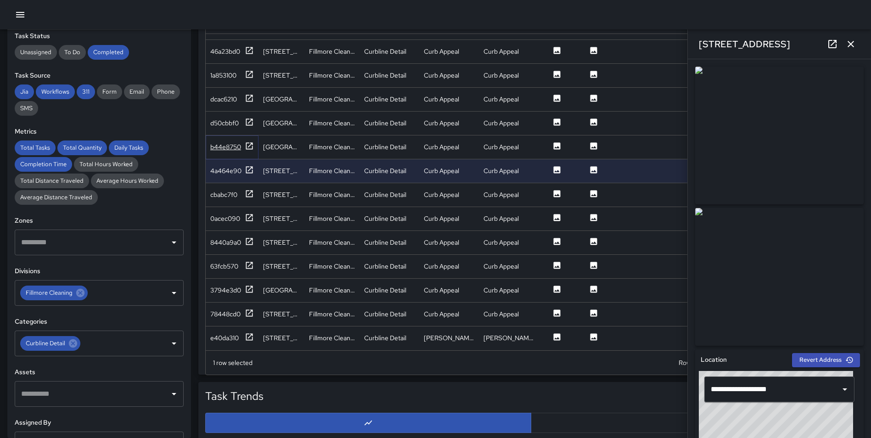
click at [248, 142] on icon at bounding box center [249, 145] width 7 height 7
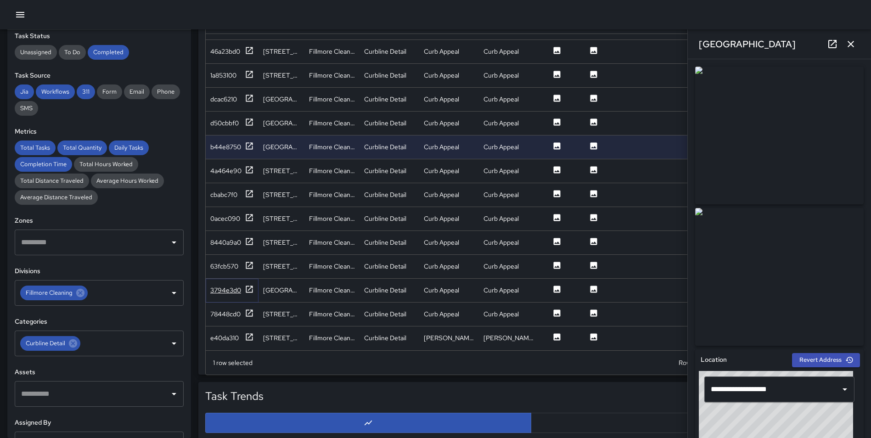
click at [248, 286] on icon at bounding box center [249, 289] width 7 height 7
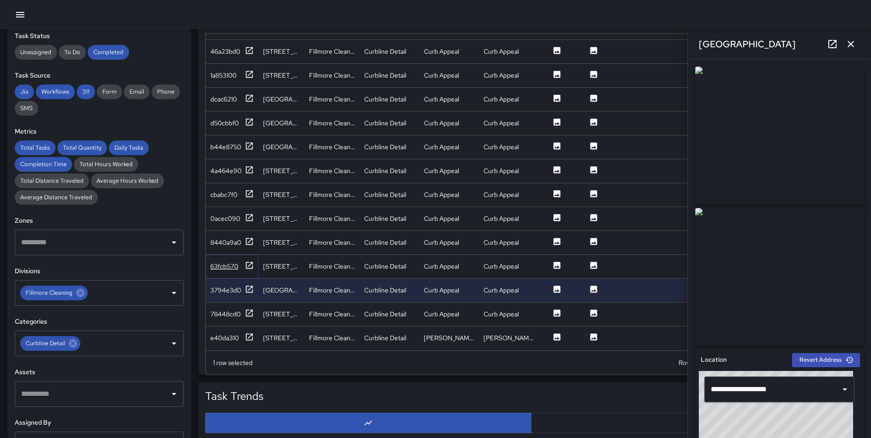
click at [249, 261] on icon at bounding box center [249, 265] width 9 height 9
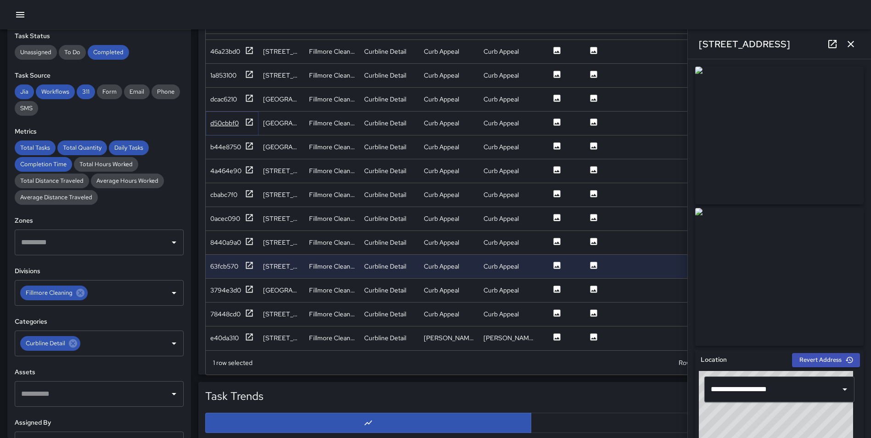
click at [252, 118] on icon at bounding box center [249, 122] width 9 height 9
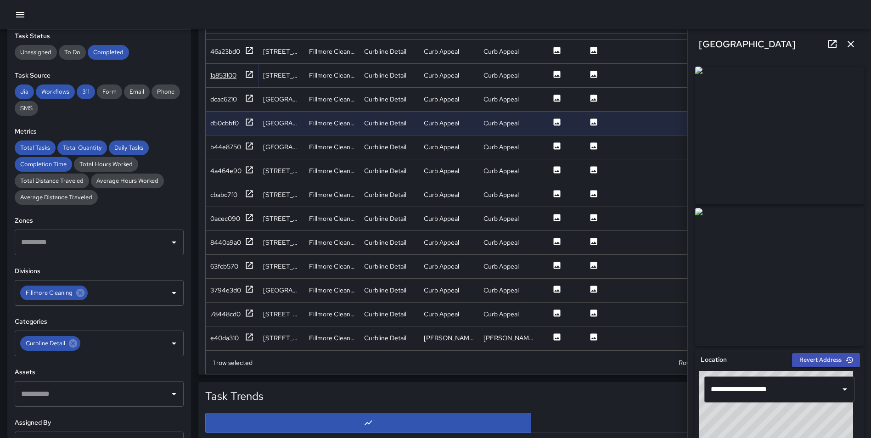
click at [243, 70] on div "1a853100" at bounding box center [232, 75] width 44 height 11
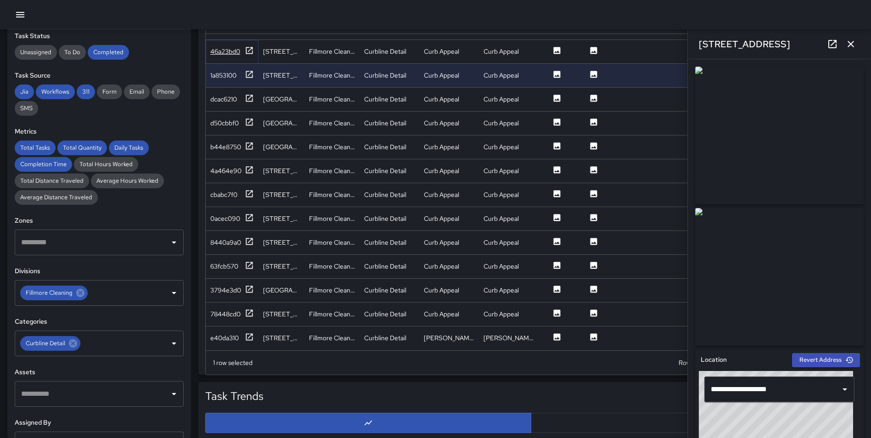
click at [248, 46] on icon at bounding box center [249, 50] width 9 height 9
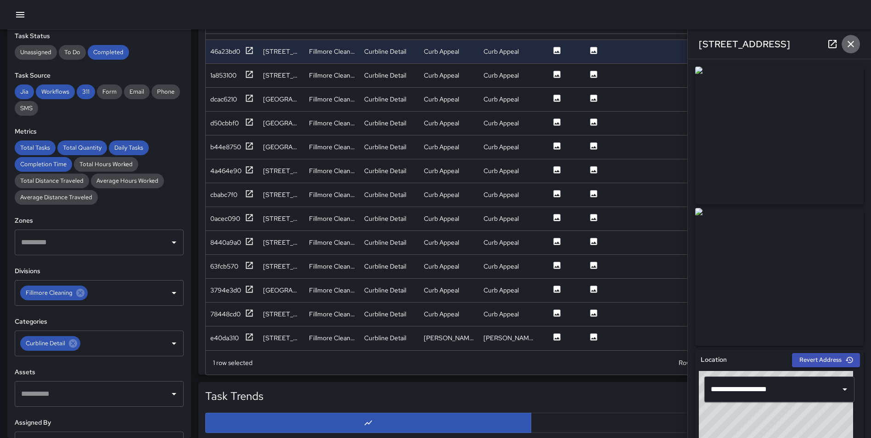
click at [853, 45] on icon "button" at bounding box center [851, 44] width 11 height 11
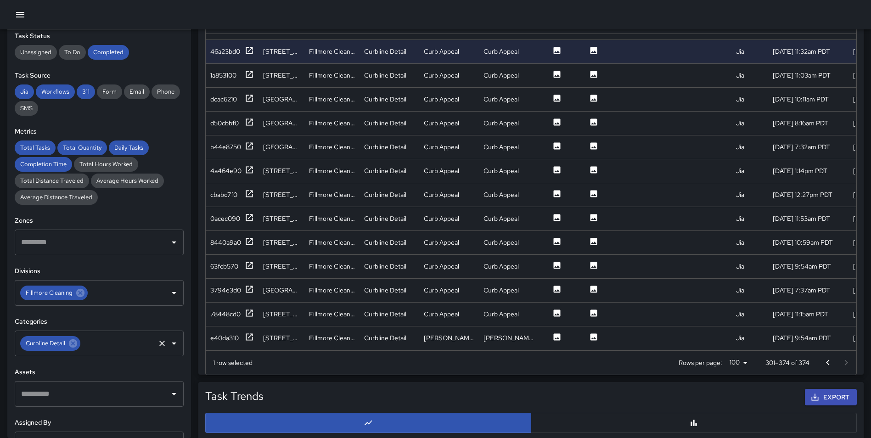
click at [74, 344] on icon at bounding box center [73, 343] width 8 height 8
click at [74, 344] on input "text" at bounding box center [92, 343] width 147 height 17
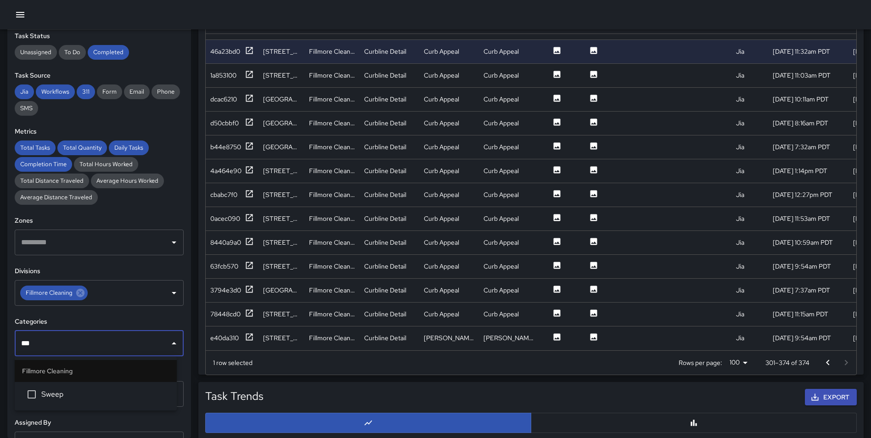
type input "****"
click at [64, 393] on span "Sweep" at bounding box center [105, 394] width 128 height 11
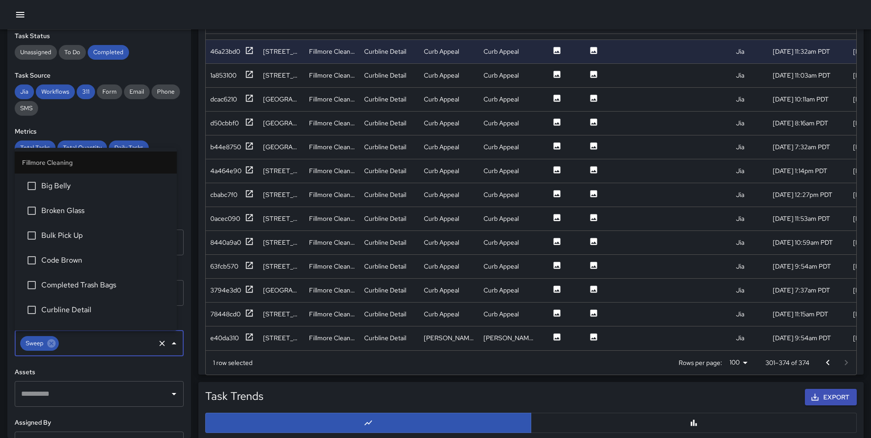
scroll to position [66, 0]
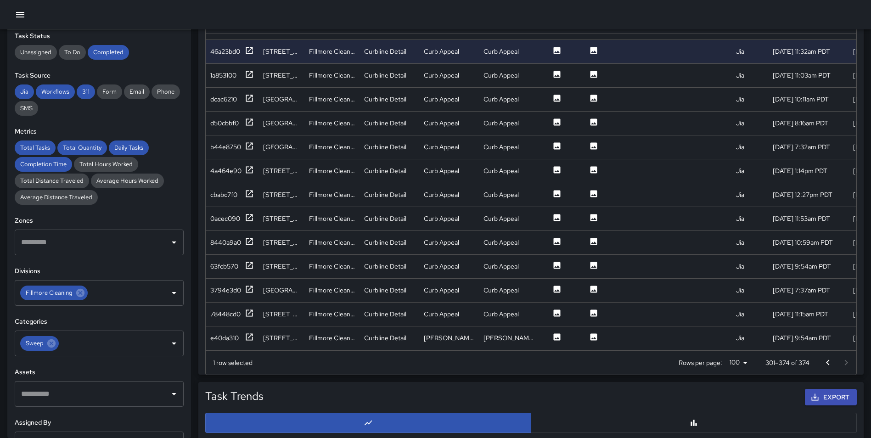
click at [194, 287] on div "Task Map and Details Export CSV Export Images Search Search ID Address Division…" at bounding box center [527, 145] width 673 height 459
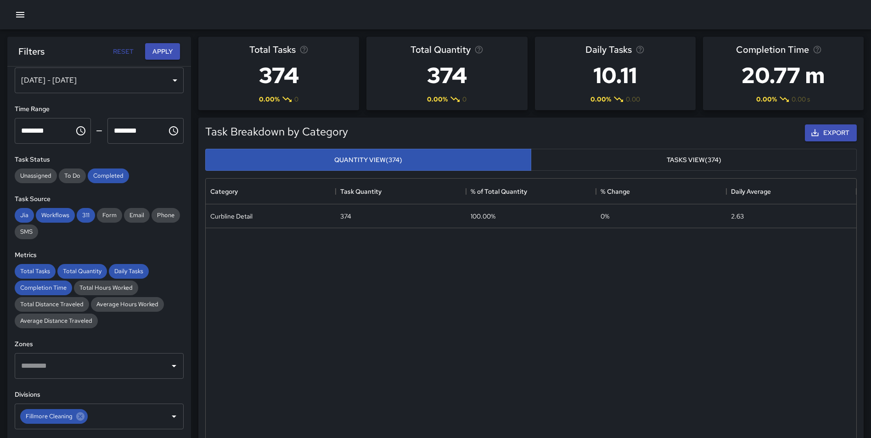
scroll to position [0, 0]
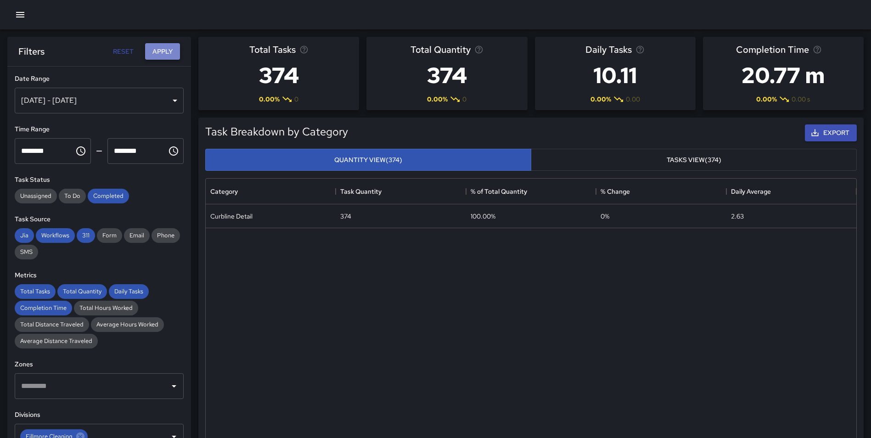
click at [157, 57] on button "Apply" at bounding box center [162, 51] width 35 height 17
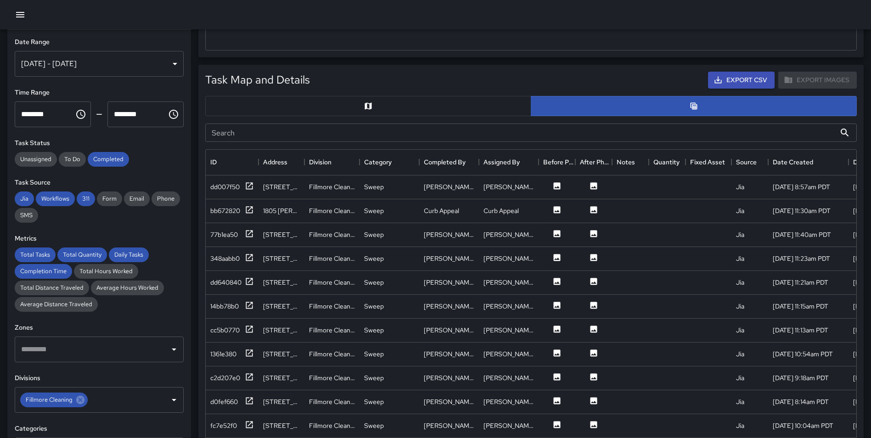
scroll to position [411, 0]
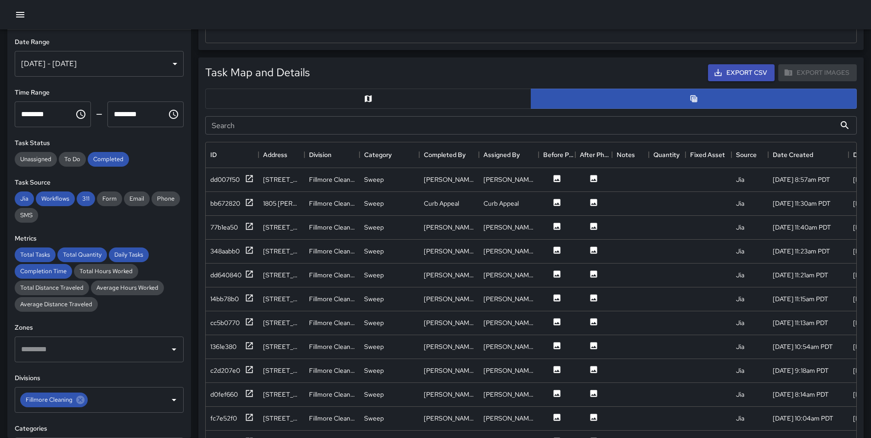
click at [362, 99] on button "button" at bounding box center [368, 99] width 326 height 20
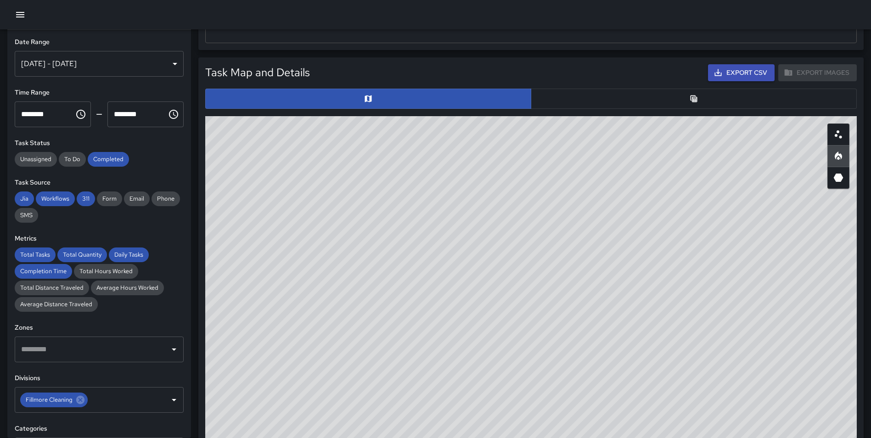
type button "map"
drag, startPoint x: 723, startPoint y: 326, endPoint x: 722, endPoint y: 343, distance: 17.5
click at [722, 343] on div "© Mapbox © OpenStreetMap Improve this map" at bounding box center [531, 299] width 652 height 367
drag, startPoint x: 645, startPoint y: 334, endPoint x: 661, endPoint y: 341, distance: 16.7
click at [661, 341] on div "© Mapbox © OpenStreetMap Improve this map" at bounding box center [531, 299] width 652 height 367
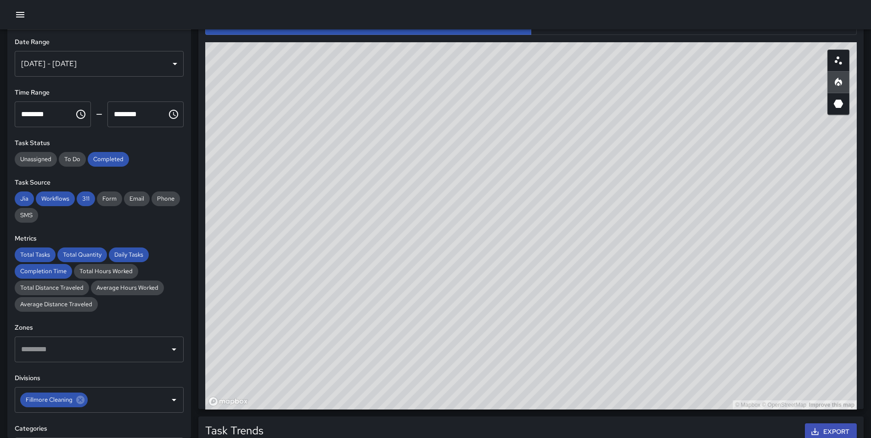
scroll to position [342, 0]
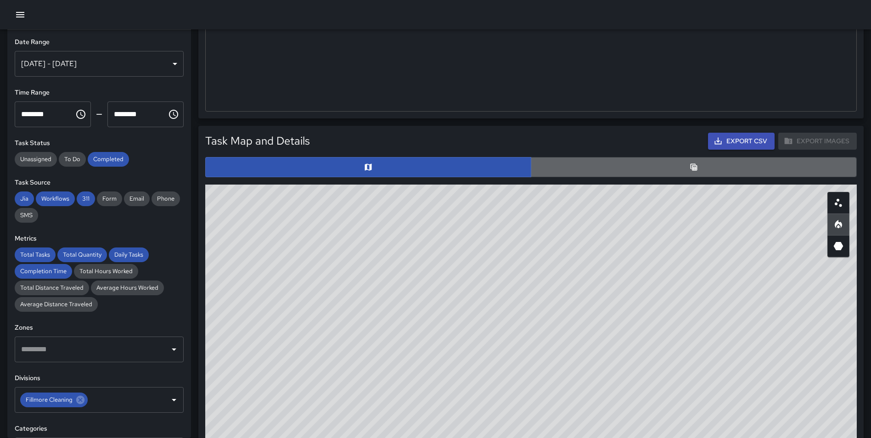
click at [684, 165] on button "button" at bounding box center [694, 167] width 326 height 20
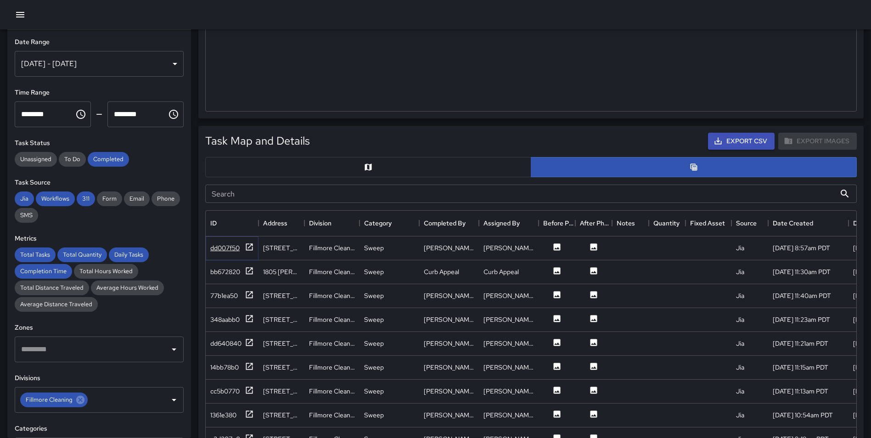
click at [249, 246] on icon at bounding box center [249, 247] width 9 height 9
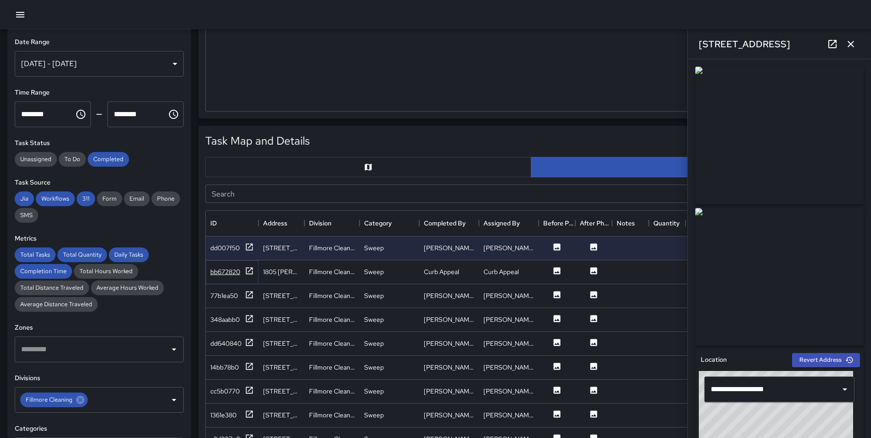
click at [248, 271] on icon at bounding box center [249, 270] width 9 height 9
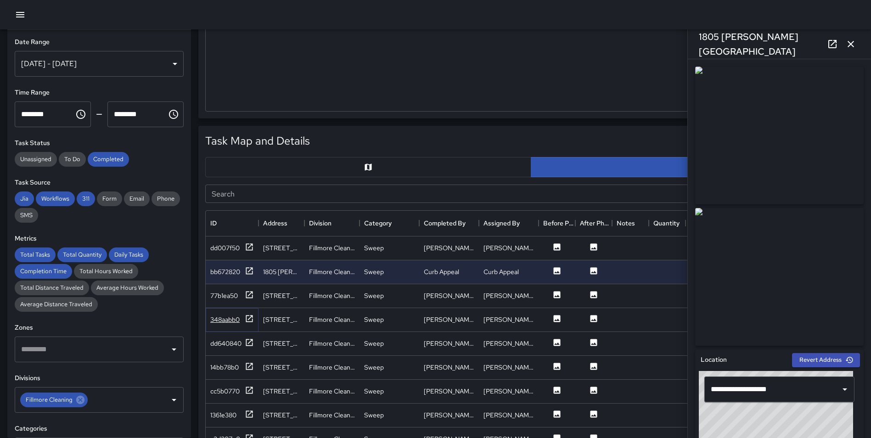
click at [251, 321] on icon at bounding box center [249, 318] width 9 height 9
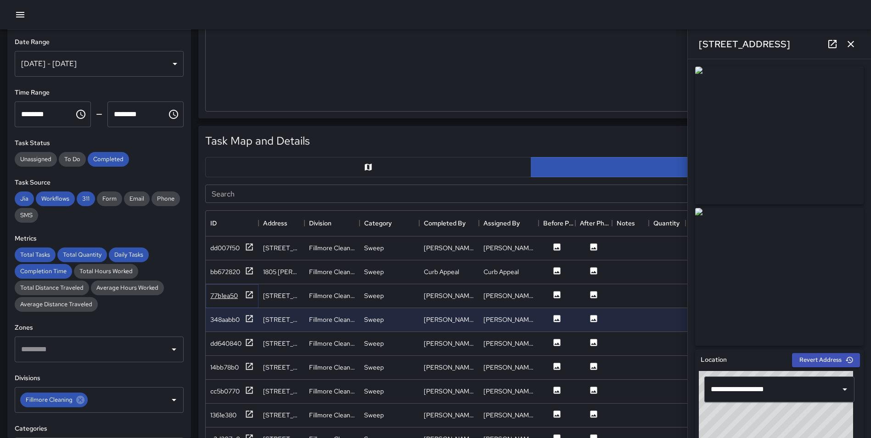
click at [249, 295] on icon at bounding box center [249, 294] width 9 height 9
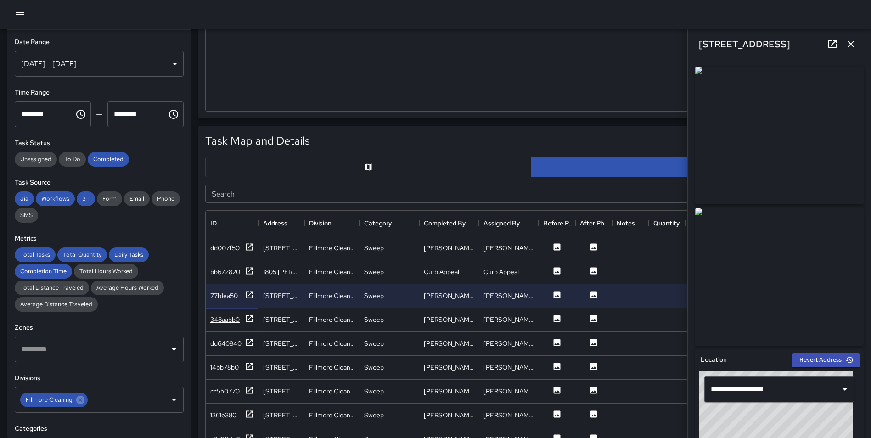
click at [250, 317] on icon at bounding box center [249, 318] width 7 height 7
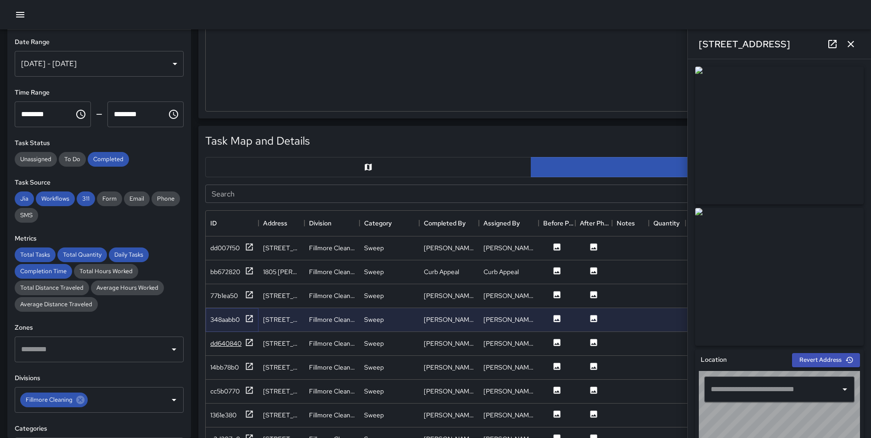
type input "**********"
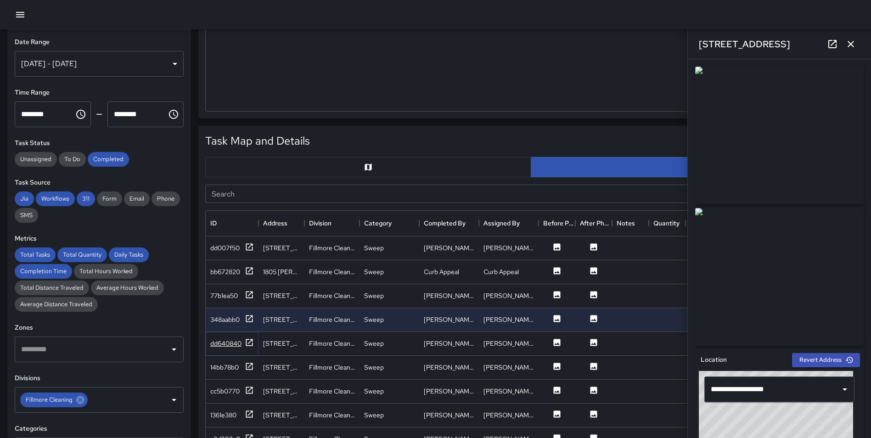
click at [249, 342] on icon at bounding box center [249, 342] width 9 height 9
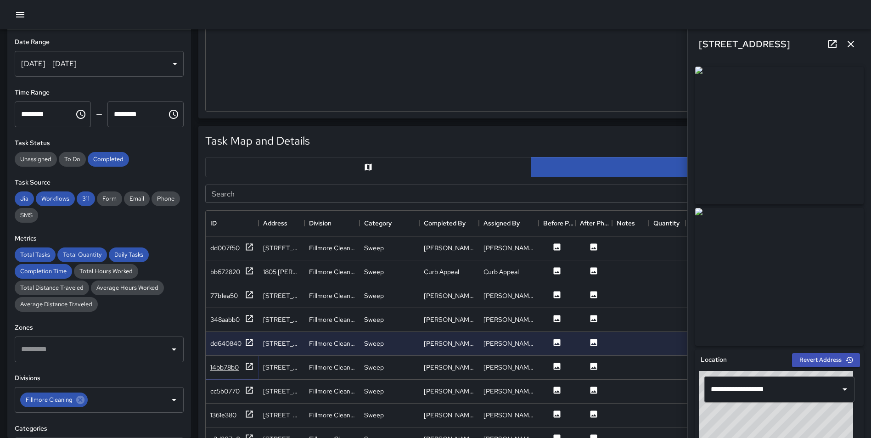
click at [248, 364] on icon at bounding box center [249, 366] width 9 height 9
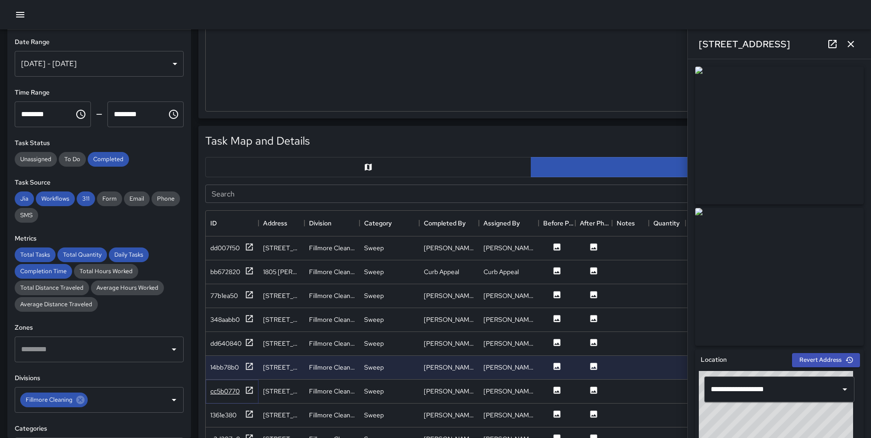
click at [248, 386] on icon at bounding box center [249, 390] width 9 height 9
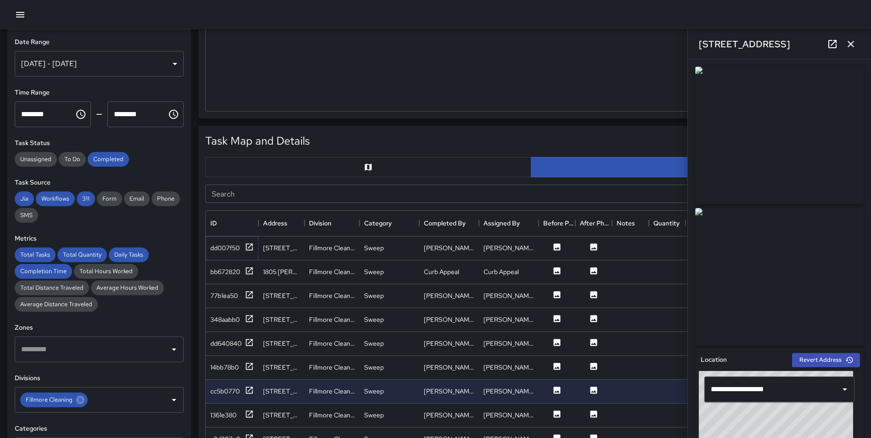
drag, startPoint x: 246, startPoint y: 243, endPoint x: 248, endPoint y: 262, distance: 18.6
click at [246, 243] on icon at bounding box center [249, 247] width 9 height 9
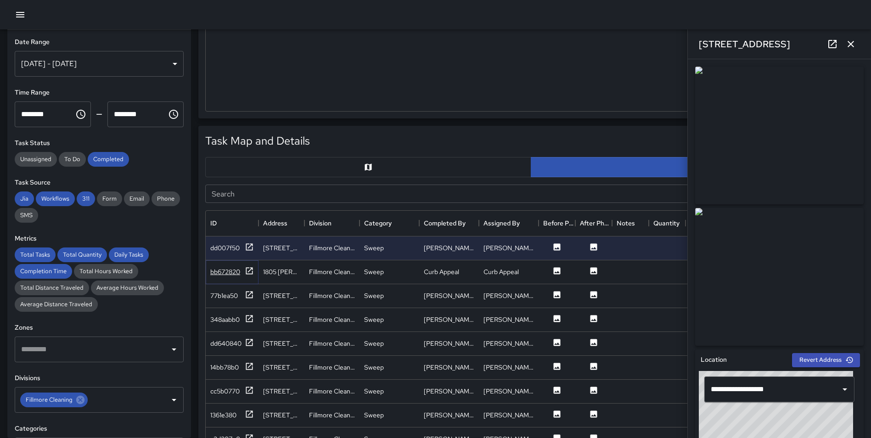
click at [249, 272] on icon at bounding box center [249, 270] width 9 height 9
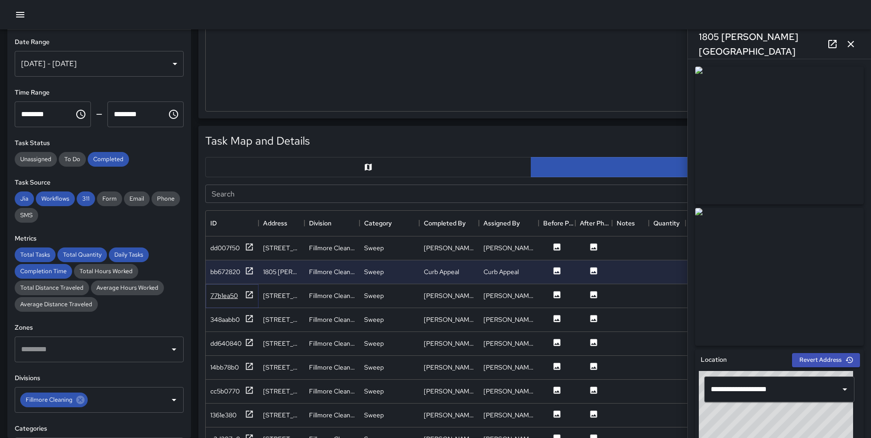
click at [250, 296] on icon at bounding box center [249, 294] width 9 height 9
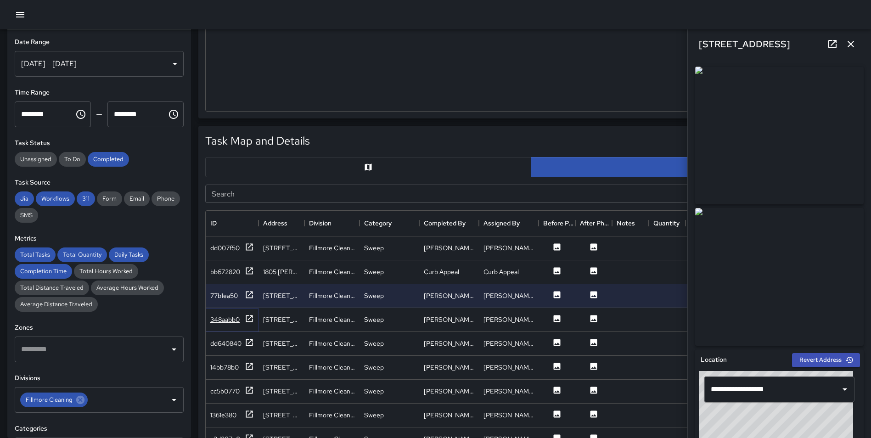
click at [249, 318] on icon at bounding box center [249, 318] width 9 height 9
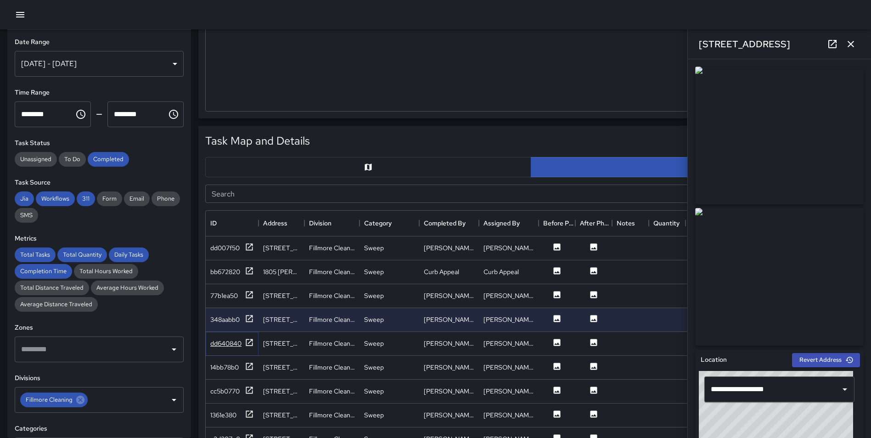
click at [249, 341] on icon at bounding box center [249, 342] width 9 height 9
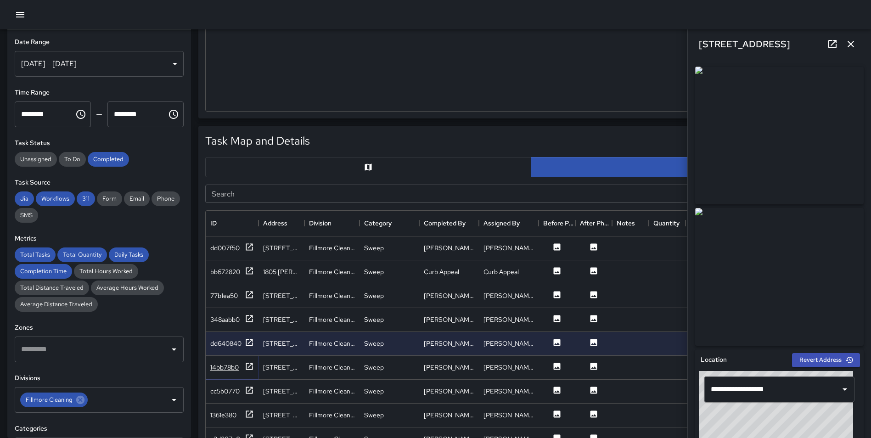
click at [249, 366] on icon at bounding box center [249, 366] width 7 height 7
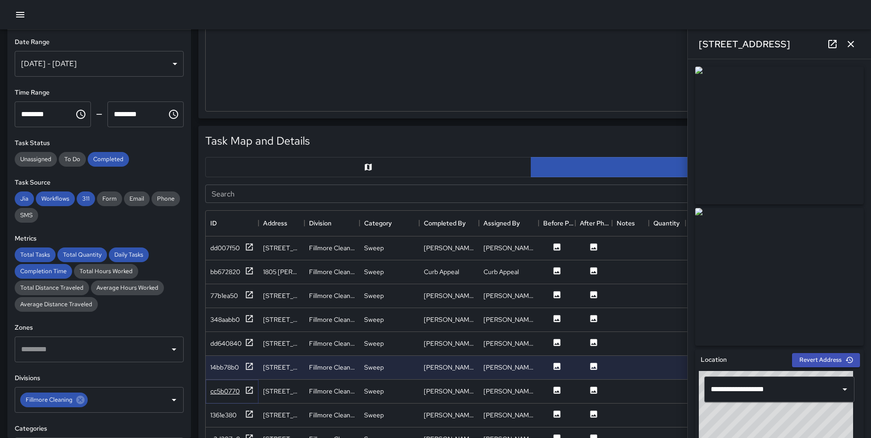
click at [248, 391] on icon at bounding box center [249, 390] width 9 height 9
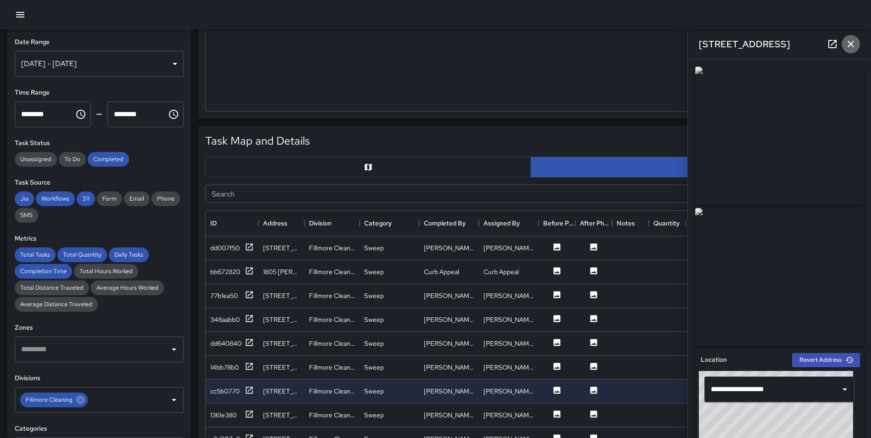
click at [849, 46] on icon "button" at bounding box center [851, 44] width 6 height 6
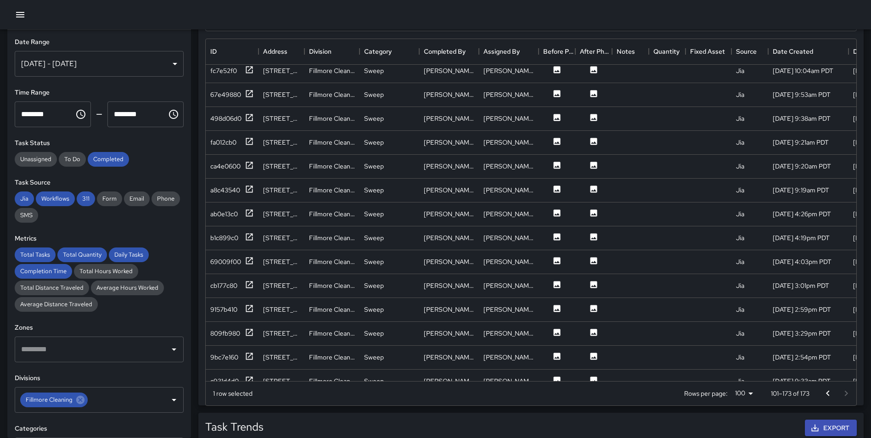
scroll to position [537, 0]
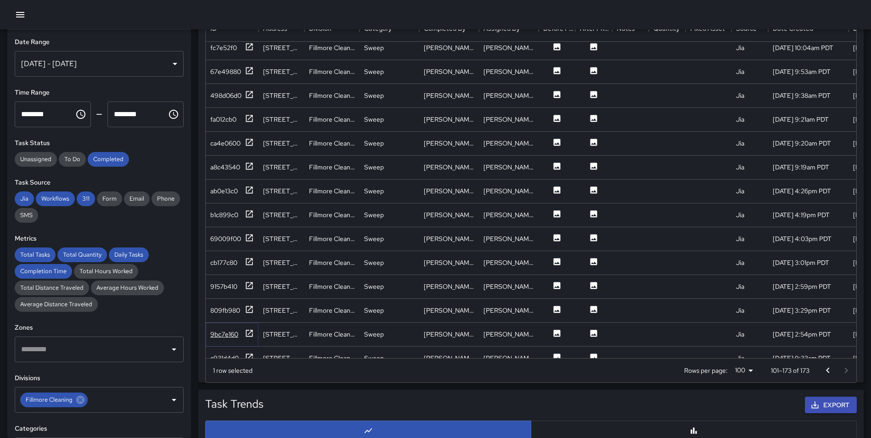
click at [245, 333] on icon at bounding box center [249, 333] width 9 height 9
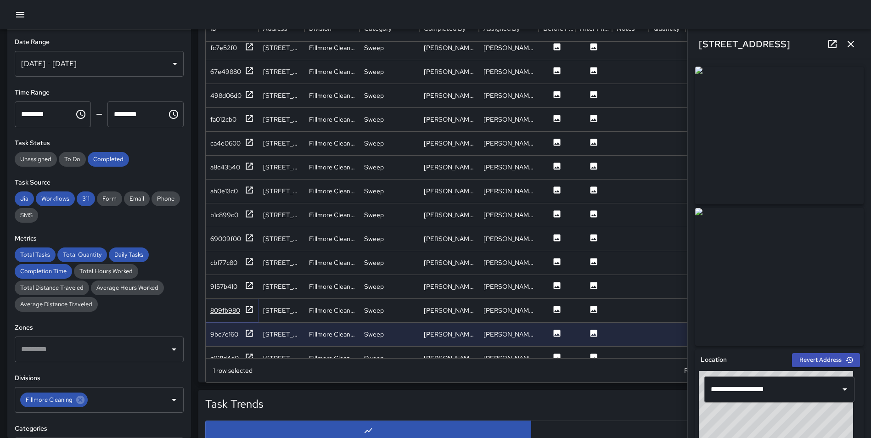
click at [246, 308] on icon at bounding box center [249, 309] width 7 height 7
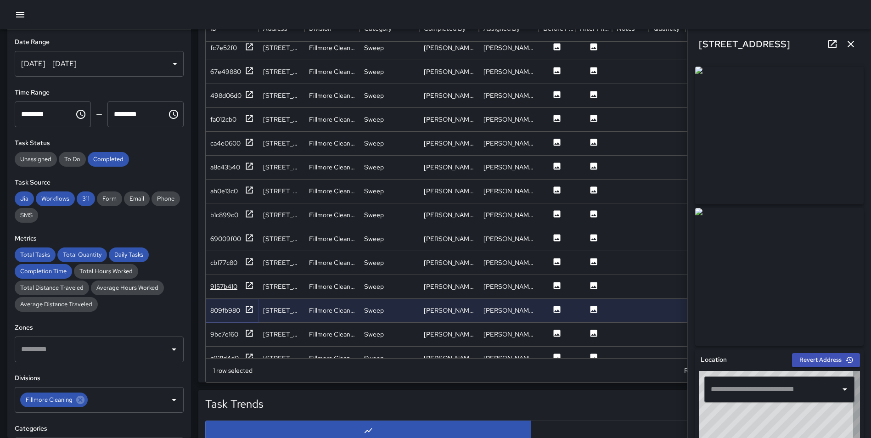
type input "**********"
click at [246, 285] on icon at bounding box center [249, 285] width 9 height 9
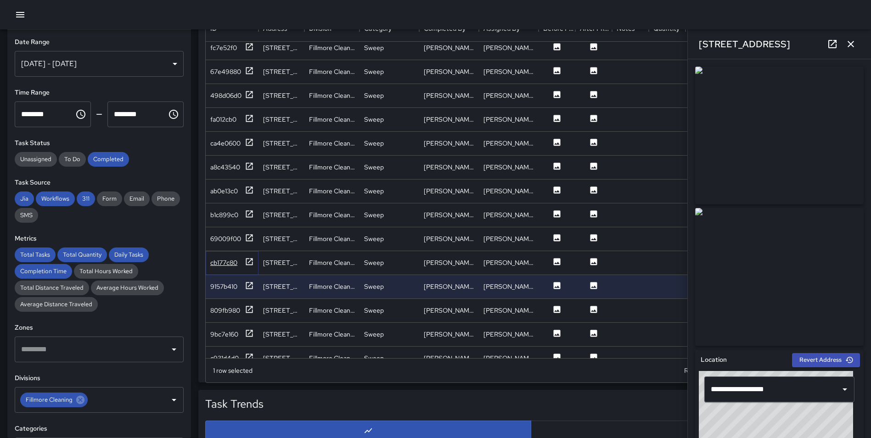
click at [249, 258] on icon at bounding box center [249, 261] width 7 height 7
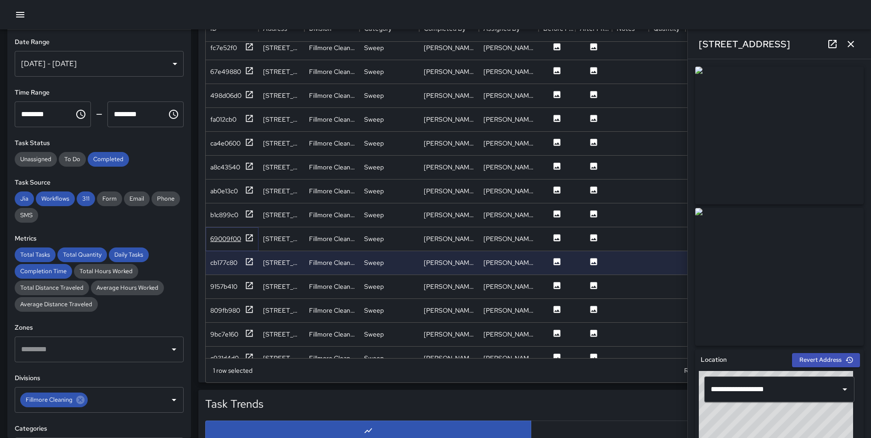
click at [249, 239] on icon at bounding box center [249, 237] width 9 height 9
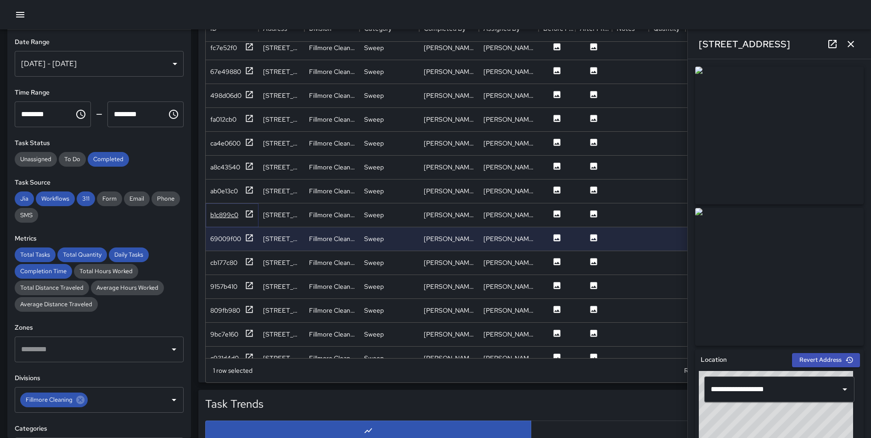
click at [249, 215] on icon at bounding box center [249, 213] width 9 height 9
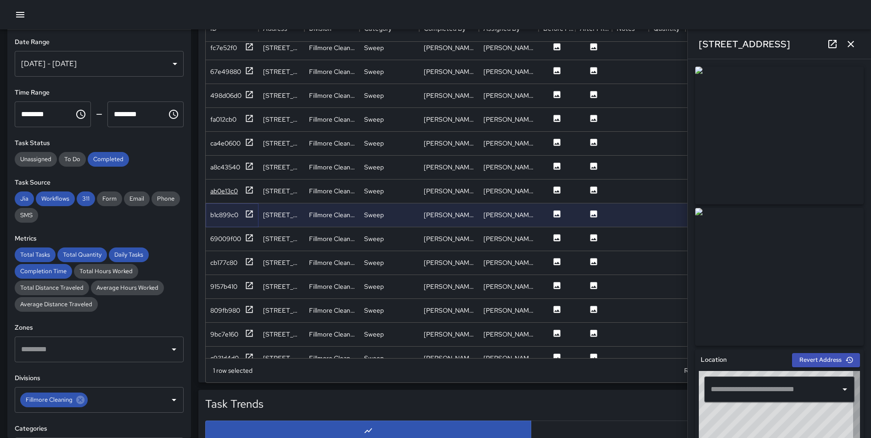
type input "**********"
click at [250, 187] on icon at bounding box center [249, 189] width 7 height 7
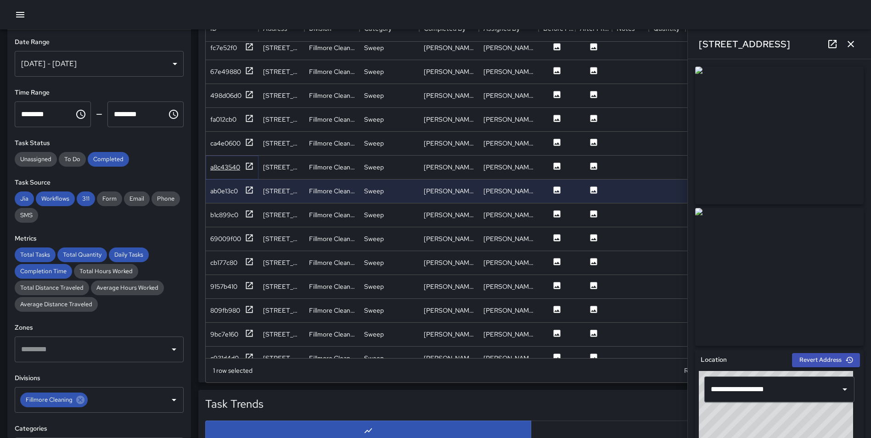
click at [251, 165] on icon at bounding box center [249, 166] width 7 height 7
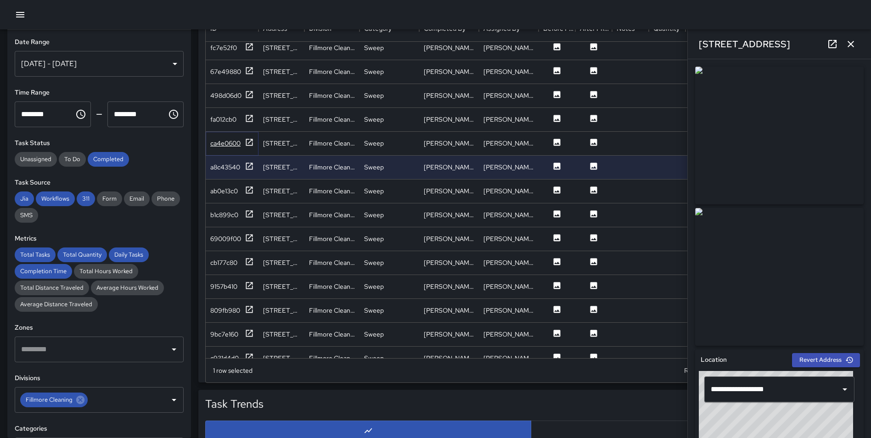
click at [248, 142] on icon at bounding box center [249, 142] width 9 height 9
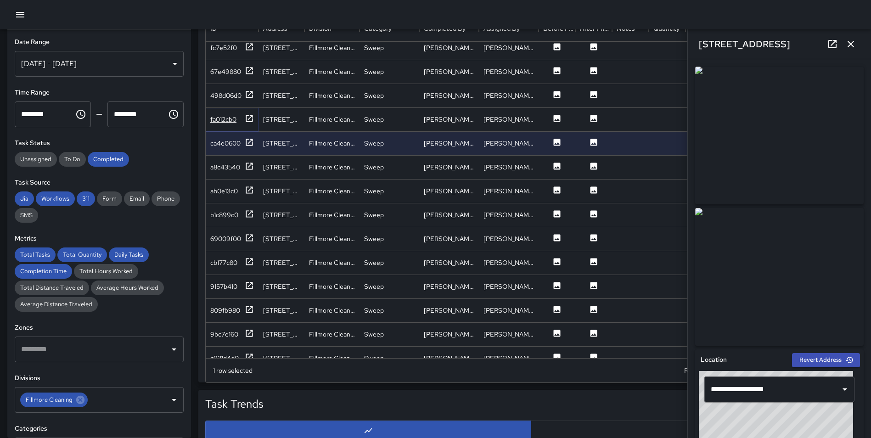
click at [248, 119] on icon at bounding box center [249, 118] width 9 height 9
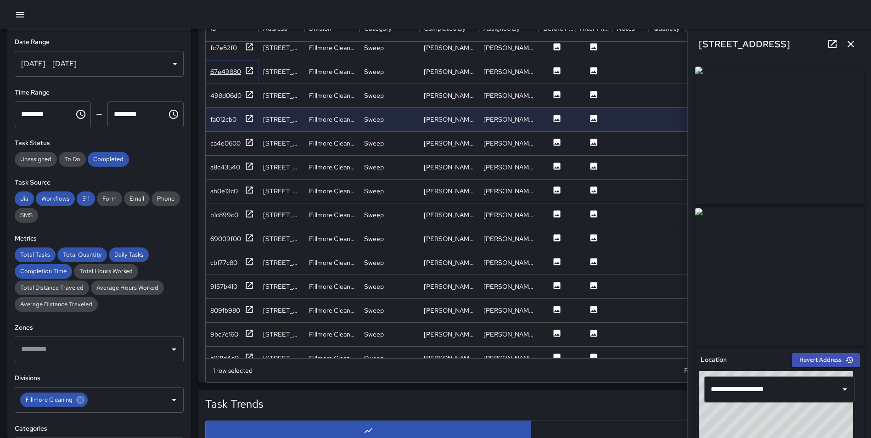
click at [250, 68] on icon at bounding box center [249, 70] width 9 height 9
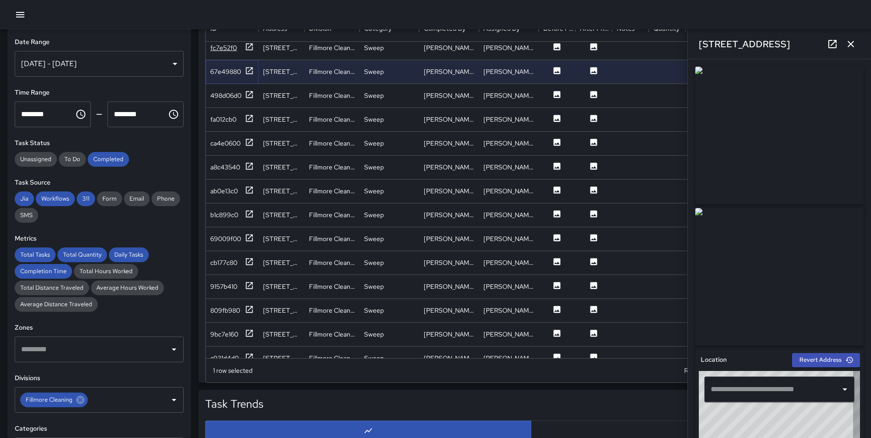
type input "**********"
click at [851, 45] on icon "button" at bounding box center [851, 44] width 6 height 6
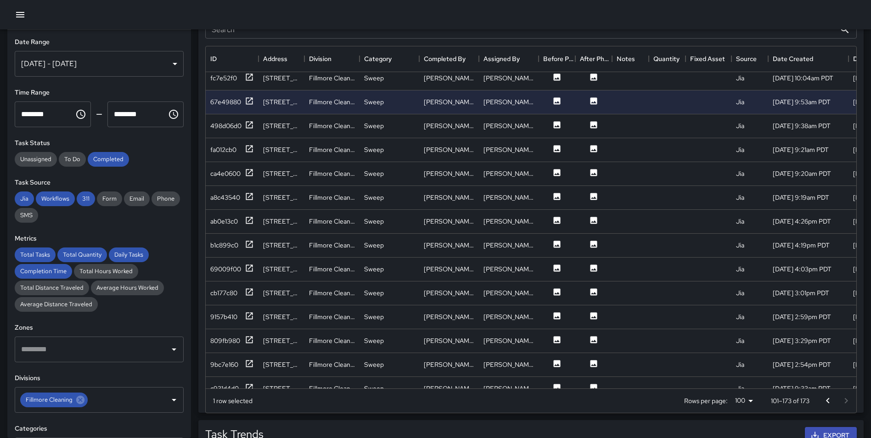
scroll to position [492, 0]
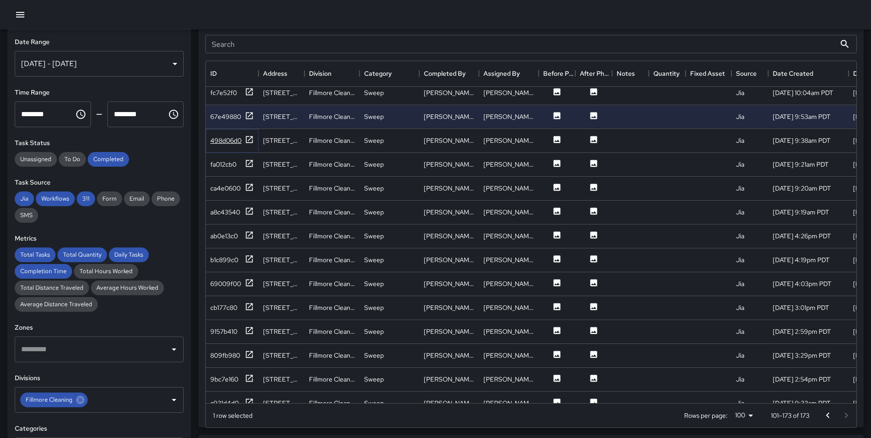
click at [248, 137] on icon at bounding box center [249, 139] width 9 height 9
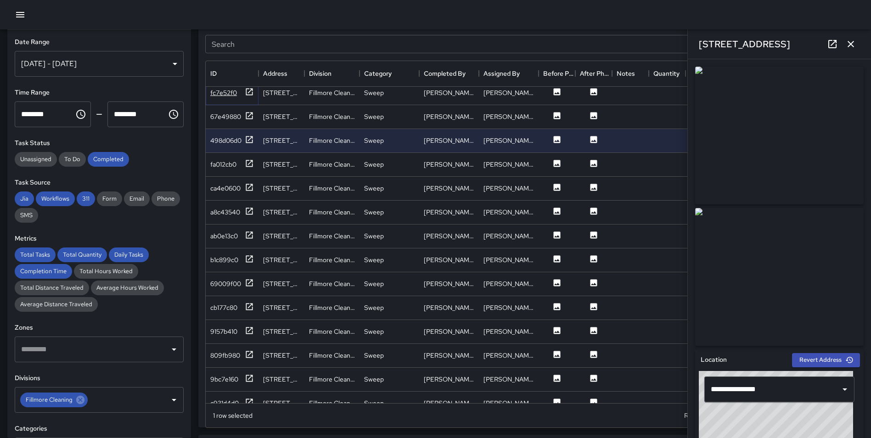
click at [250, 91] on icon at bounding box center [249, 91] width 9 height 9
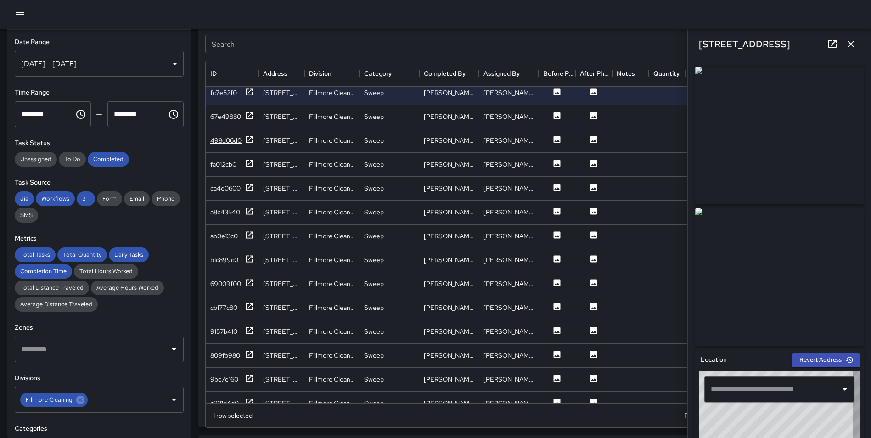
type input "**********"
click at [251, 163] on icon at bounding box center [249, 163] width 9 height 9
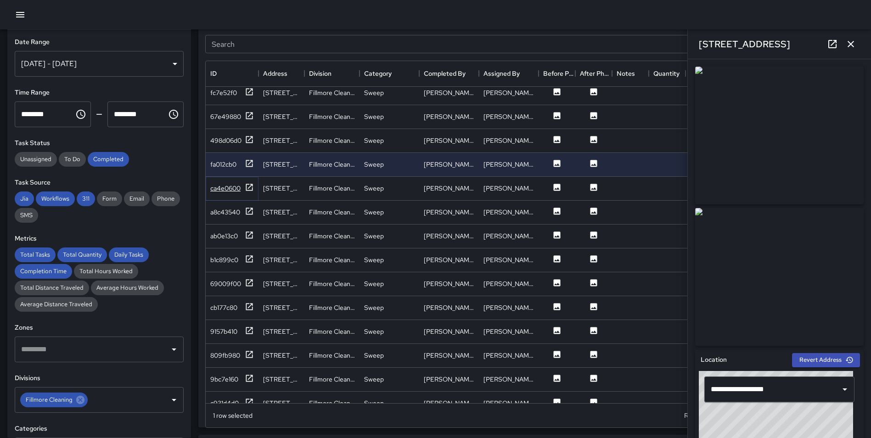
click at [245, 186] on icon at bounding box center [249, 187] width 9 height 9
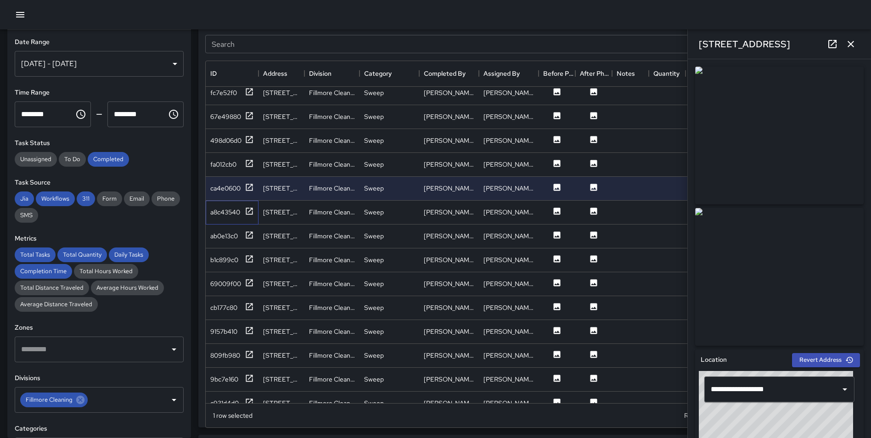
click at [242, 204] on div "a8c43540" at bounding box center [232, 213] width 53 height 24
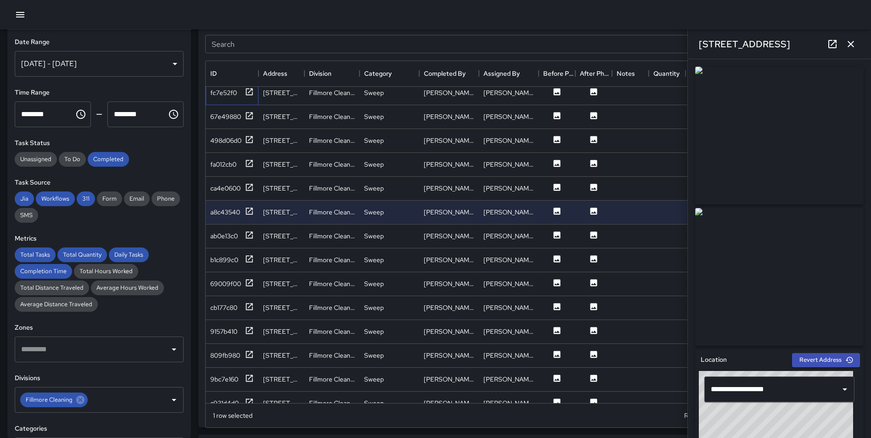
click at [253, 100] on div "fc7e52f0" at bounding box center [232, 93] width 53 height 24
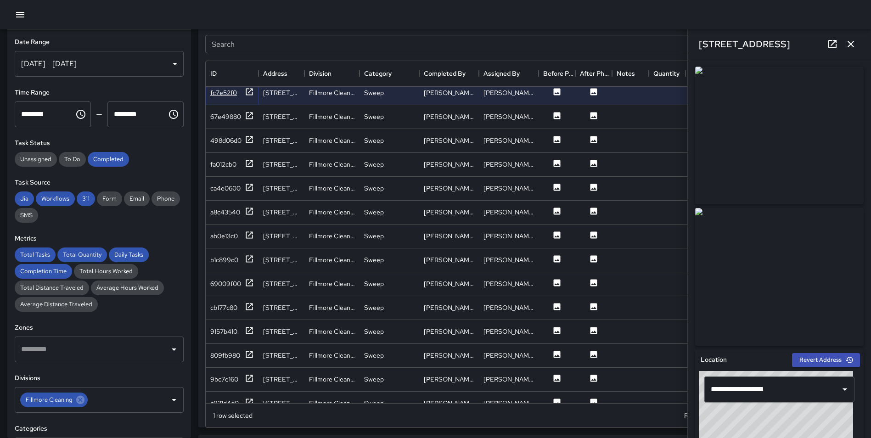
click at [244, 94] on div "fc7e52f0" at bounding box center [232, 92] width 44 height 11
click at [249, 378] on icon at bounding box center [249, 378] width 9 height 9
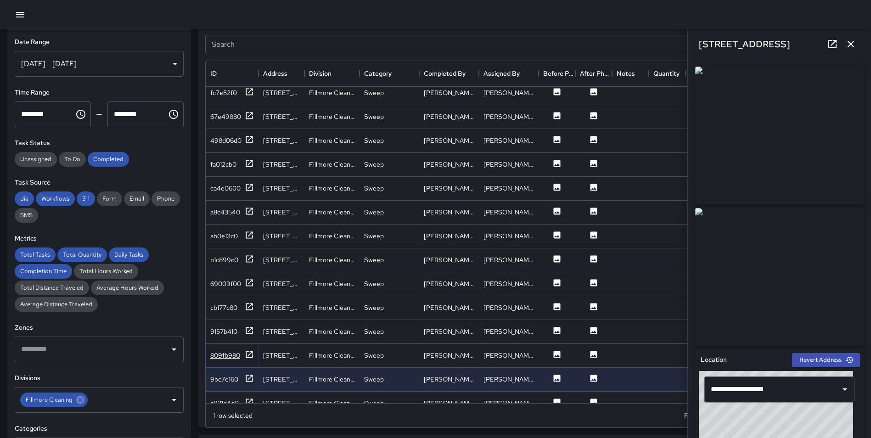
click at [249, 353] on icon at bounding box center [249, 354] width 9 height 9
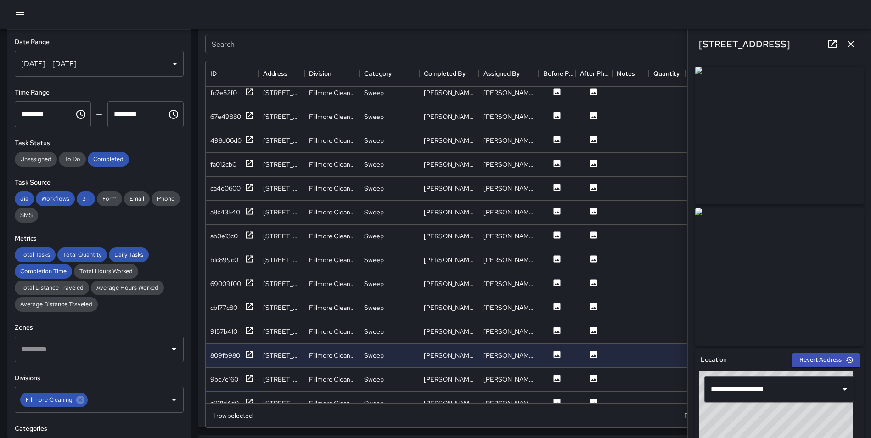
click at [249, 381] on icon at bounding box center [249, 378] width 7 height 7
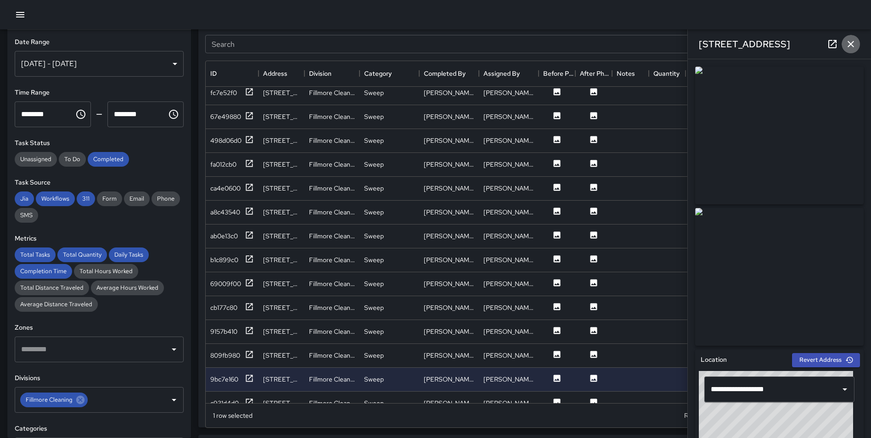
click at [848, 42] on icon "button" at bounding box center [851, 44] width 11 height 11
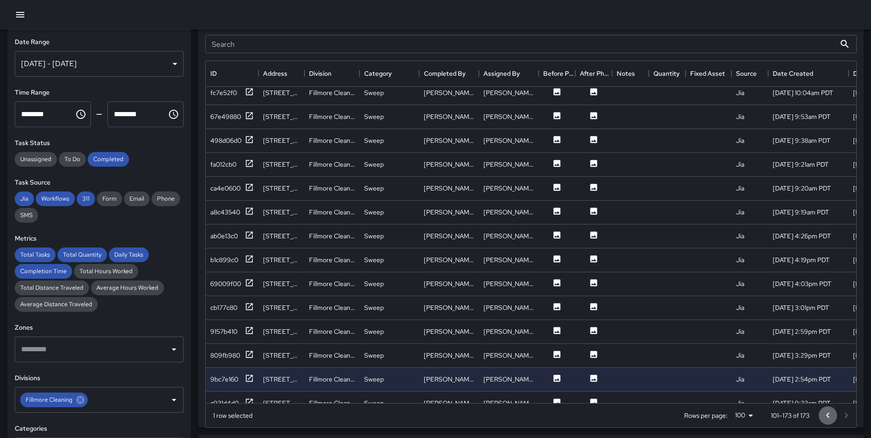
click at [825, 416] on icon "Go to previous page" at bounding box center [828, 415] width 11 height 11
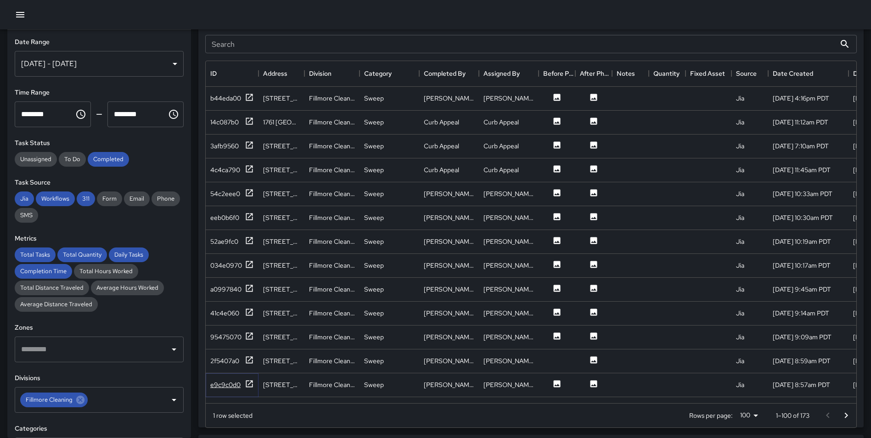
click at [253, 384] on icon at bounding box center [249, 383] width 9 height 9
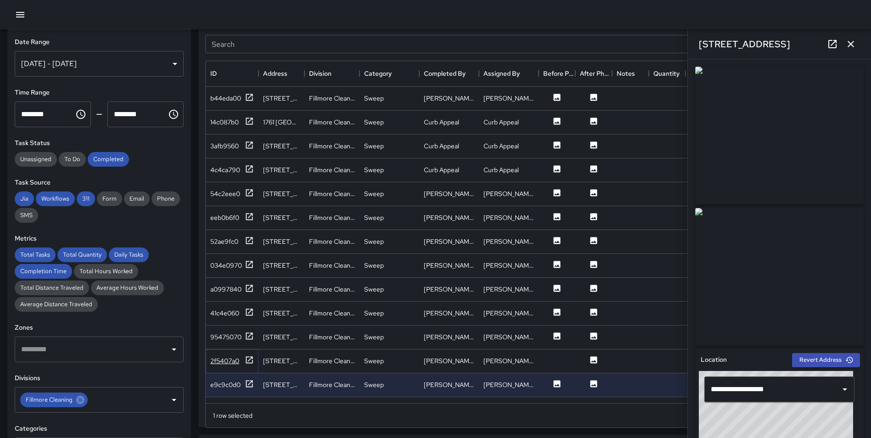
click at [248, 363] on icon at bounding box center [249, 359] width 7 height 7
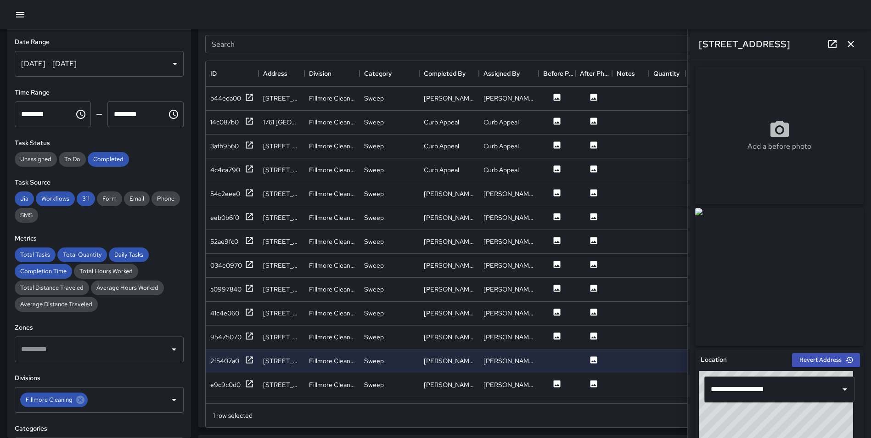
click at [852, 47] on icon "button" at bounding box center [851, 44] width 11 height 11
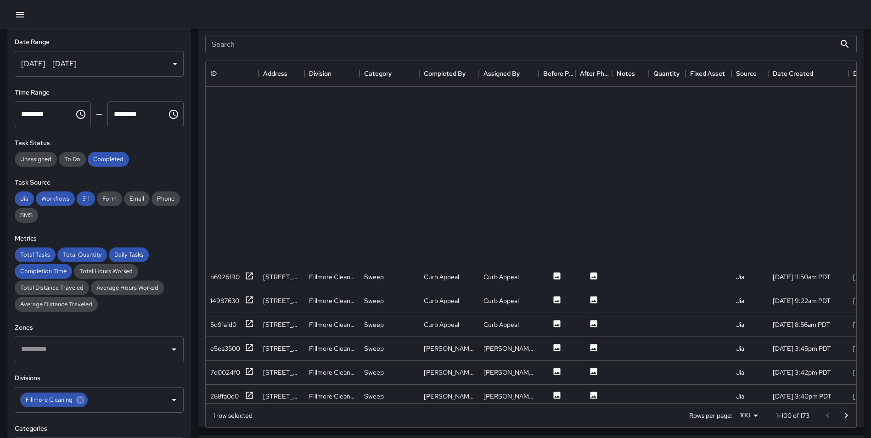
scroll to position [2079, 0]
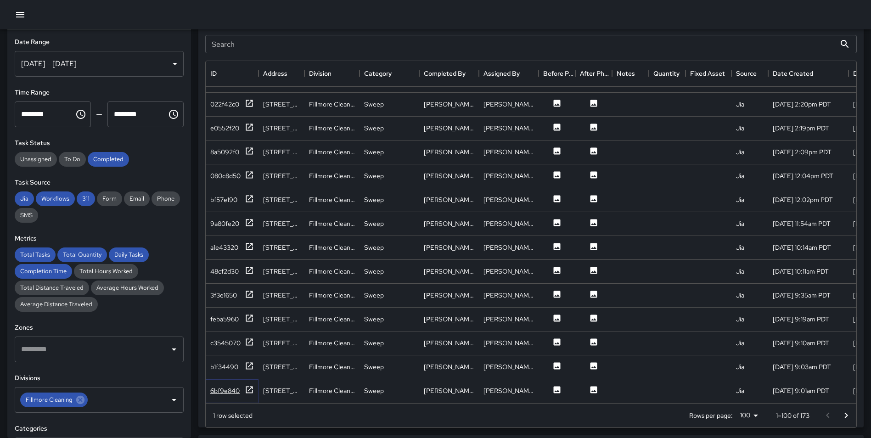
click at [250, 385] on icon at bounding box center [249, 389] width 9 height 9
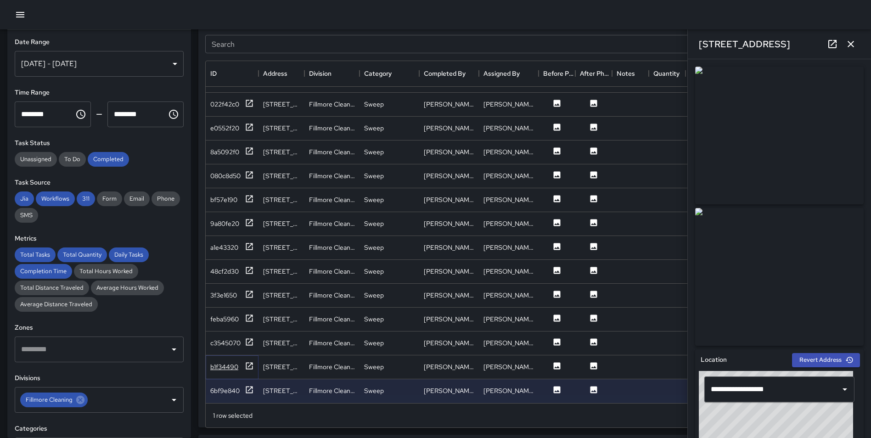
click at [249, 361] on icon at bounding box center [249, 365] width 9 height 9
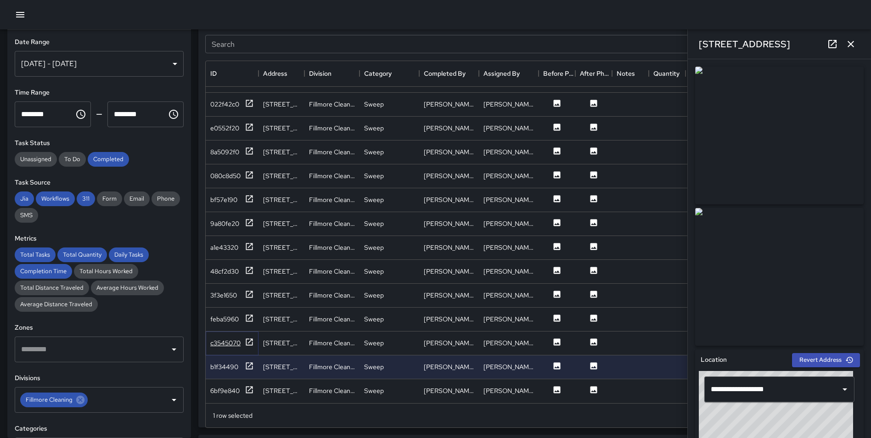
click at [249, 338] on icon at bounding box center [249, 342] width 9 height 9
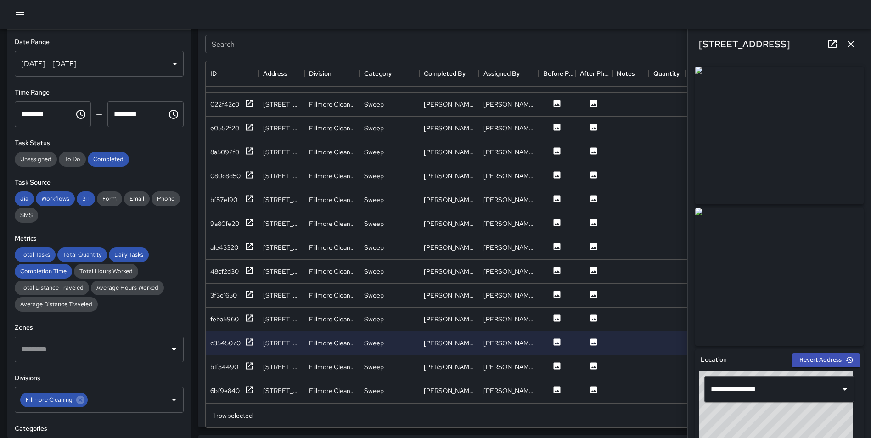
click at [249, 314] on icon at bounding box center [249, 318] width 9 height 9
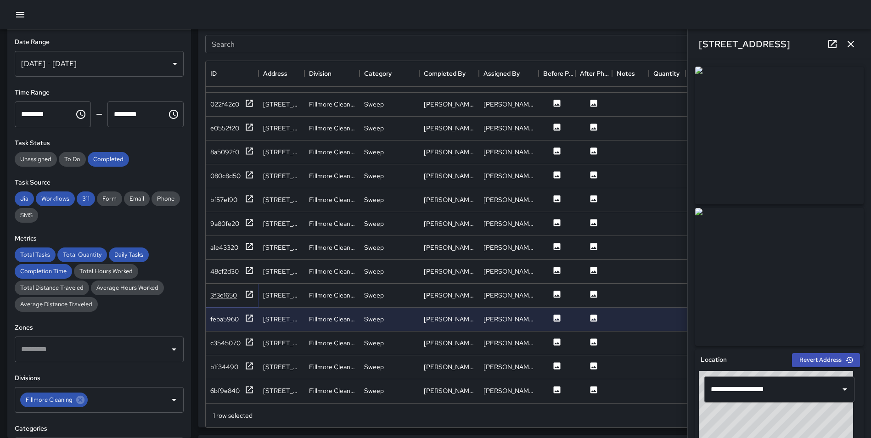
click at [248, 291] on icon at bounding box center [249, 294] width 7 height 7
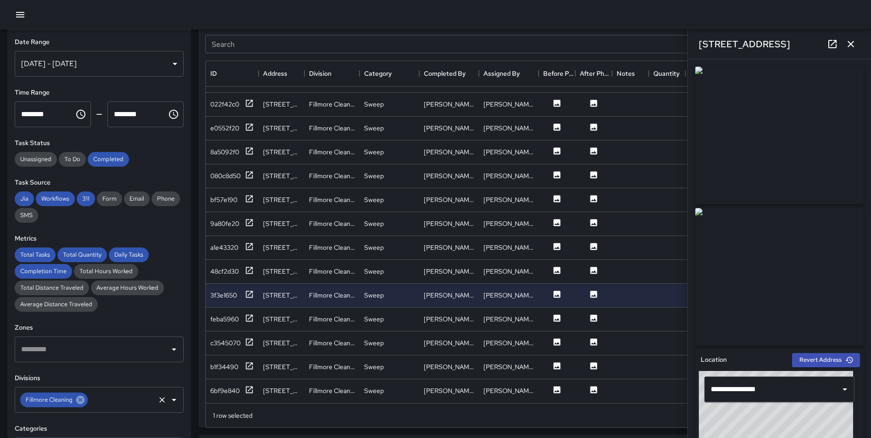
click at [79, 403] on icon at bounding box center [80, 400] width 8 height 8
click at [65, 401] on input "text" at bounding box center [92, 399] width 147 height 17
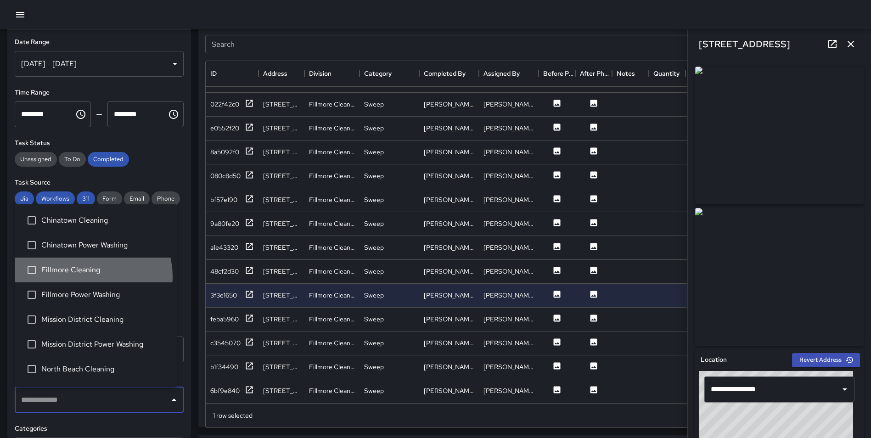
click at [89, 276] on li "Fillmore Cleaning" at bounding box center [96, 270] width 162 height 25
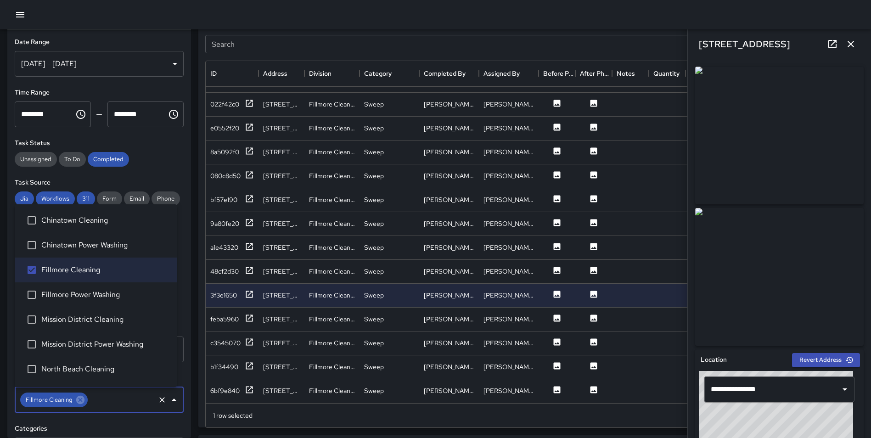
click at [184, 330] on div "**********" at bounding box center [99, 234] width 184 height 408
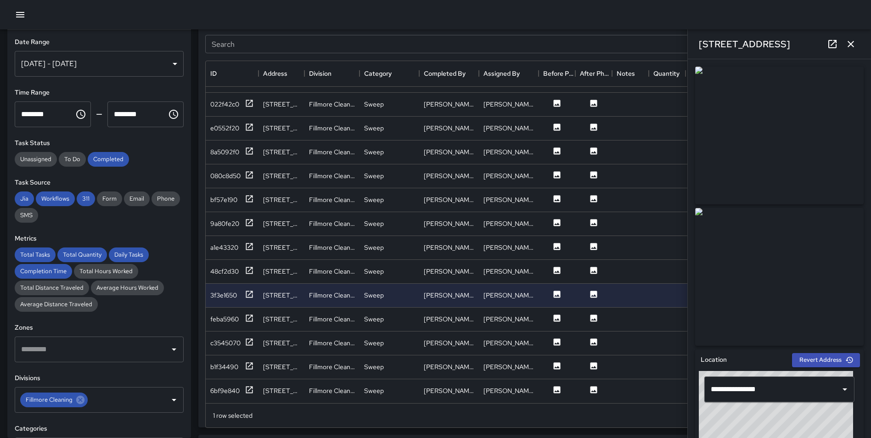
scroll to position [184, 0]
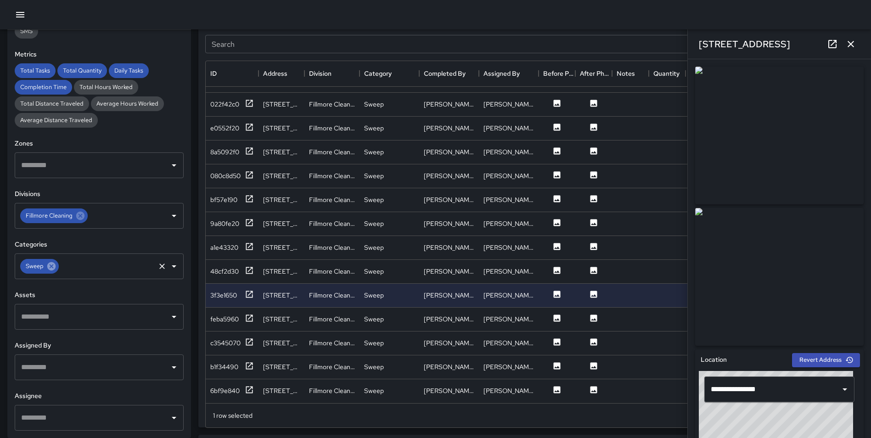
click at [49, 267] on icon at bounding box center [51, 266] width 8 height 8
click at [56, 264] on input "text" at bounding box center [92, 266] width 147 height 17
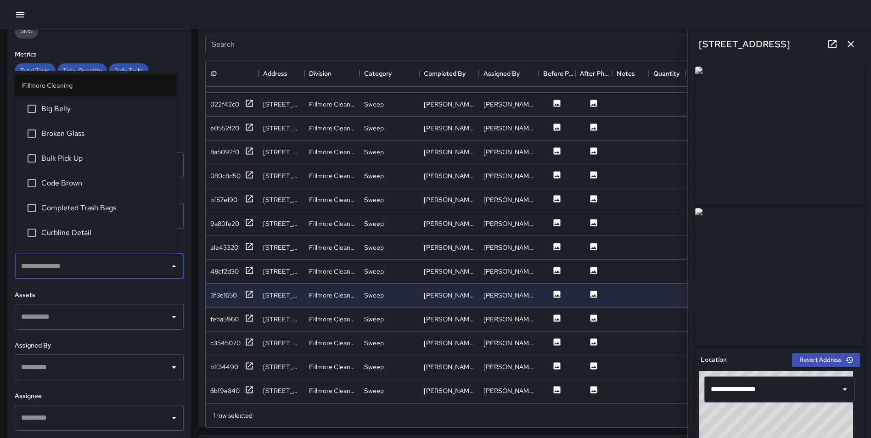
type input "*"
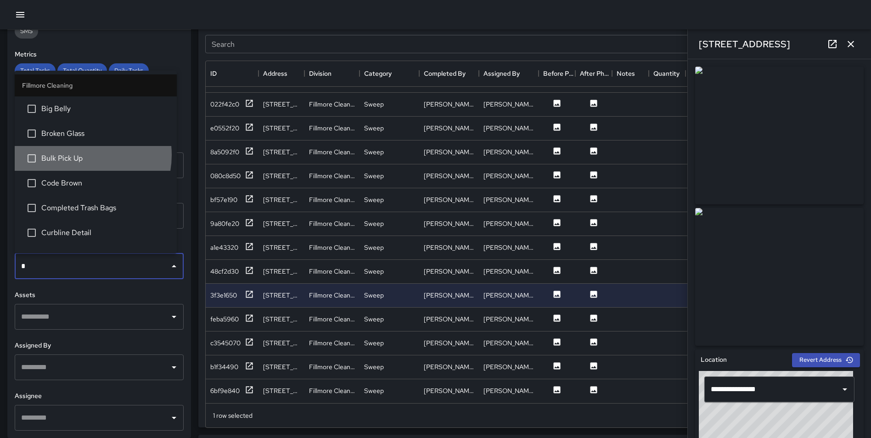
click at [79, 156] on span "Bulk Pick Up" at bounding box center [105, 158] width 128 height 11
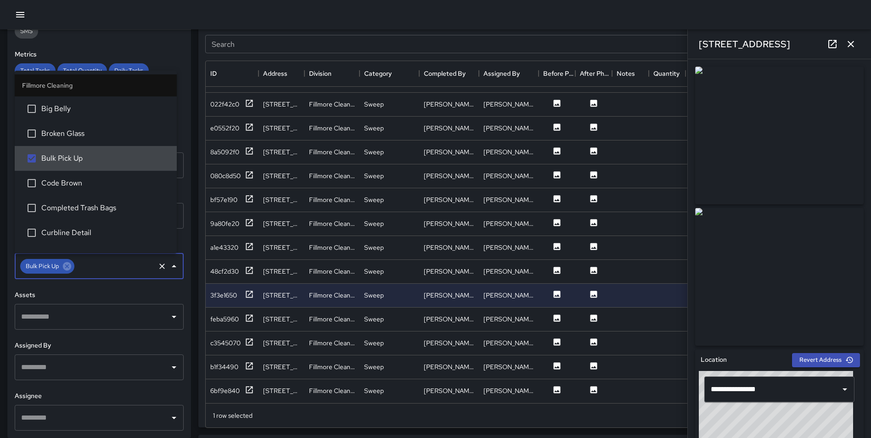
click at [195, 230] on div "Task Map and Details Export CSV Export Images Search Search ID Address Division…" at bounding box center [527, 198] width 673 height 459
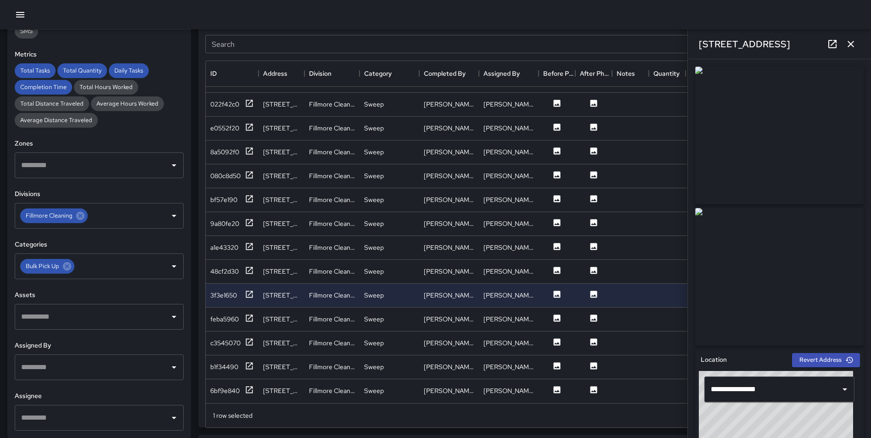
scroll to position [0, 0]
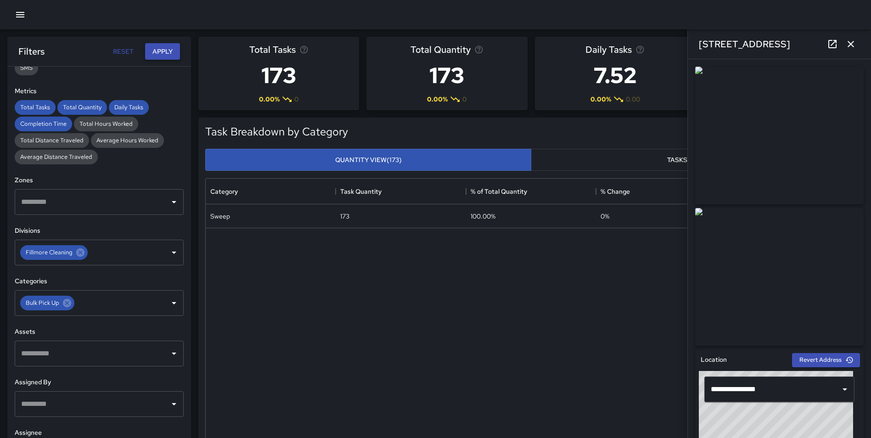
click at [160, 45] on button "Apply" at bounding box center [162, 51] width 35 height 17
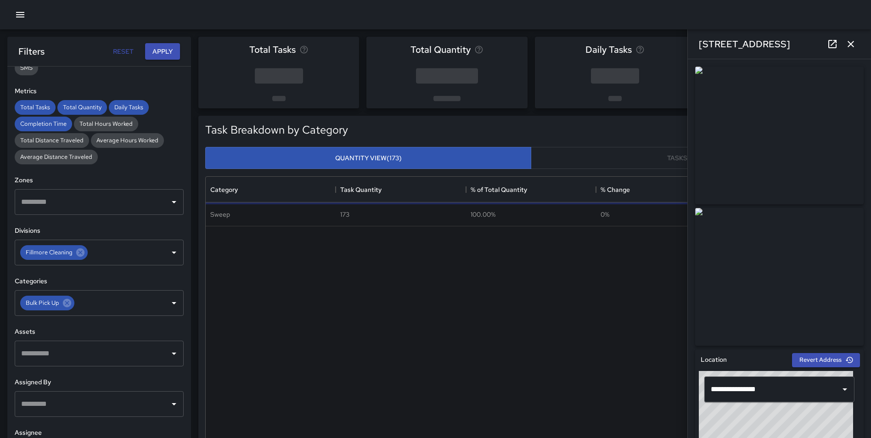
click at [851, 39] on icon "button" at bounding box center [851, 44] width 11 height 11
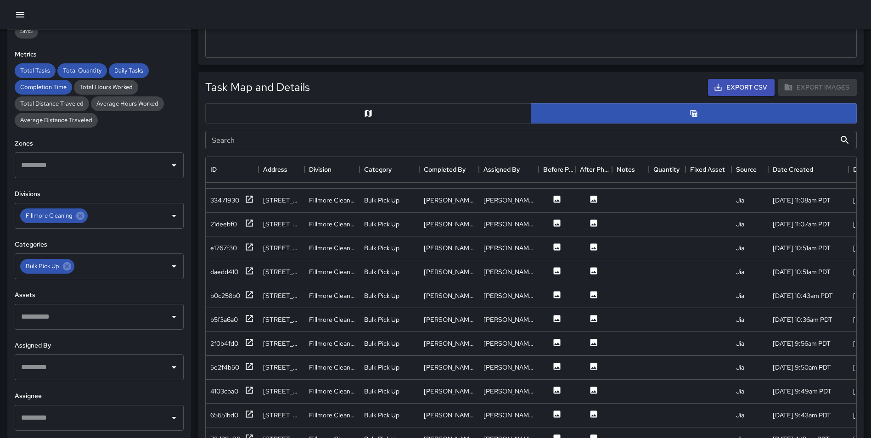
scroll to position [413, 0]
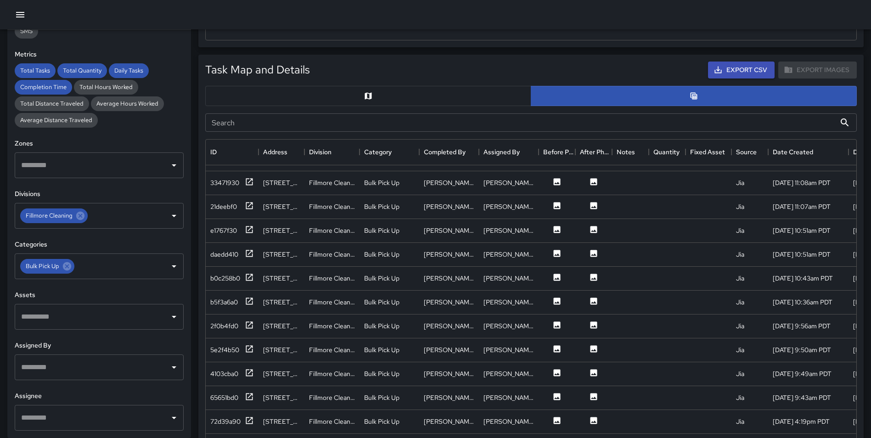
click at [385, 92] on button "button" at bounding box center [368, 96] width 326 height 20
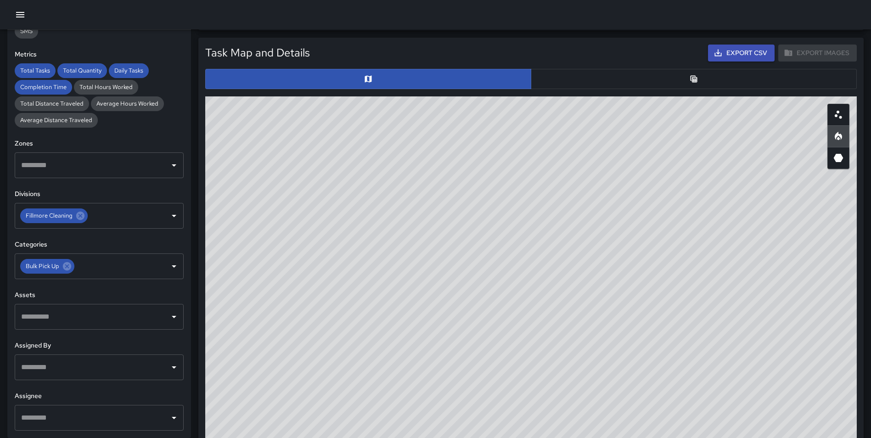
scroll to position [445, 0]
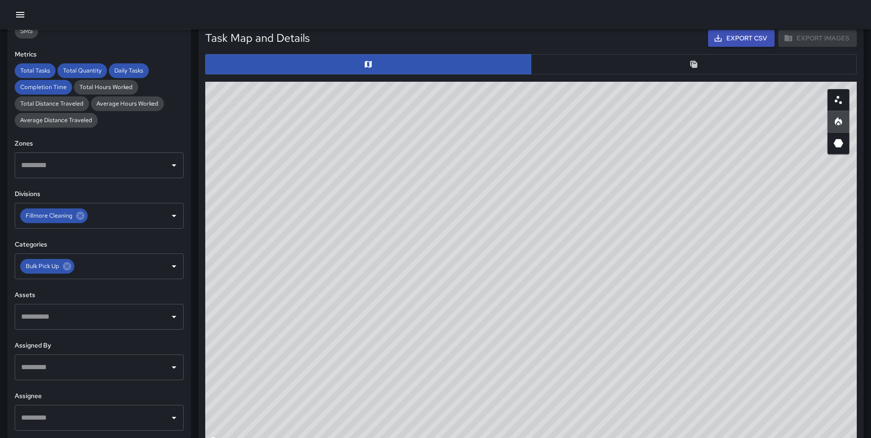
click at [697, 65] on icon "Table" at bounding box center [694, 64] width 7 height 7
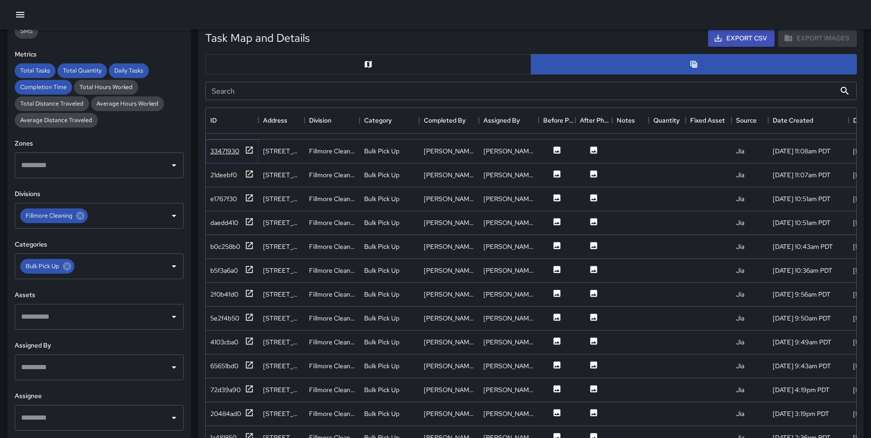
click at [249, 146] on icon at bounding box center [249, 150] width 9 height 9
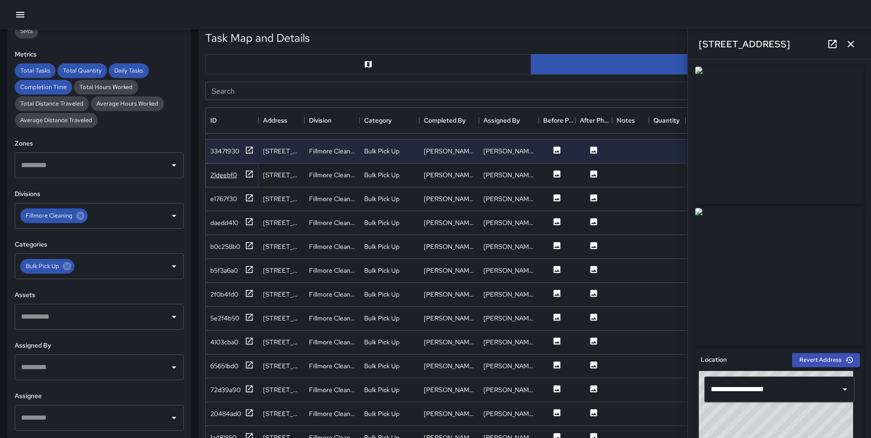
click at [250, 169] on icon at bounding box center [249, 173] width 9 height 9
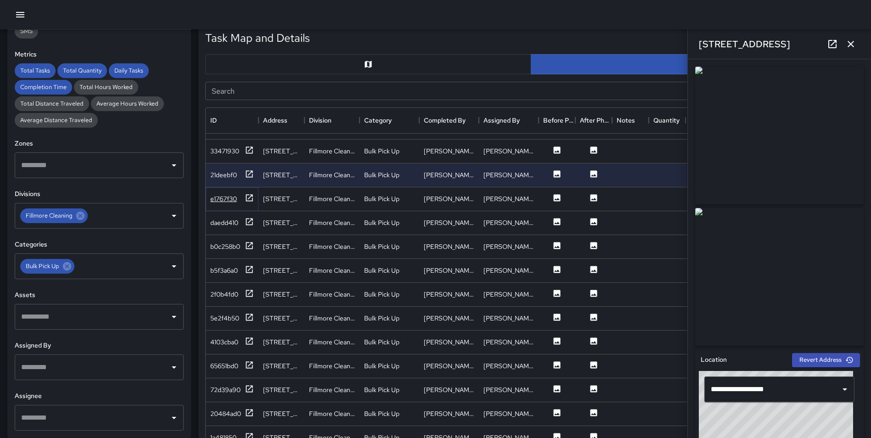
click at [249, 193] on icon at bounding box center [249, 197] width 9 height 9
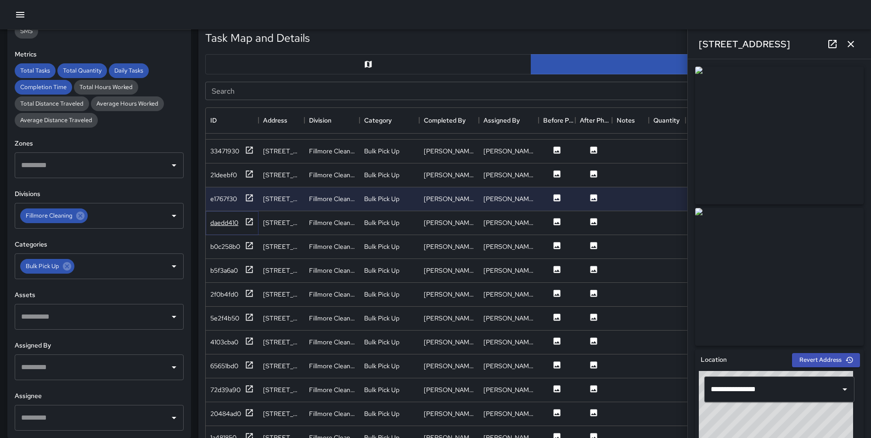
click at [248, 217] on icon at bounding box center [249, 221] width 9 height 9
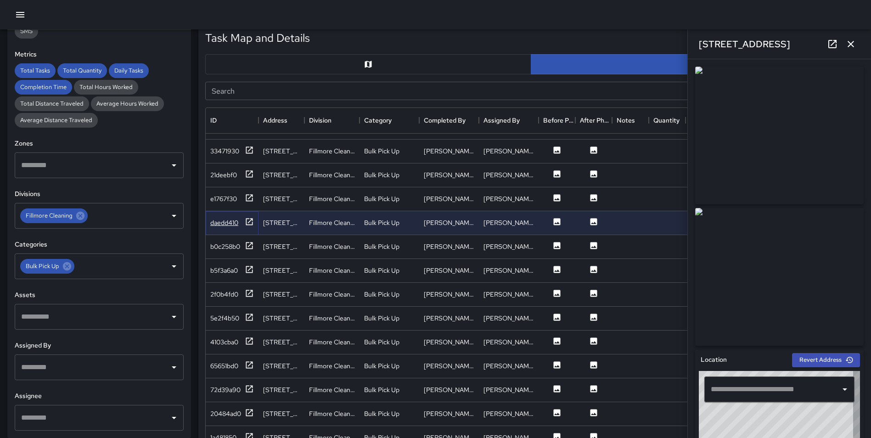
type input "**********"
click at [249, 241] on icon at bounding box center [249, 245] width 9 height 9
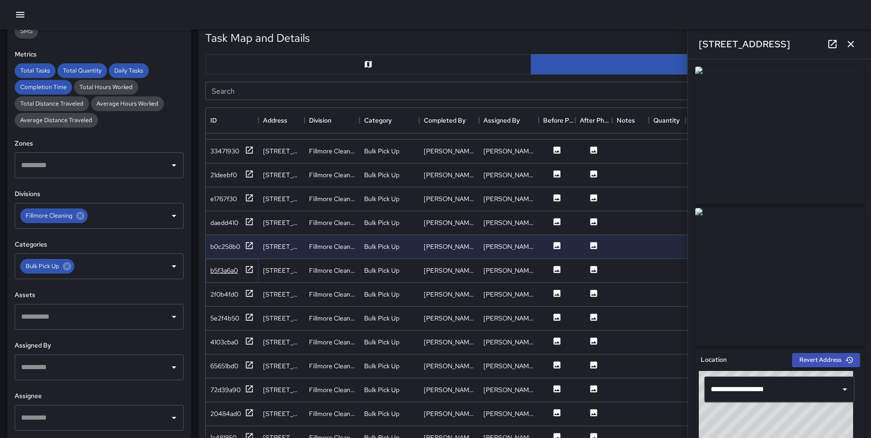
click at [250, 265] on icon at bounding box center [249, 269] width 9 height 9
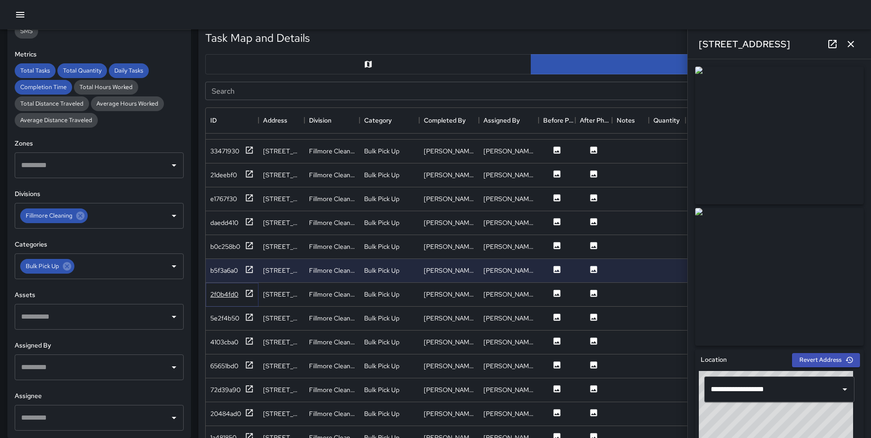
drag, startPoint x: 251, startPoint y: 286, endPoint x: 250, endPoint y: 291, distance: 5.6
click at [251, 289] on icon at bounding box center [249, 293] width 9 height 9
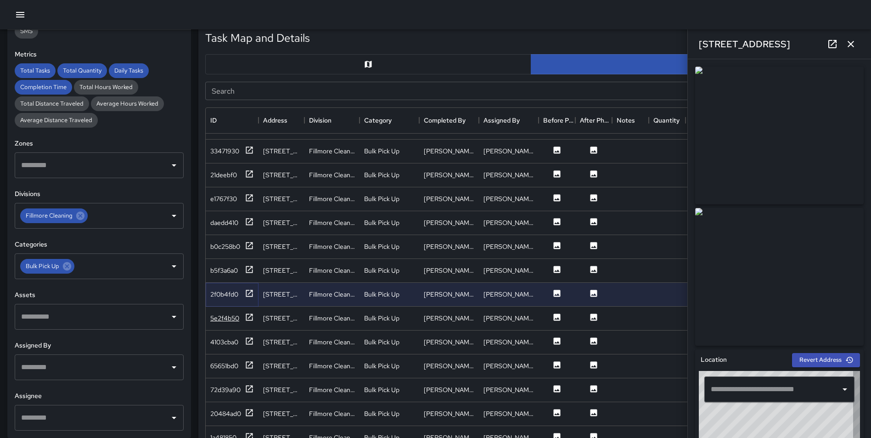
type input "**********"
click at [251, 313] on icon at bounding box center [249, 317] width 9 height 9
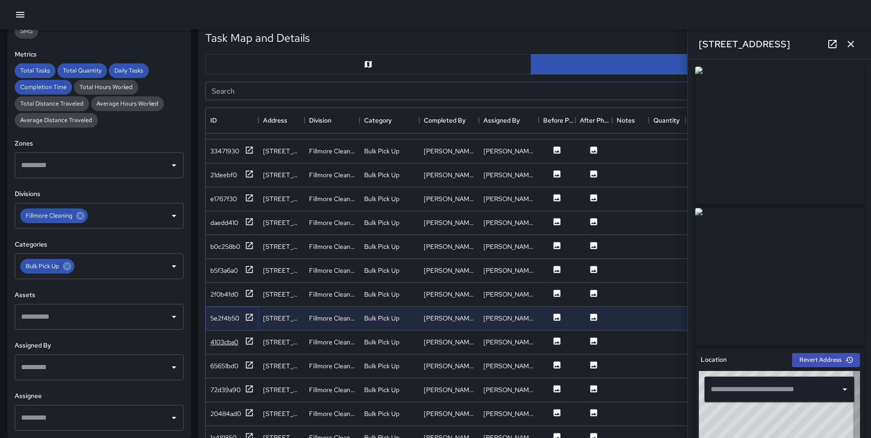
type input "**********"
click at [249, 337] on icon at bounding box center [249, 341] width 9 height 9
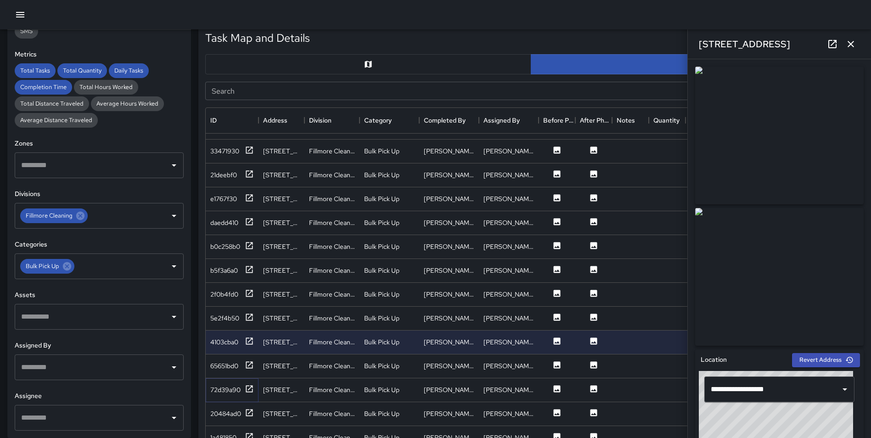
drag, startPoint x: 250, startPoint y: 382, endPoint x: 253, endPoint y: 366, distance: 16.3
click at [250, 384] on icon at bounding box center [249, 388] width 9 height 9
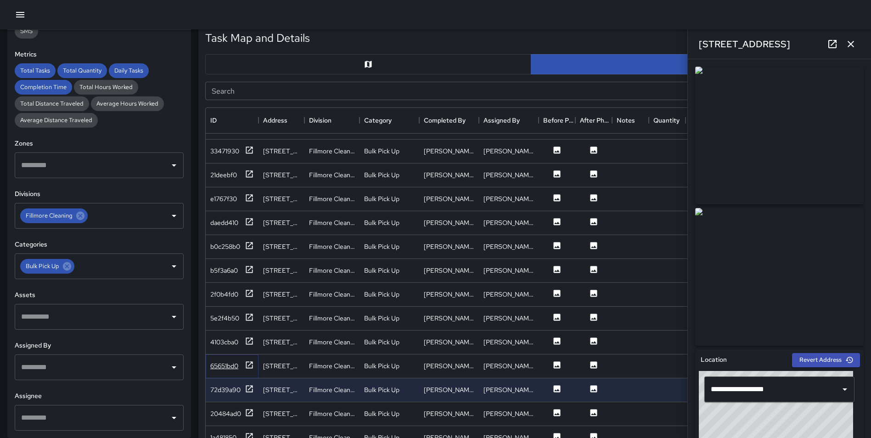
click at [249, 361] on icon at bounding box center [249, 365] width 9 height 9
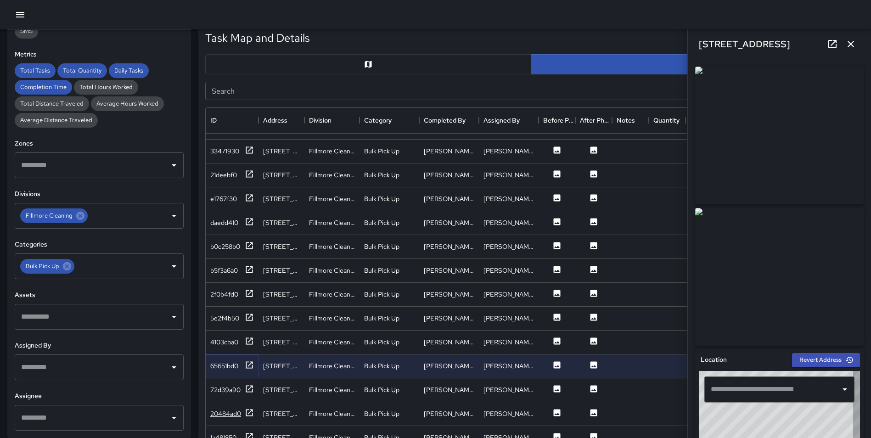
type input "**********"
click at [851, 44] on icon "button" at bounding box center [851, 44] width 6 height 6
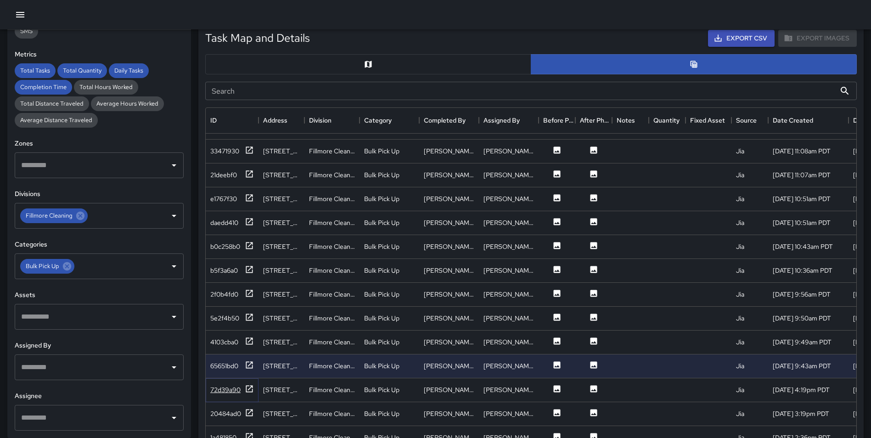
click at [252, 384] on icon at bounding box center [249, 388] width 9 height 9
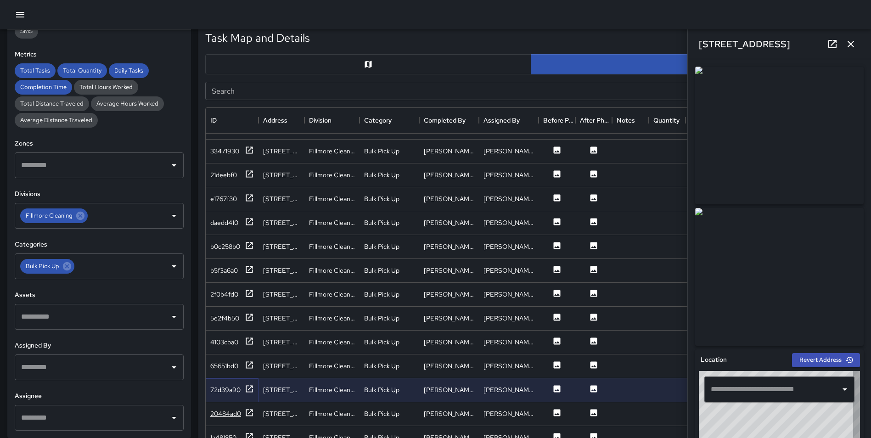
type input "**********"
click at [248, 408] on icon at bounding box center [249, 412] width 9 height 9
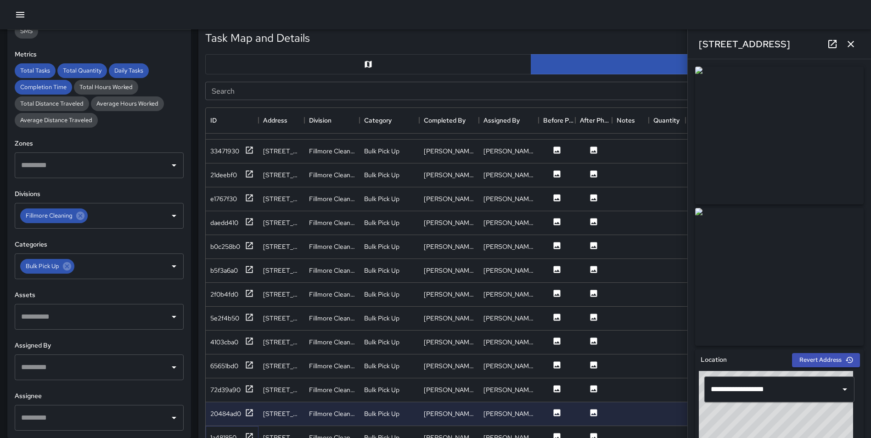
click at [249, 432] on icon at bounding box center [249, 436] width 9 height 9
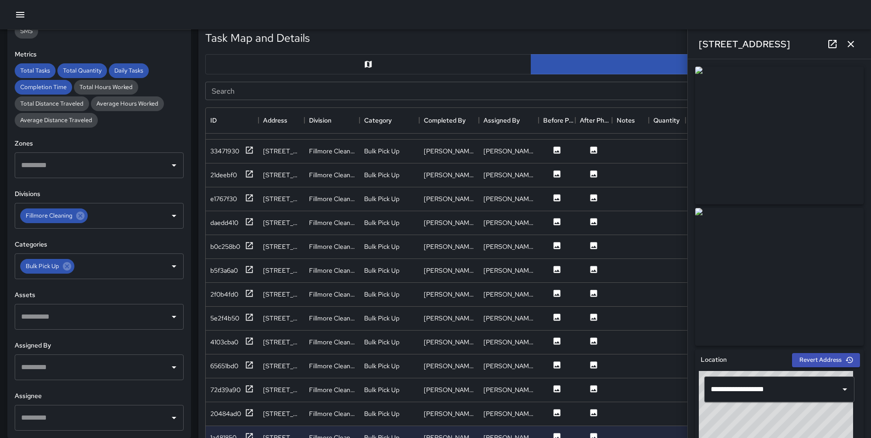
click at [851, 45] on icon "button" at bounding box center [851, 44] width 11 height 11
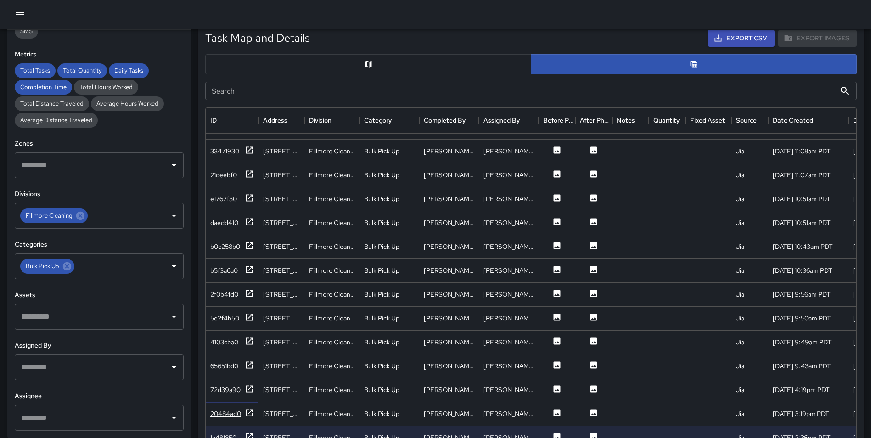
click at [250, 408] on icon at bounding box center [249, 412] width 9 height 9
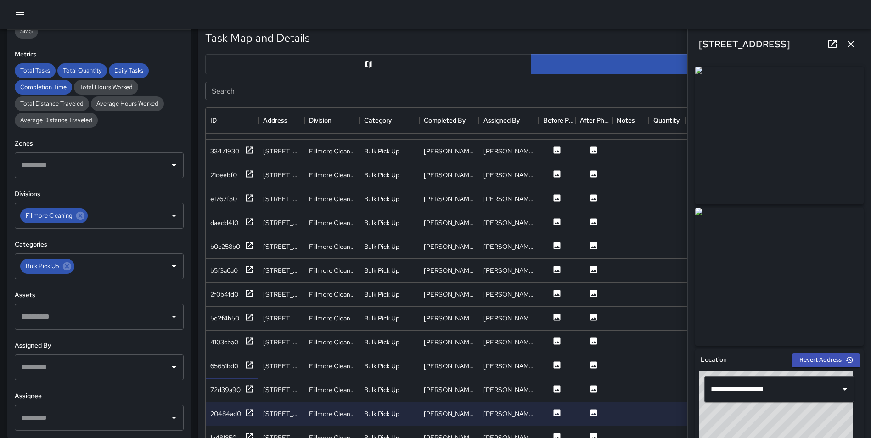
click at [251, 384] on icon at bounding box center [249, 388] width 9 height 9
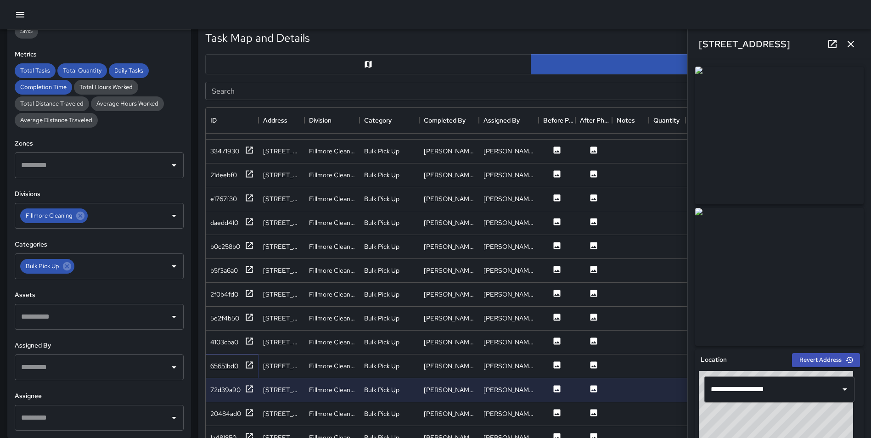
click at [250, 361] on icon at bounding box center [249, 365] width 9 height 9
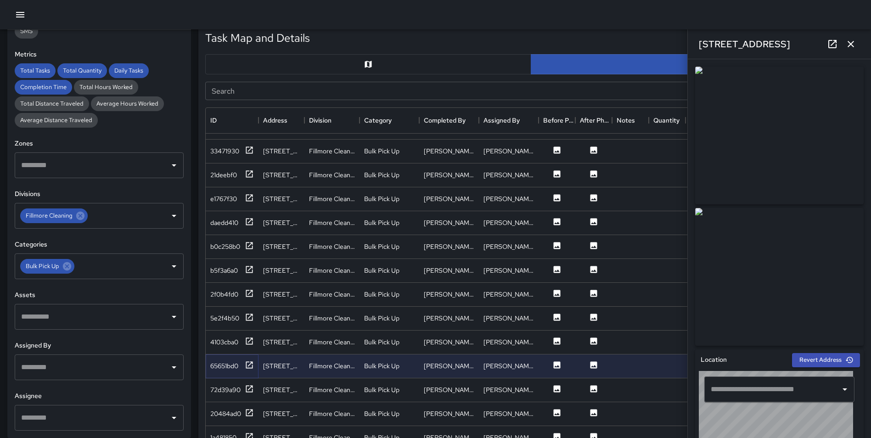
type input "**********"
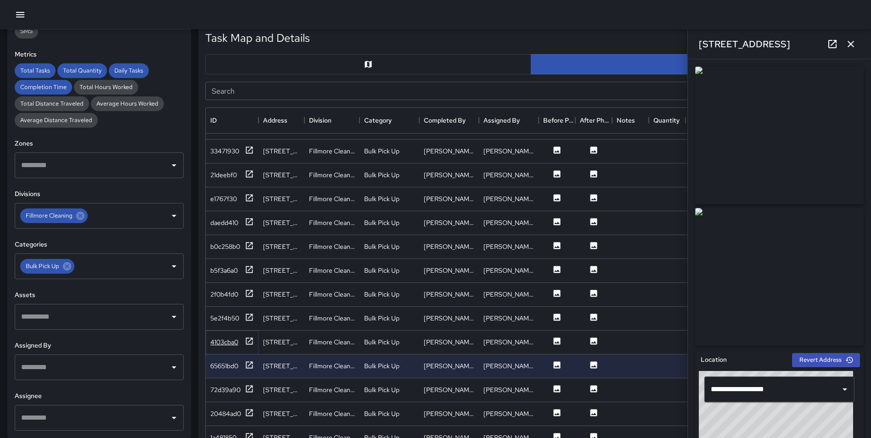
click at [244, 337] on div "4103cba0" at bounding box center [232, 342] width 44 height 11
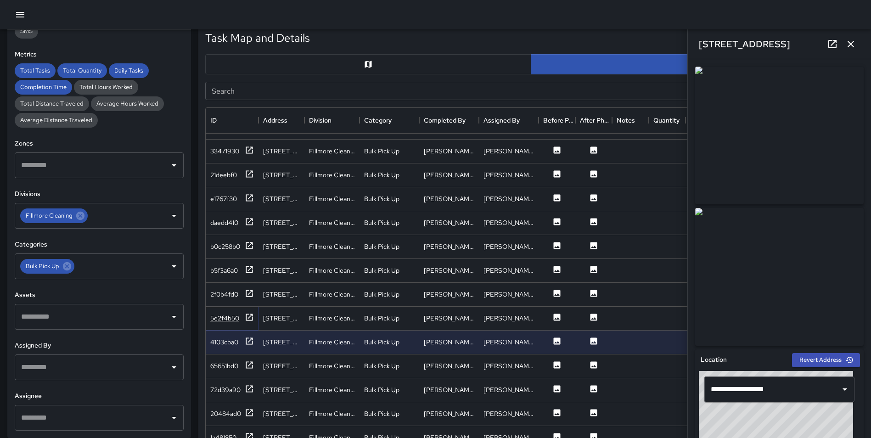
click at [247, 314] on icon at bounding box center [249, 317] width 7 height 7
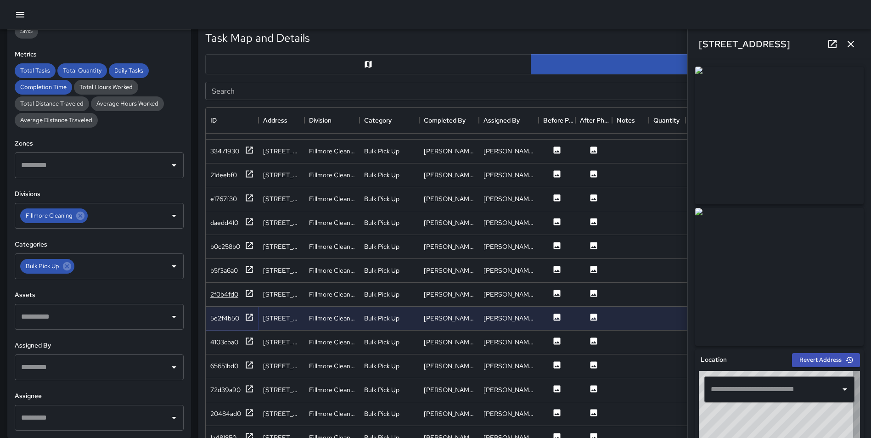
type input "**********"
drag, startPoint x: 245, startPoint y: 288, endPoint x: 249, endPoint y: 279, distance: 10.5
click at [246, 289] on icon at bounding box center [249, 293] width 9 height 9
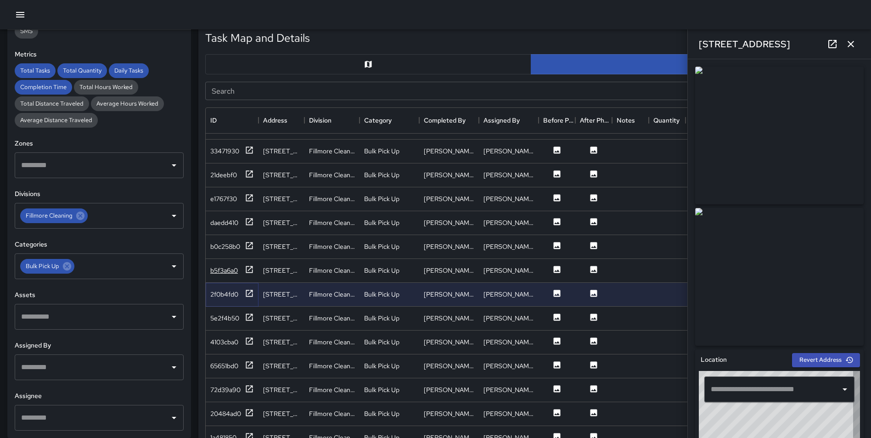
type input "**********"
click at [249, 266] on icon at bounding box center [249, 269] width 7 height 7
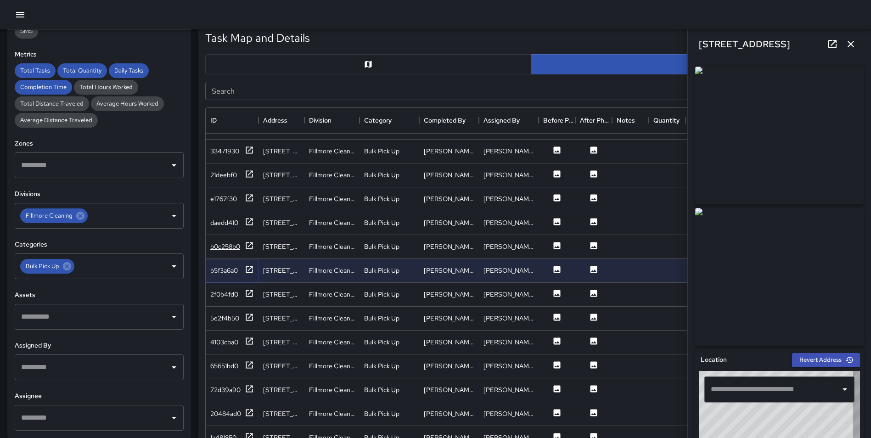
type input "**********"
click at [64, 269] on icon at bounding box center [67, 266] width 8 height 8
click at [64, 269] on input "text" at bounding box center [92, 266] width 147 height 17
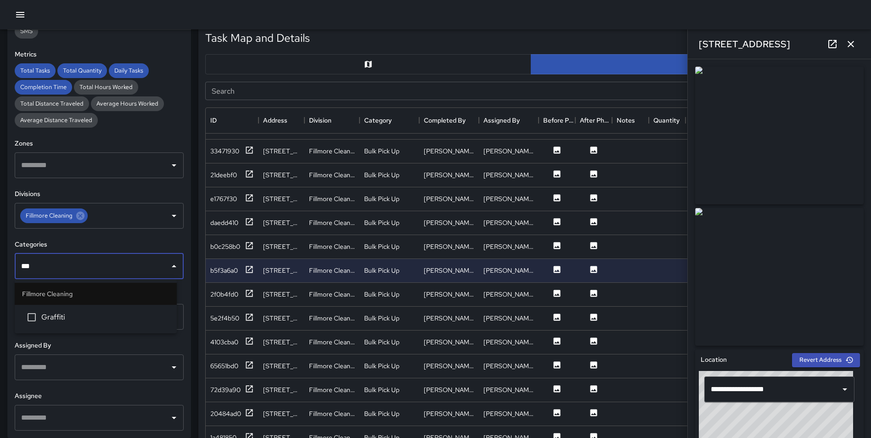
type input "****"
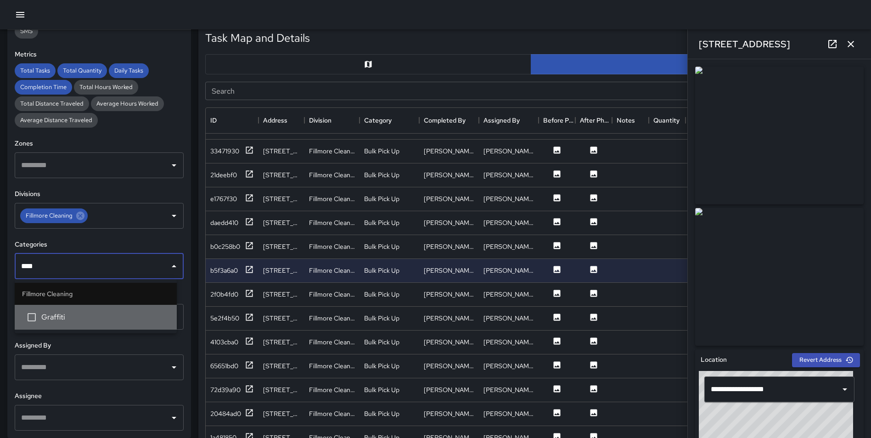
click at [62, 317] on span "Graffiti" at bounding box center [105, 317] width 128 height 11
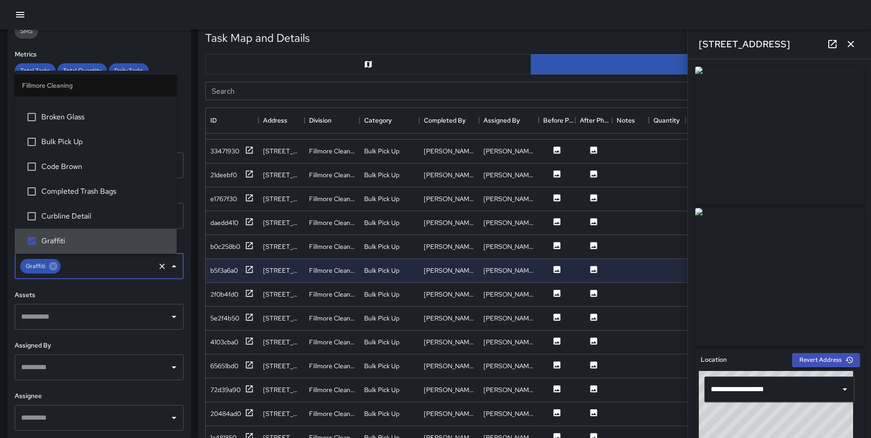
click at [194, 268] on div "Task Map and Details Export CSV Export Images Search Search ID Address Division…" at bounding box center [527, 245] width 673 height 459
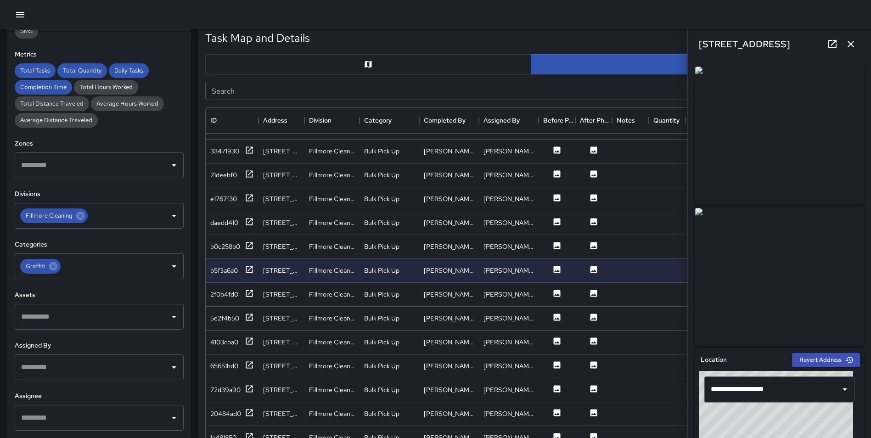
scroll to position [0, 0]
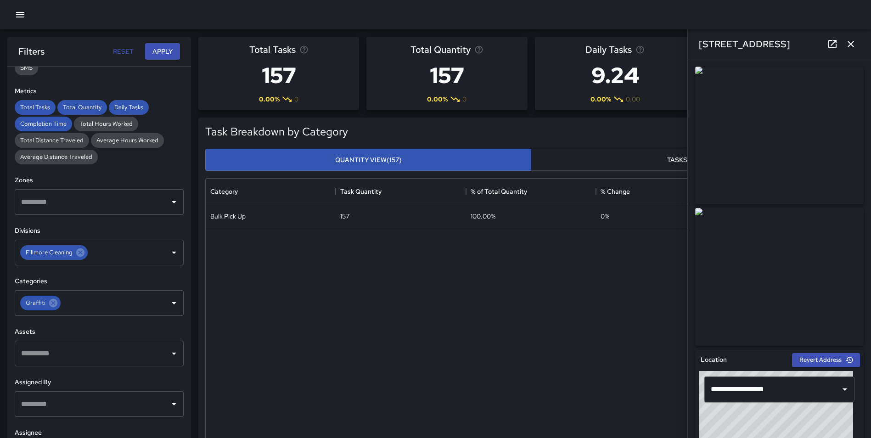
drag, startPoint x: 154, startPoint y: 54, endPoint x: 193, endPoint y: 51, distance: 39.1
click at [154, 55] on button "Apply" at bounding box center [162, 51] width 35 height 17
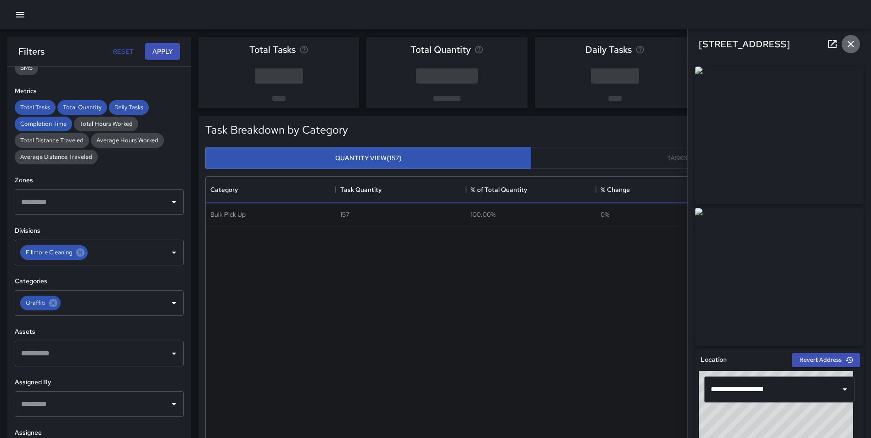
click at [855, 44] on icon "button" at bounding box center [851, 44] width 11 height 11
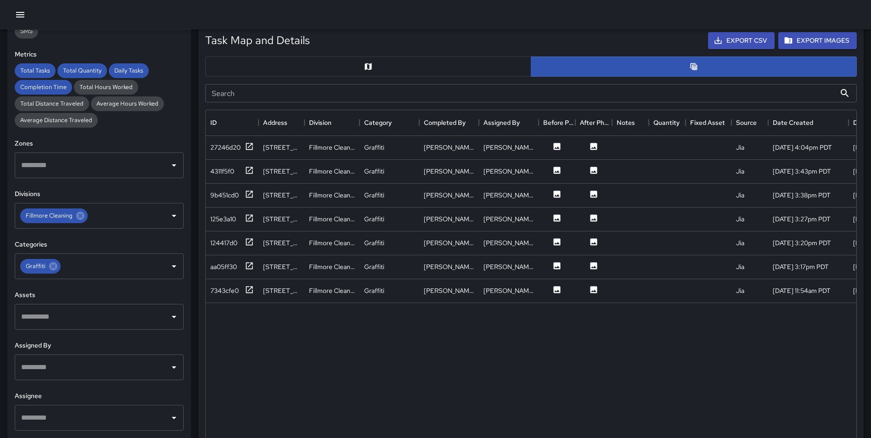
scroll to position [415, 0]
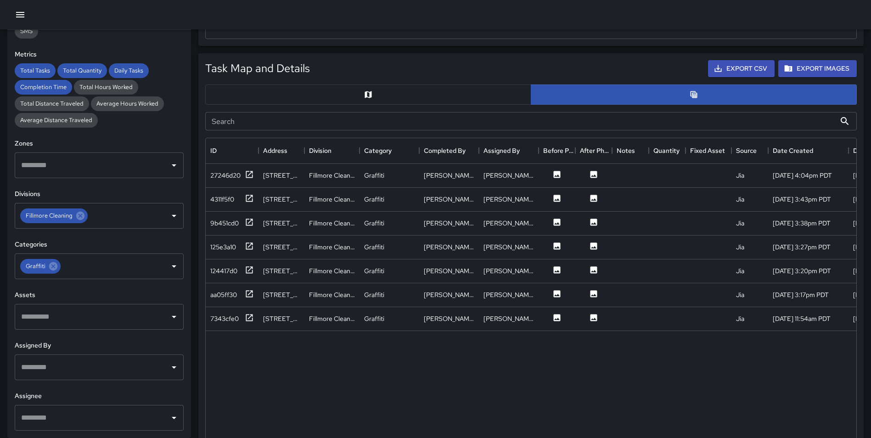
click at [410, 100] on button "button" at bounding box center [368, 95] width 326 height 20
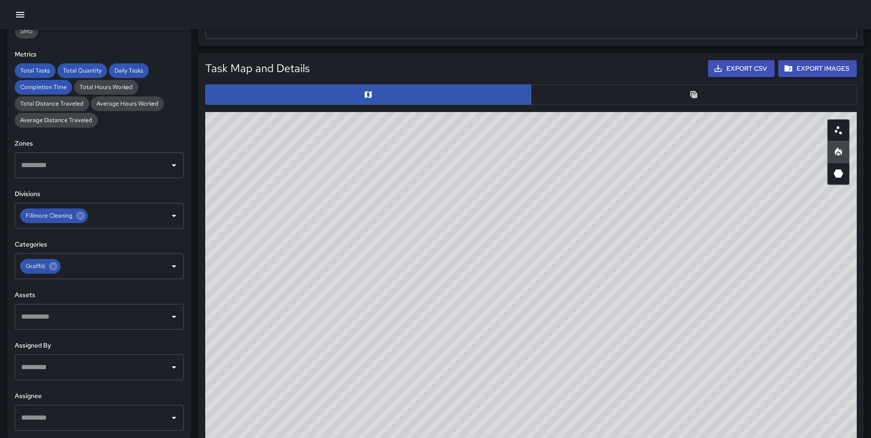
click at [684, 96] on button "button" at bounding box center [694, 95] width 326 height 20
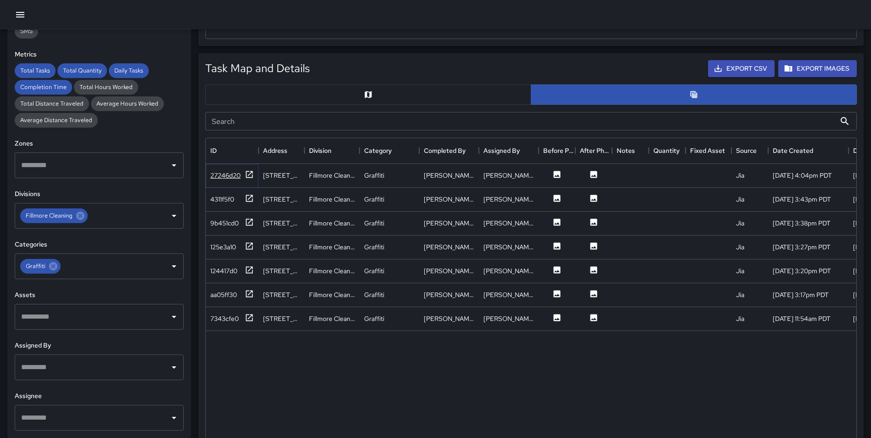
click at [245, 175] on icon at bounding box center [249, 174] width 9 height 9
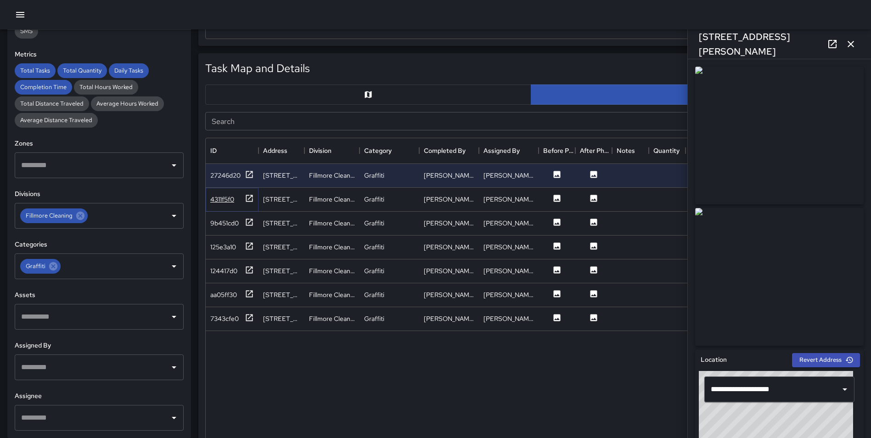
click at [253, 197] on icon at bounding box center [249, 198] width 9 height 9
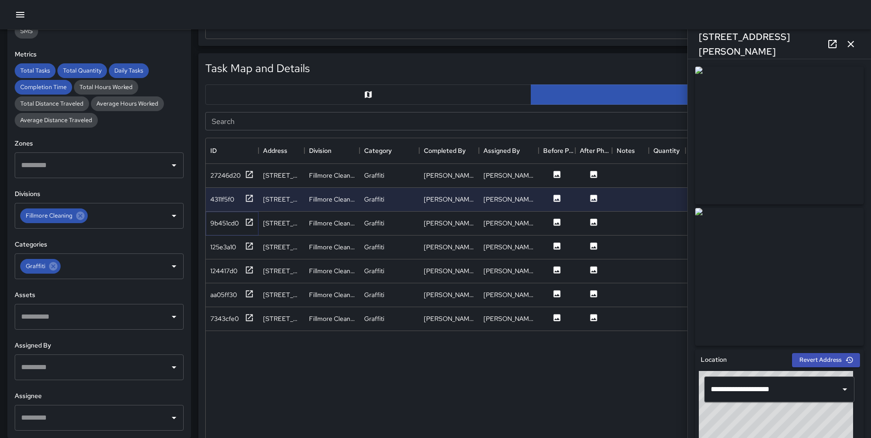
drag, startPoint x: 247, startPoint y: 221, endPoint x: 248, endPoint y: 231, distance: 9.7
click at [247, 221] on icon at bounding box center [249, 222] width 9 height 9
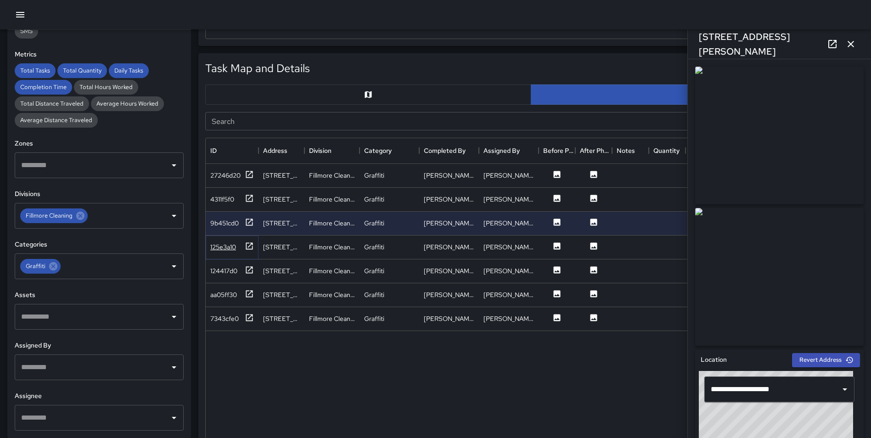
click at [250, 250] on icon at bounding box center [249, 246] width 9 height 9
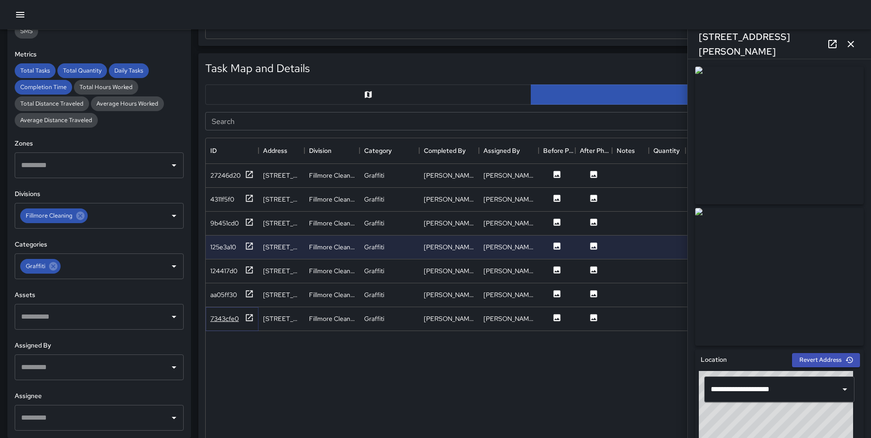
click at [252, 318] on icon at bounding box center [249, 317] width 9 height 9
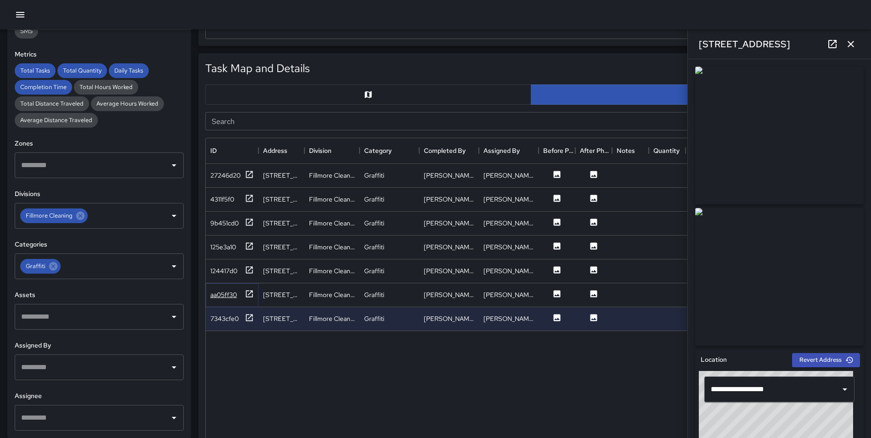
click at [247, 294] on icon at bounding box center [249, 293] width 9 height 9
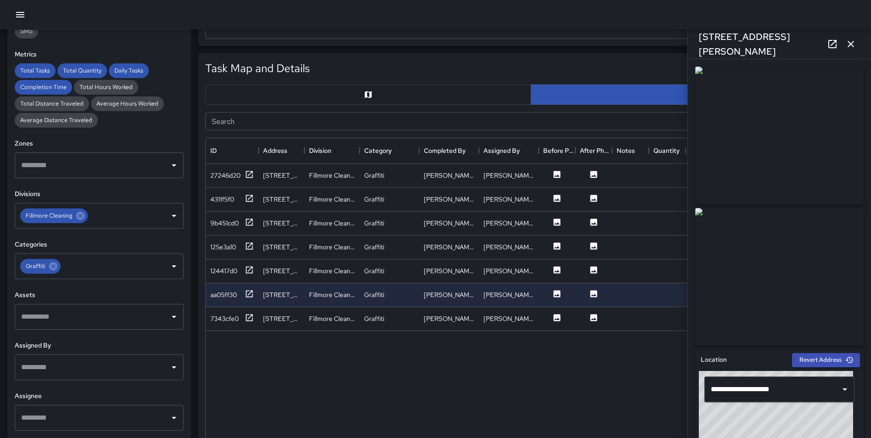
drag, startPoint x: 54, startPoint y: 268, endPoint x: 54, endPoint y: 251, distance: 17.0
click at [54, 268] on icon at bounding box center [53, 266] width 10 height 10
drag, startPoint x: 86, startPoint y: 217, endPoint x: 74, endPoint y: 218, distance: 11.5
click at [86, 217] on div "Fillmore Cleaning" at bounding box center [54, 216] width 68 height 15
click at [77, 216] on icon at bounding box center [80, 216] width 8 height 8
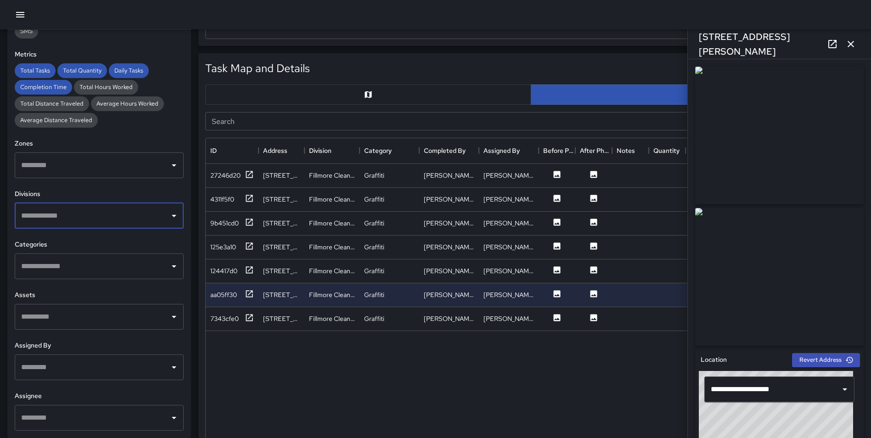
click at [65, 217] on input "text" at bounding box center [92, 215] width 147 height 17
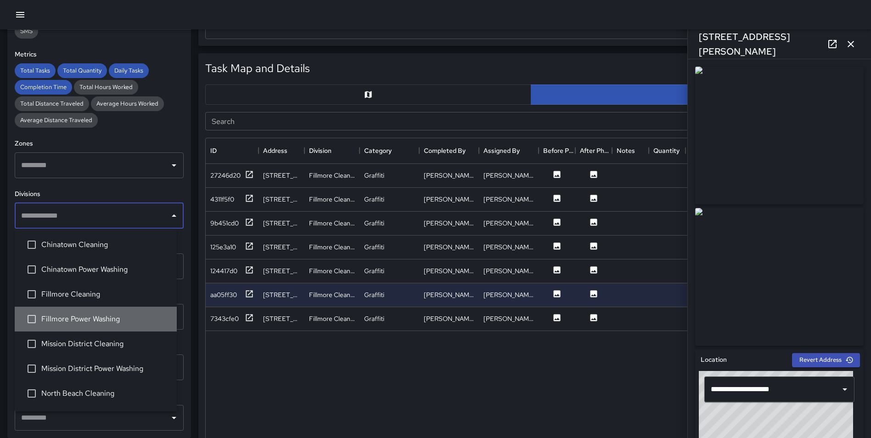
click at [96, 319] on span "Fillmore Power Washing" at bounding box center [105, 319] width 128 height 11
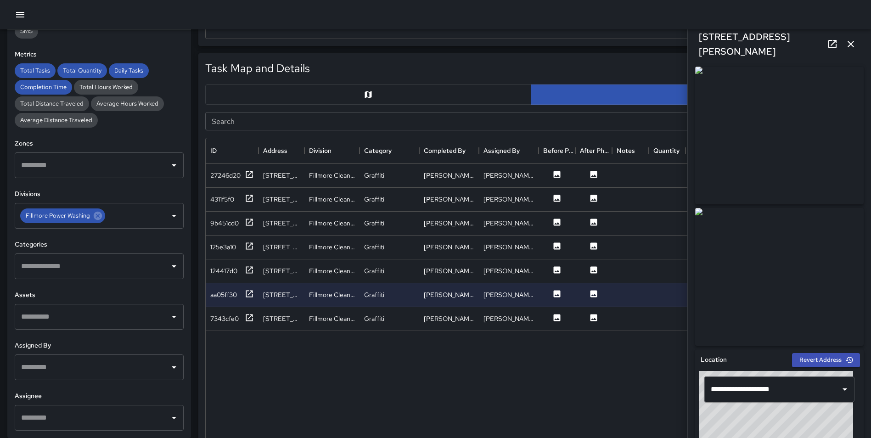
click at [196, 148] on div "Task Map and Details Export CSV Export Images Search Search ID Address Division…" at bounding box center [527, 275] width 673 height 459
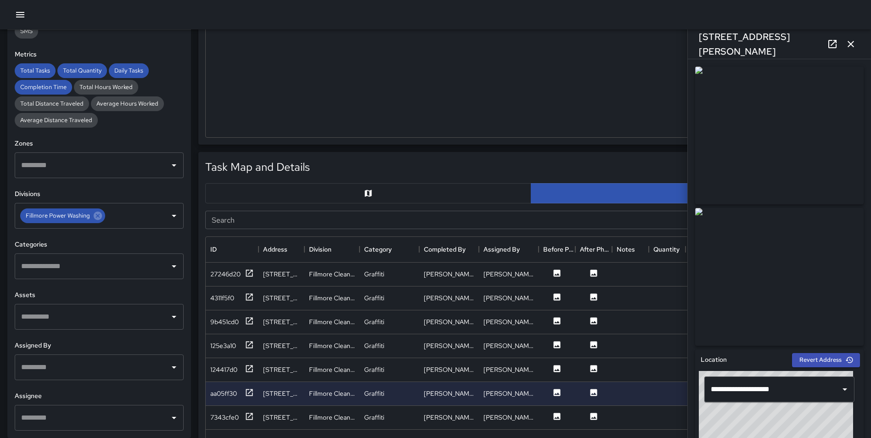
scroll to position [0, 0]
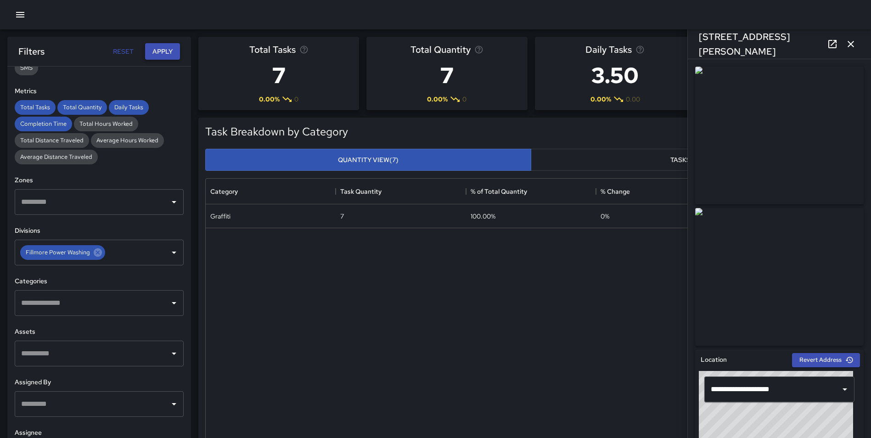
click at [159, 55] on button "Apply" at bounding box center [162, 51] width 35 height 17
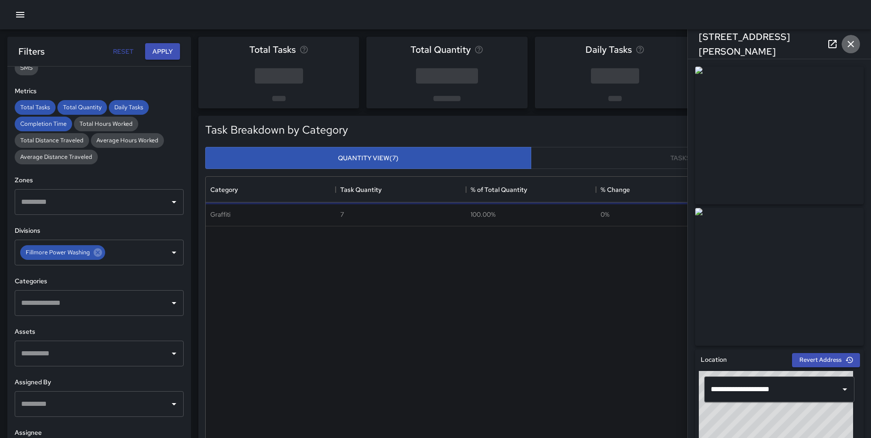
click at [849, 42] on icon "button" at bounding box center [851, 44] width 11 height 11
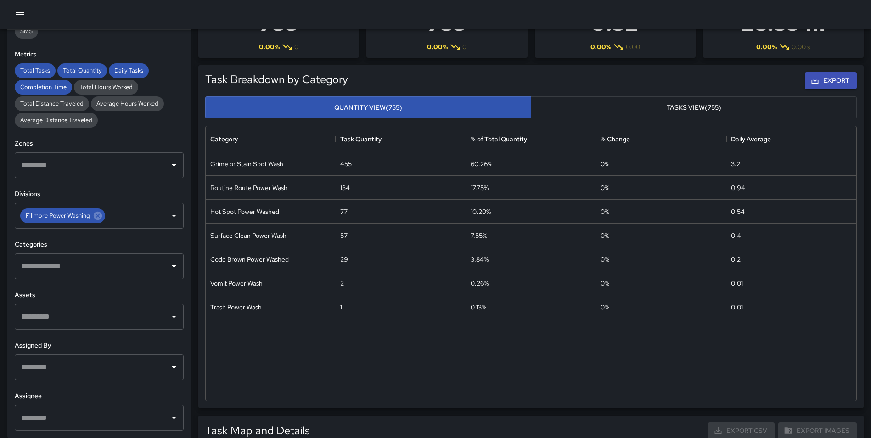
scroll to position [55, 0]
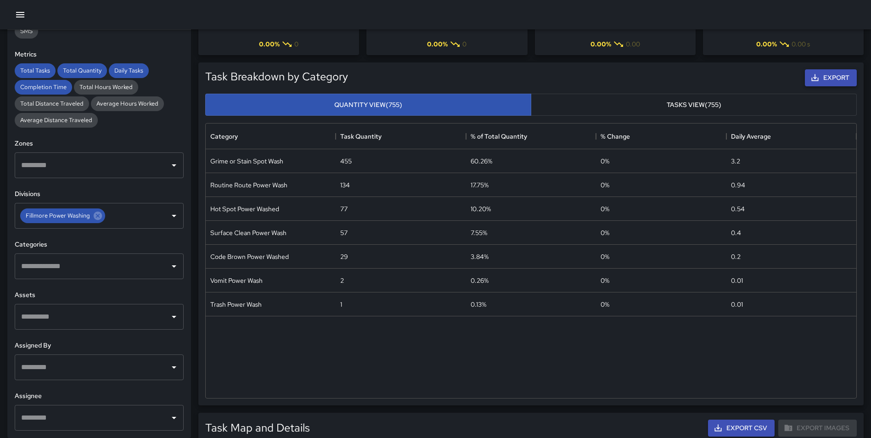
click at [821, 80] on button "Export" at bounding box center [831, 77] width 52 height 17
click at [625, 78] on div "Export" at bounding box center [604, 78] width 509 height 21
click at [93, 86] on span "Total Hours Worked" at bounding box center [106, 87] width 64 height 8
click at [195, 103] on div "Task Breakdown by Category Export Quantity View (755) Tasks View (755) Category…" at bounding box center [527, 230] width 673 height 350
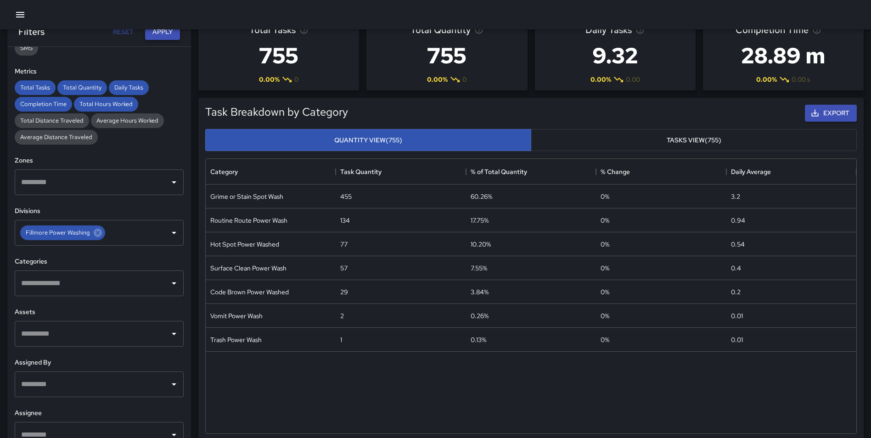
scroll to position [0, 0]
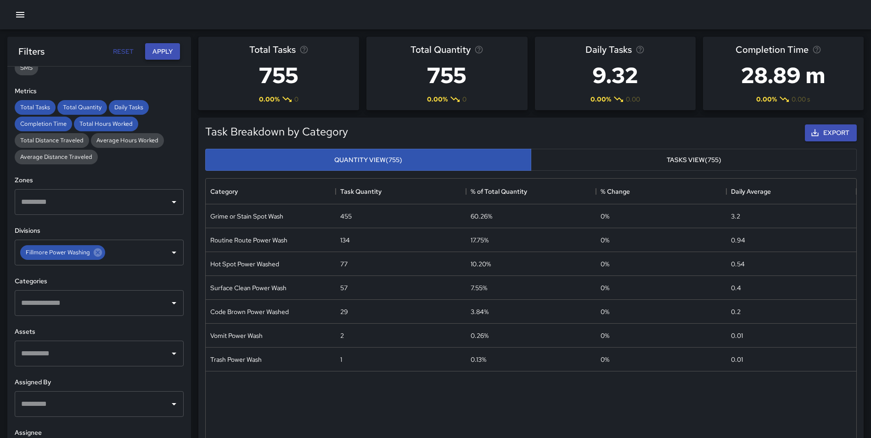
click at [165, 53] on button "Apply" at bounding box center [162, 51] width 35 height 17
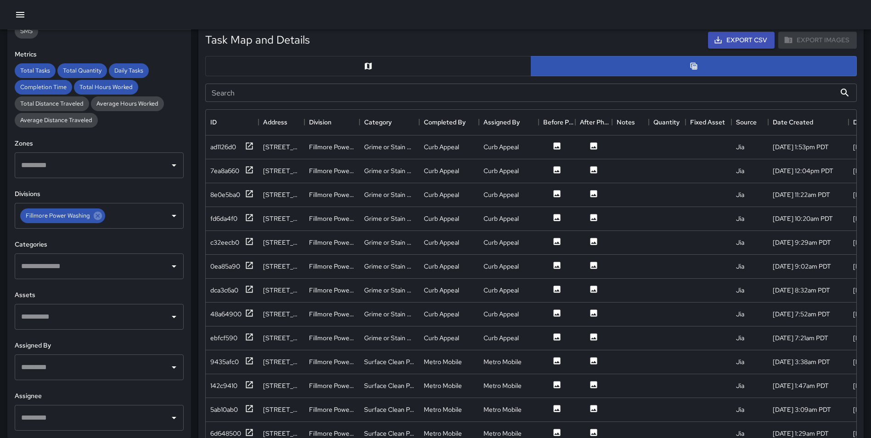
scroll to position [453, 0]
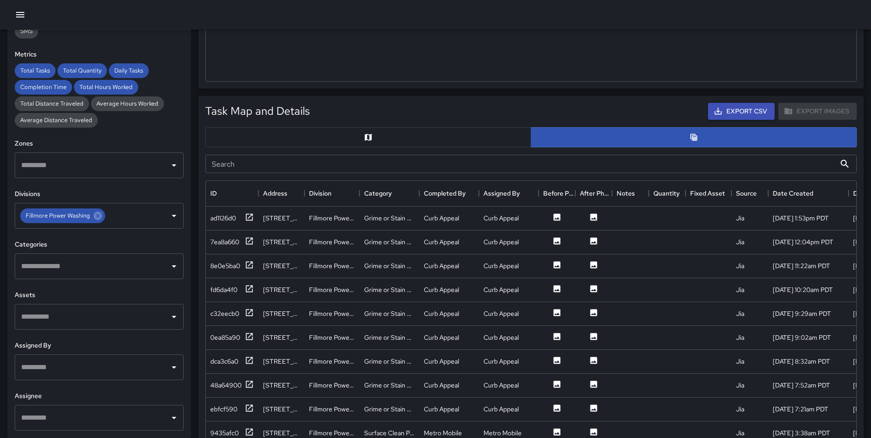
click at [388, 139] on button "button" at bounding box center [368, 137] width 326 height 20
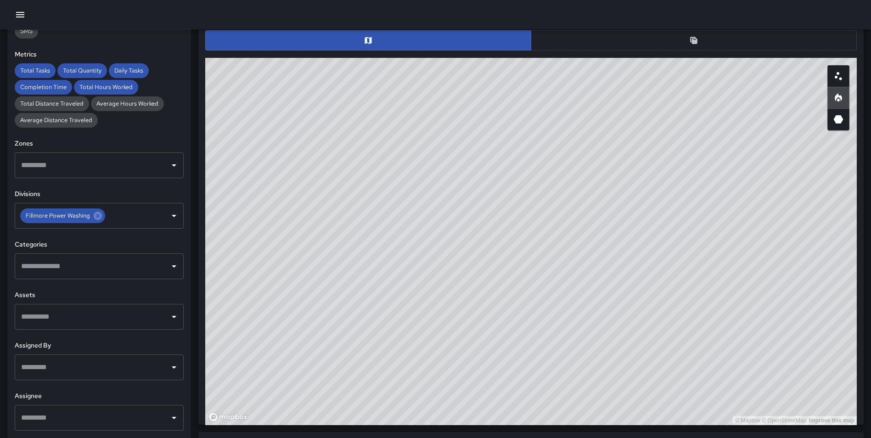
scroll to position [544, 0]
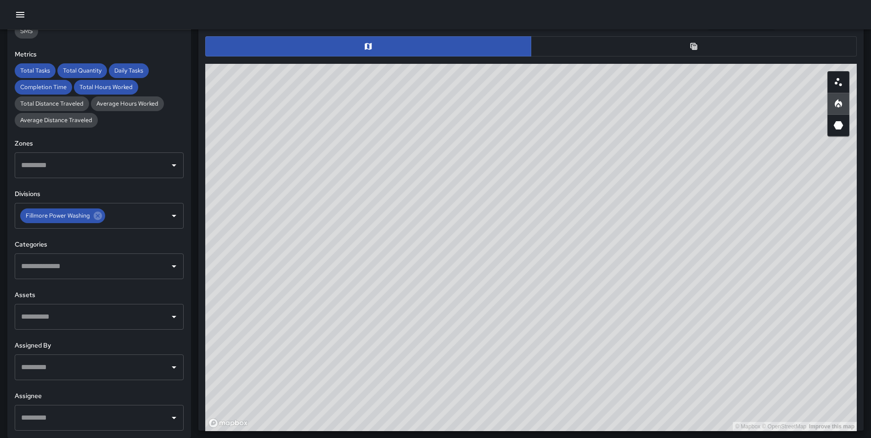
click at [676, 51] on button "button" at bounding box center [694, 46] width 326 height 20
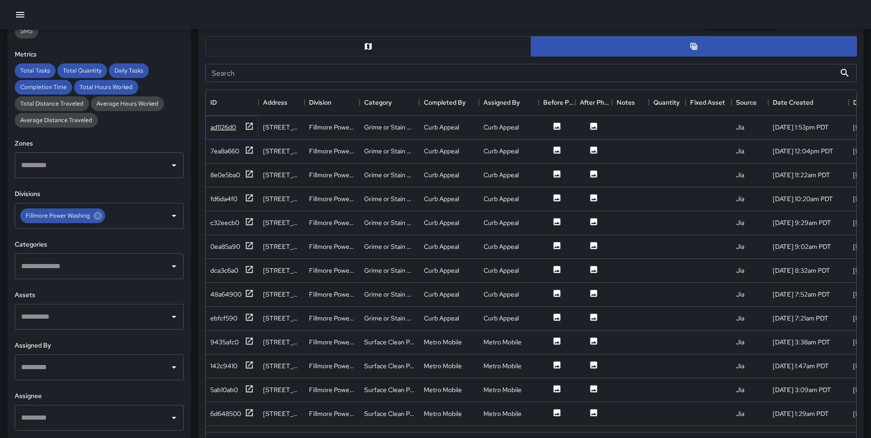
click at [248, 125] on icon at bounding box center [249, 126] width 9 height 9
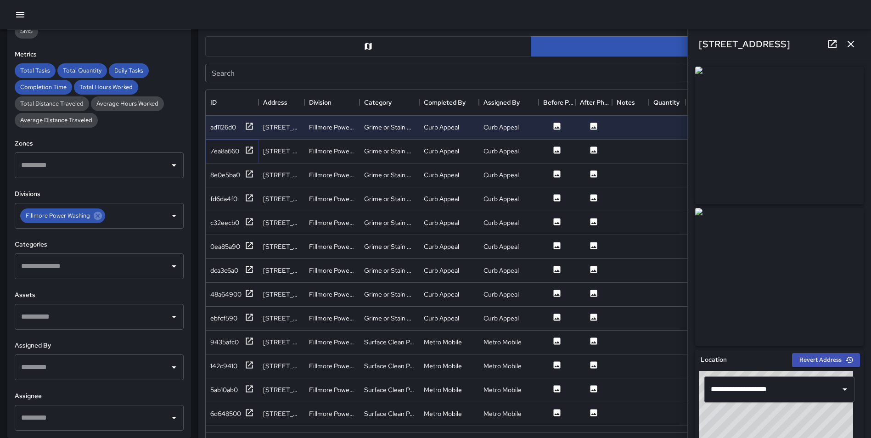
click at [250, 150] on icon at bounding box center [249, 150] width 9 height 9
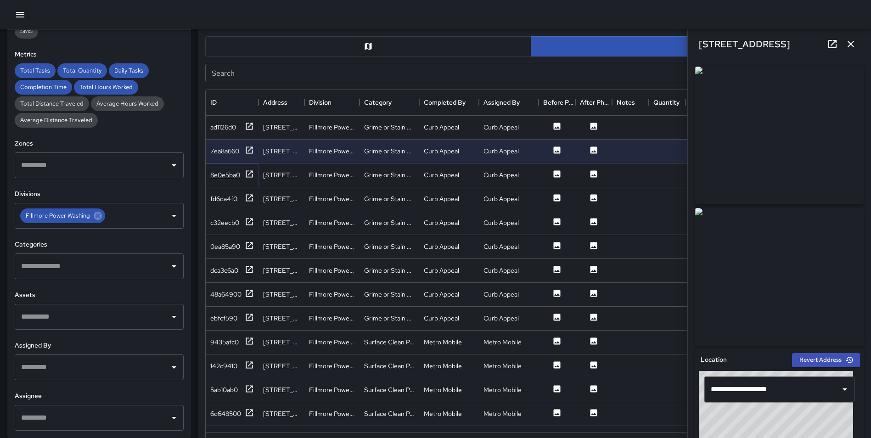
click at [250, 173] on icon at bounding box center [249, 173] width 7 height 7
